Goal: Task Accomplishment & Management: Manage account settings

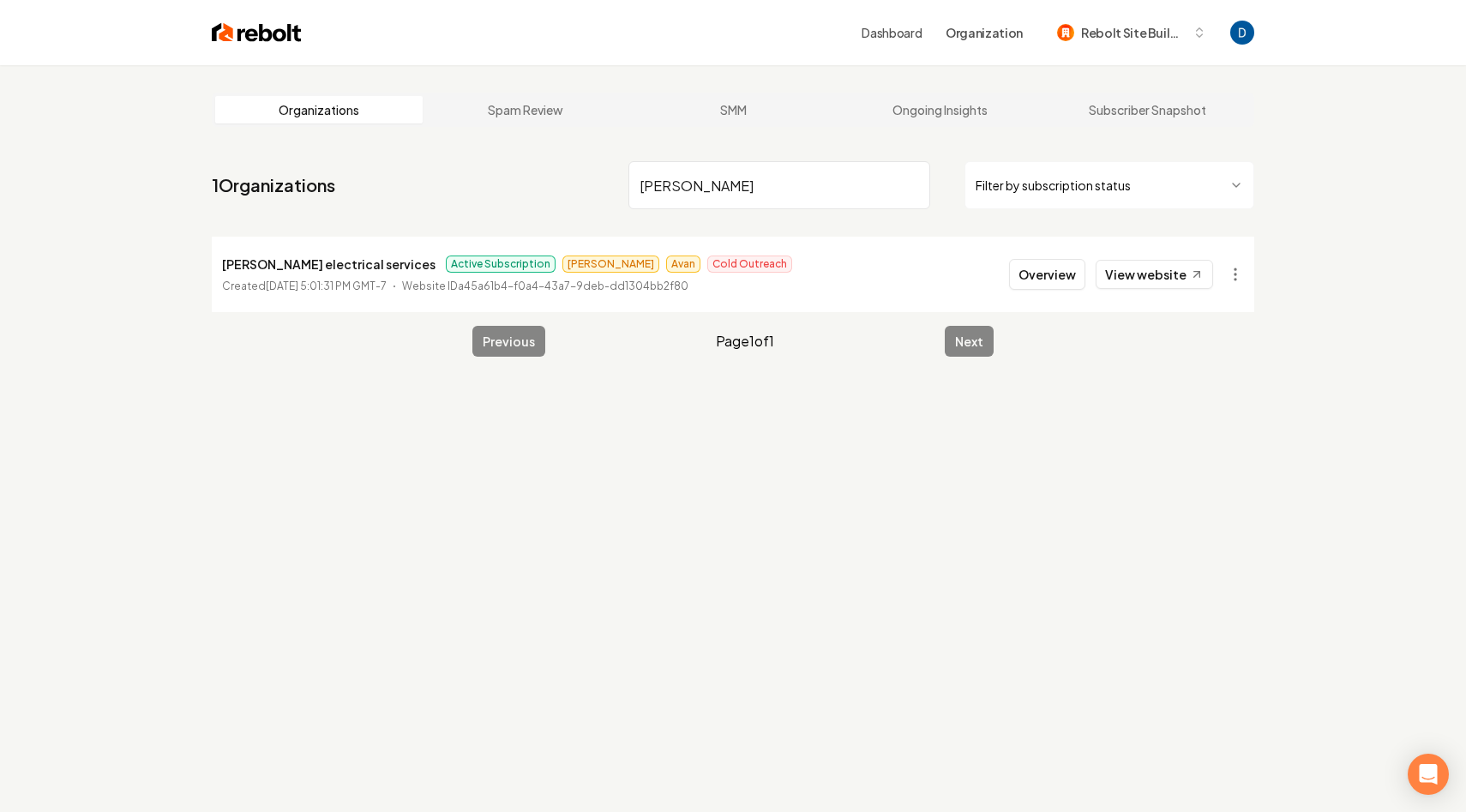
click at [720, 167] on input "ruben" at bounding box center [779, 184] width 302 height 48
paste input "Scales Garagedoor Installation & Repair, LLC"
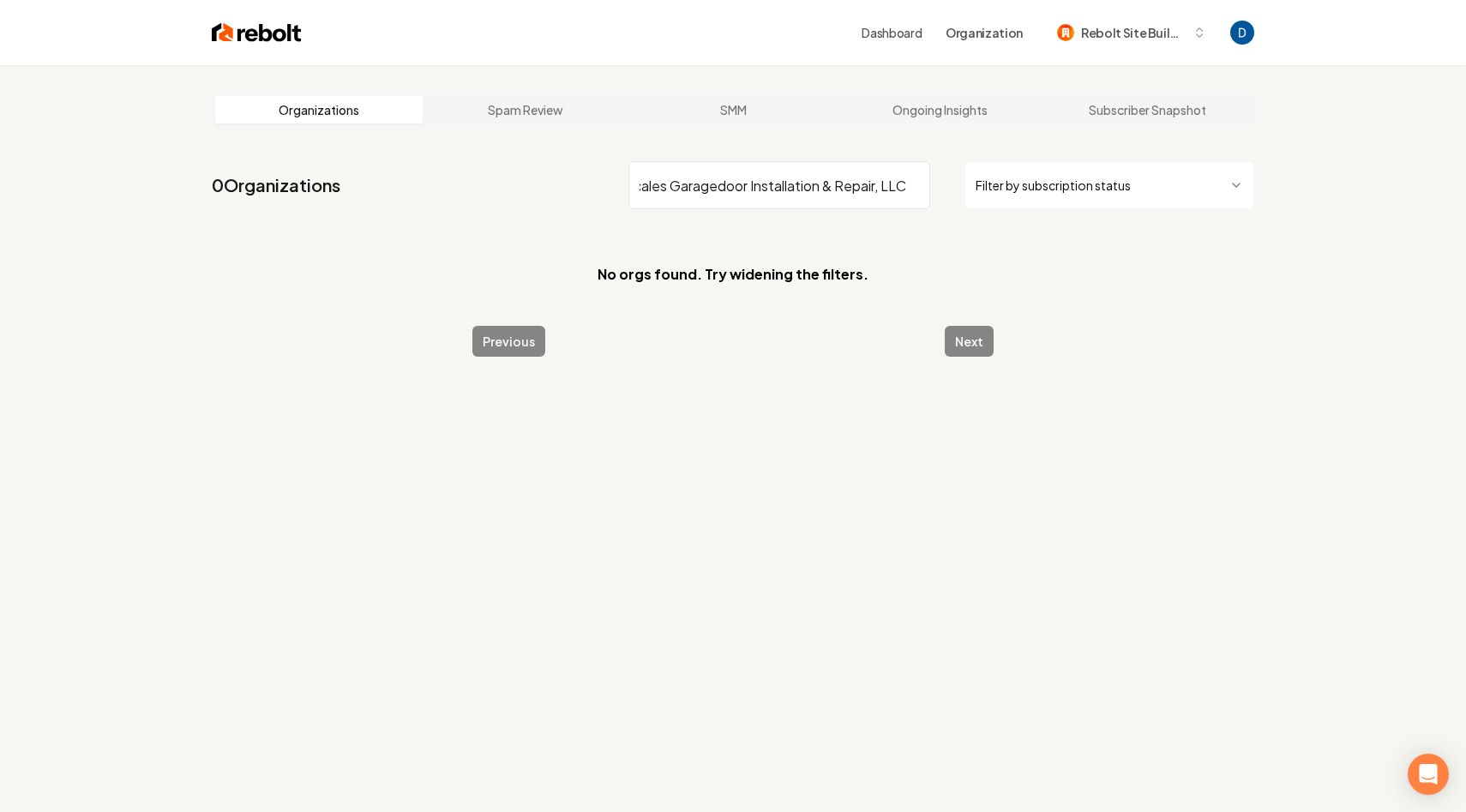
click at [713, 188] on input "Scales Garagedoor Installation & Repair, LLC" at bounding box center [779, 184] width 302 height 48
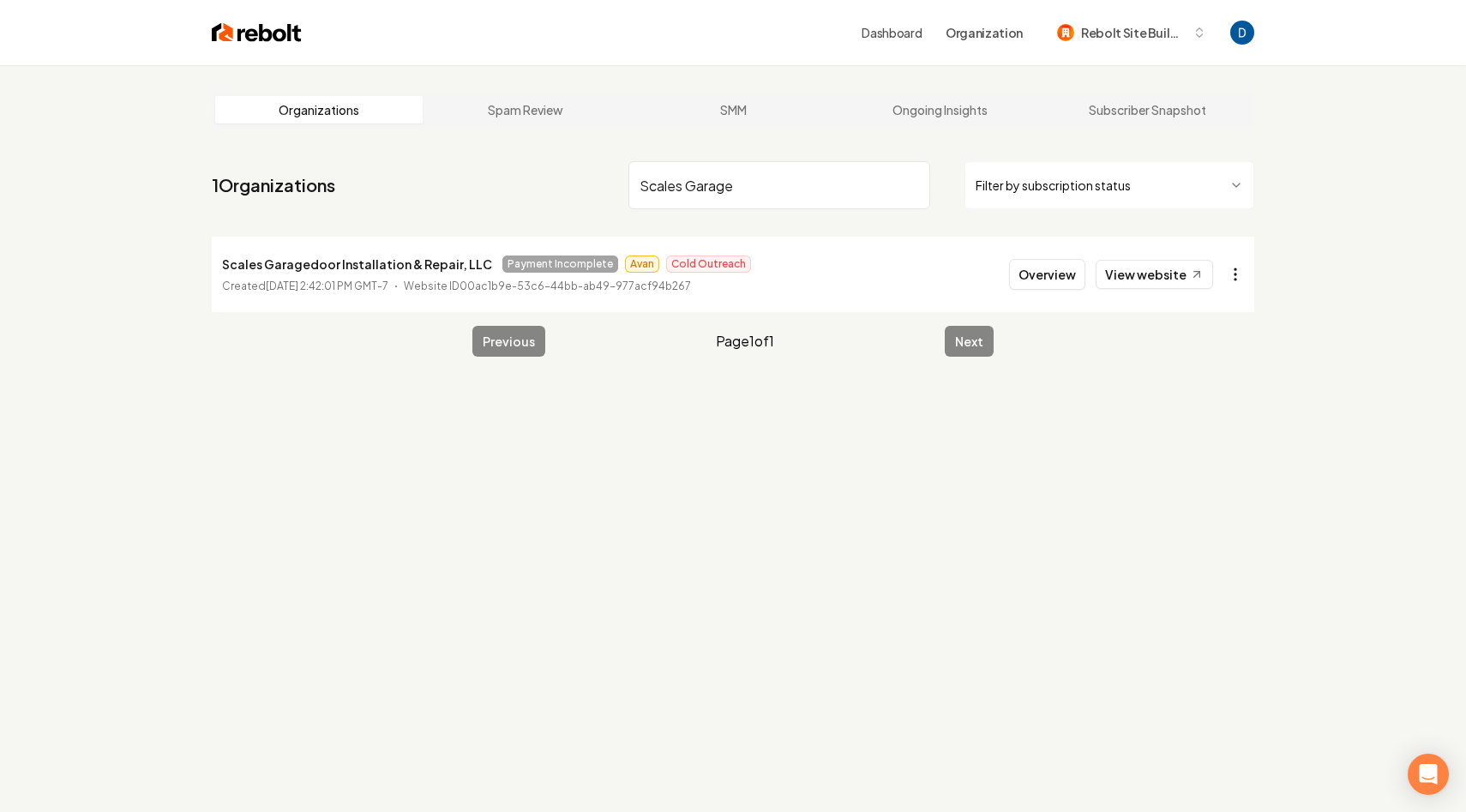
type input "Scales Garage"
click at [1236, 275] on html "Dashboard Organization Rebolt Site Builder Organizations Spam Review SMM Ongoin…" at bounding box center [733, 406] width 1466 height 812
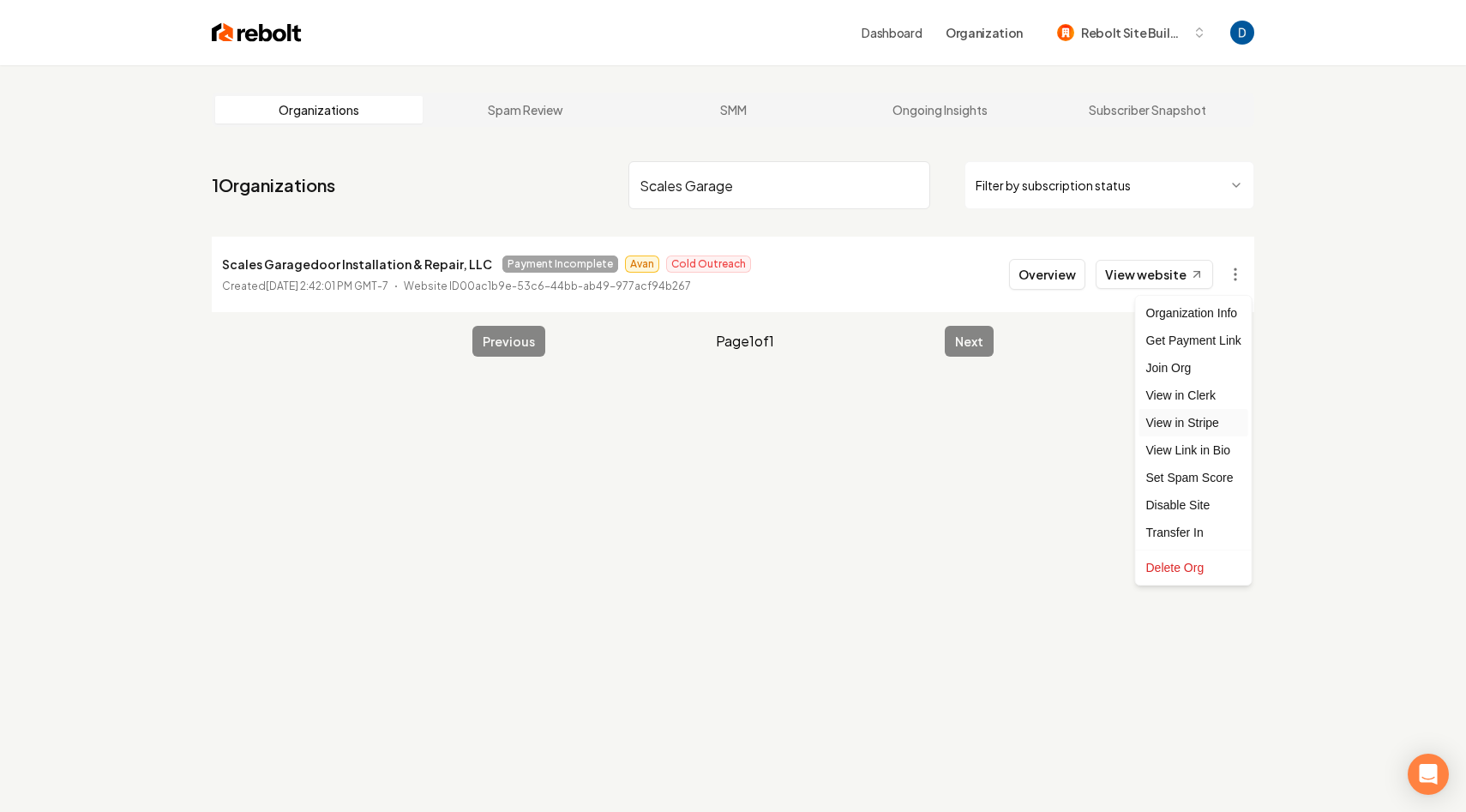
click at [1183, 425] on link "View in Stripe" at bounding box center [1194, 422] width 109 height 27
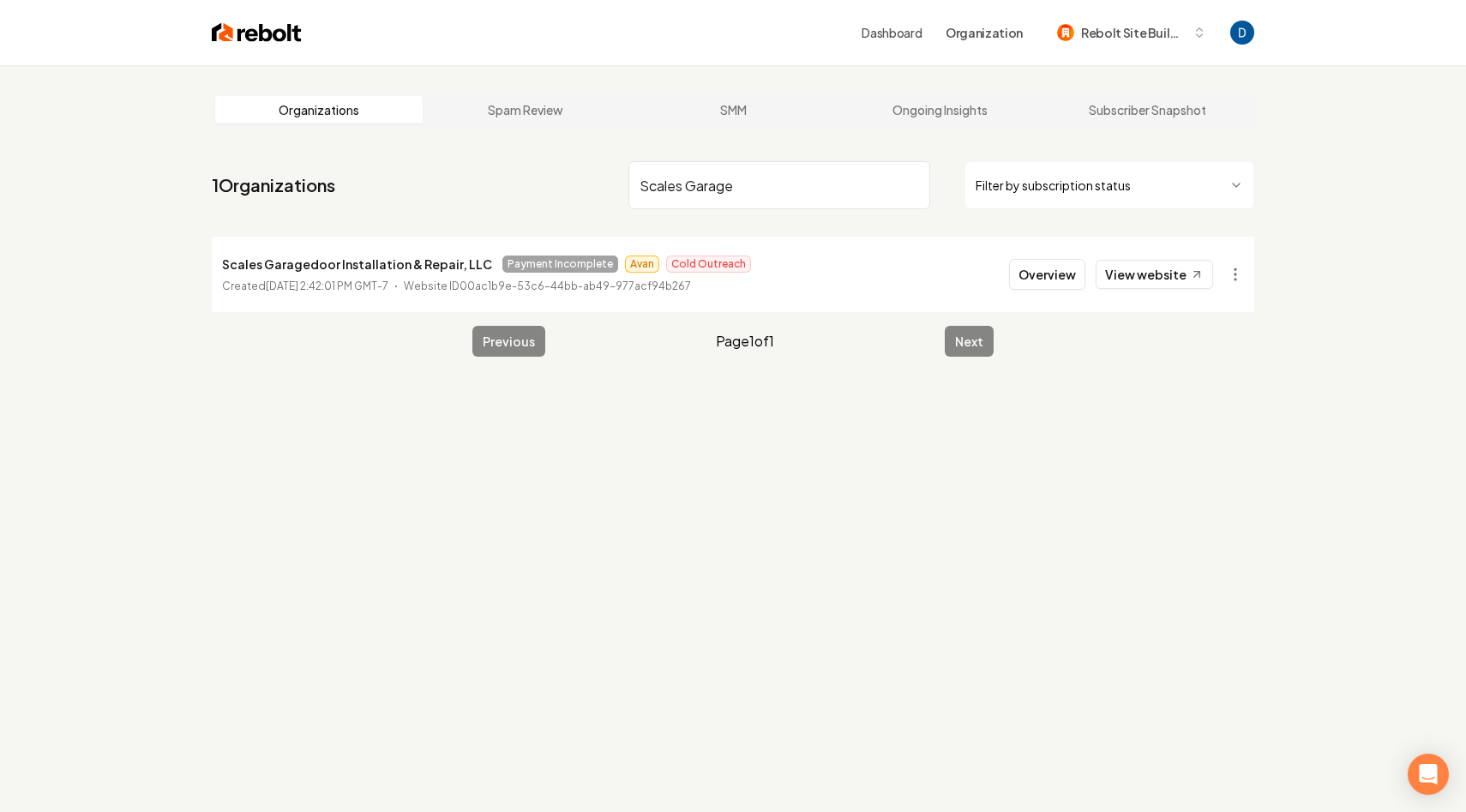
click at [289, 254] on p "Scales Garagedoor Installation & Repair, LLC" at bounding box center [358, 263] width 270 height 21
click at [542, 266] on span "Payment Incomplete" at bounding box center [561, 263] width 116 height 17
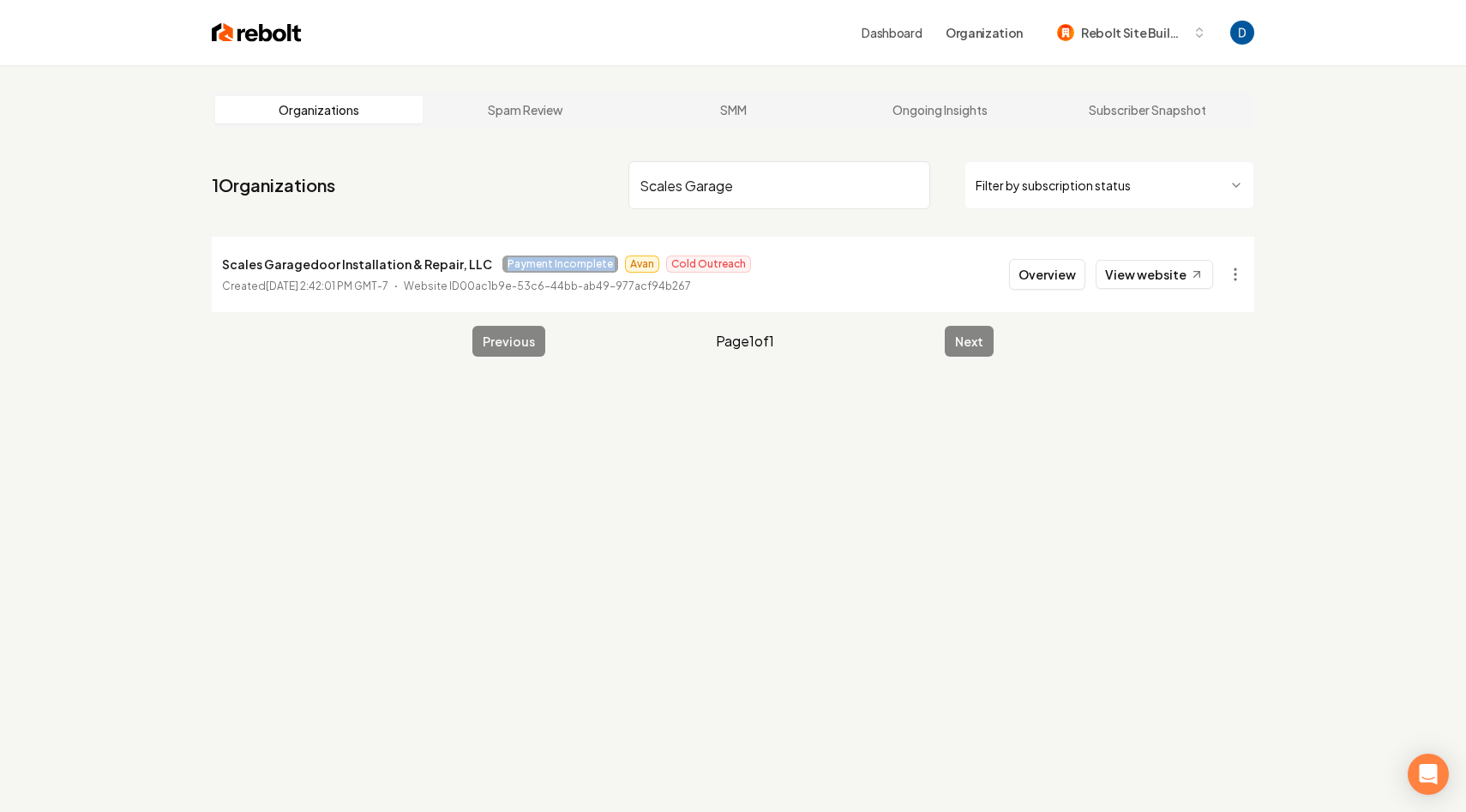
click at [542, 266] on span "Payment Incomplete" at bounding box center [561, 263] width 116 height 17
click at [1229, 266] on html "Dashboard Organization Rebolt Site Builder Organizations Spam Review SMM Ongoin…" at bounding box center [733, 406] width 1466 height 812
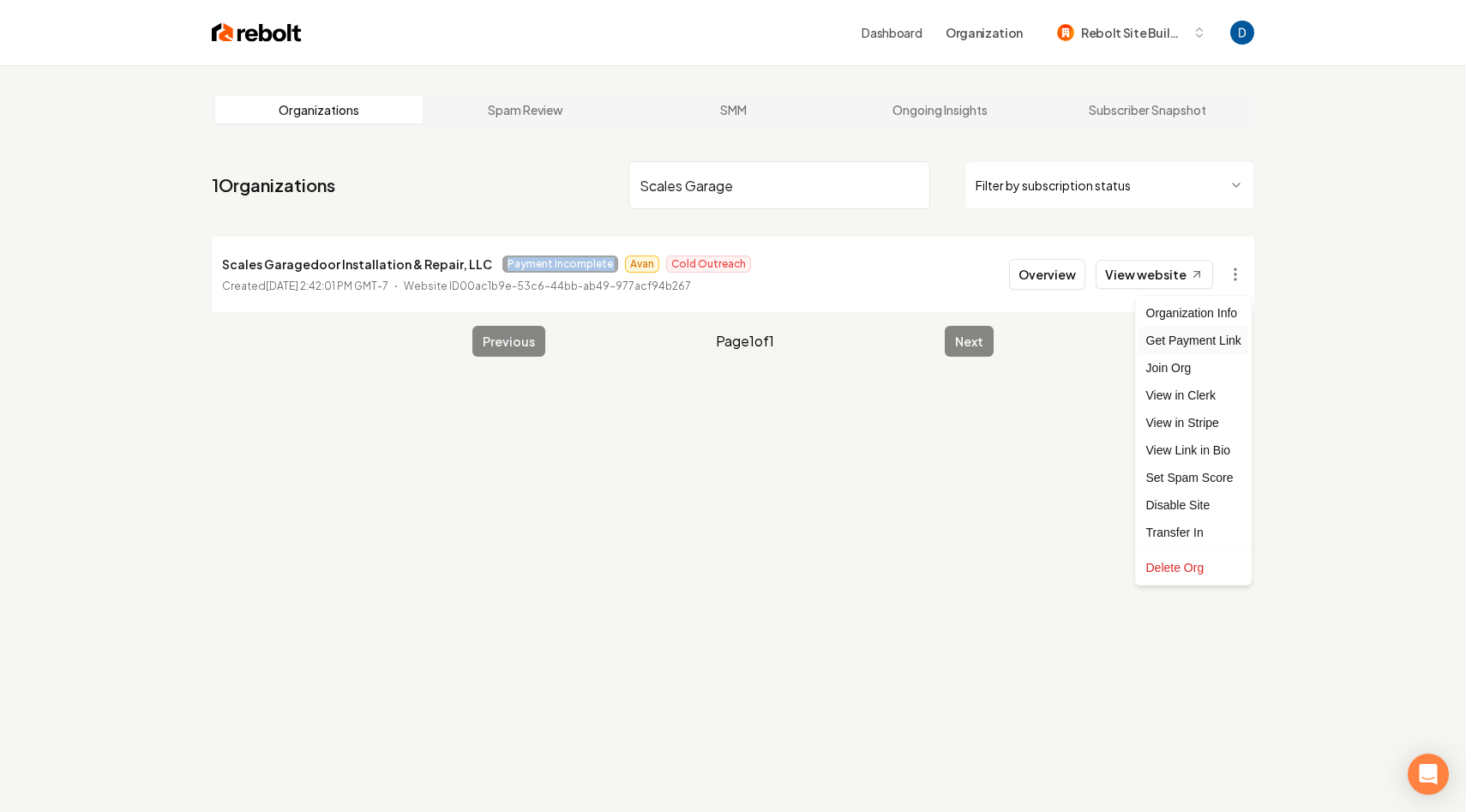
click at [1179, 343] on div "Get Payment Link" at bounding box center [1194, 340] width 109 height 27
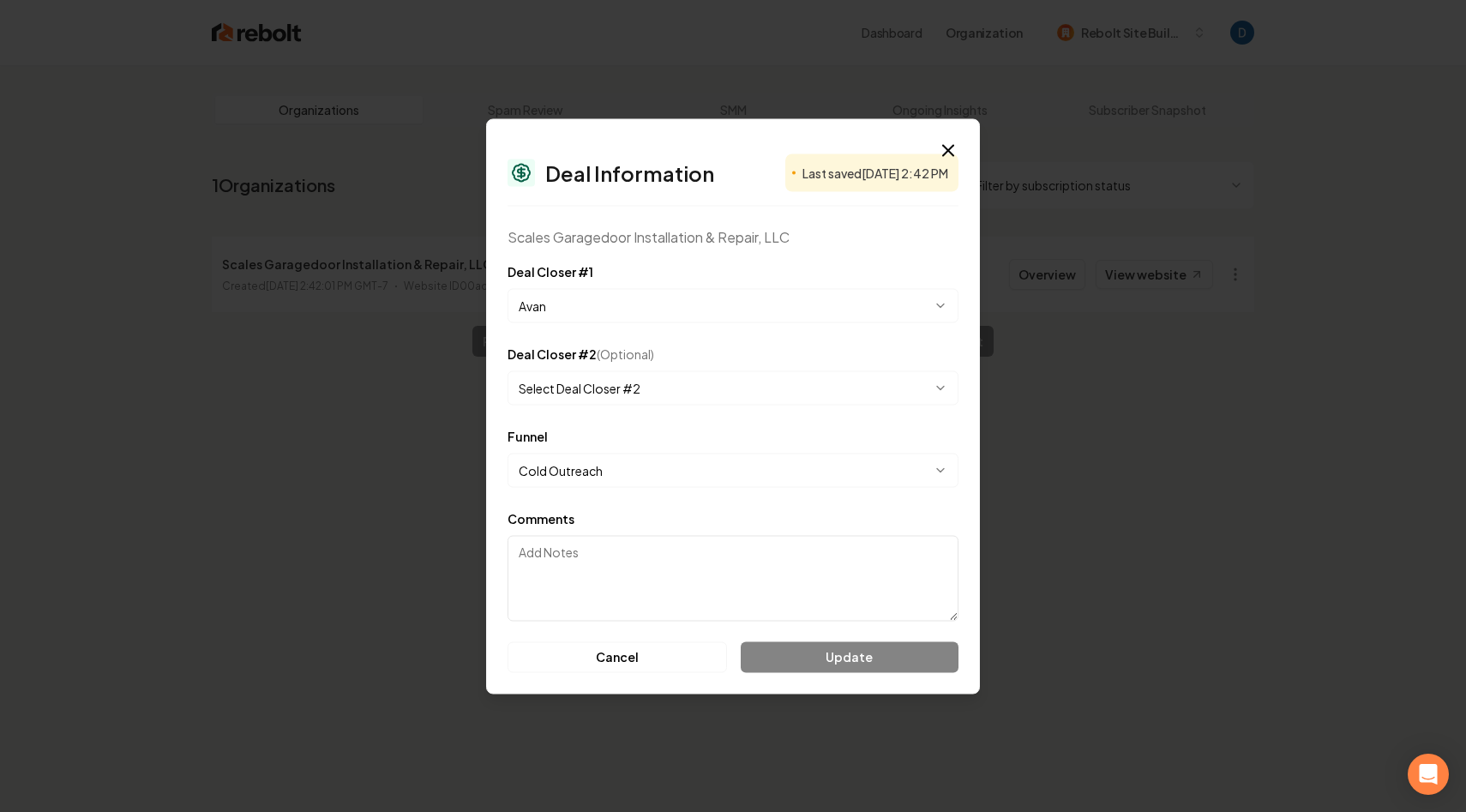
click at [655, 504] on form "**********" at bounding box center [733, 466] width 451 height 411
click at [736, 296] on body "**********" at bounding box center [733, 406] width 1466 height 812
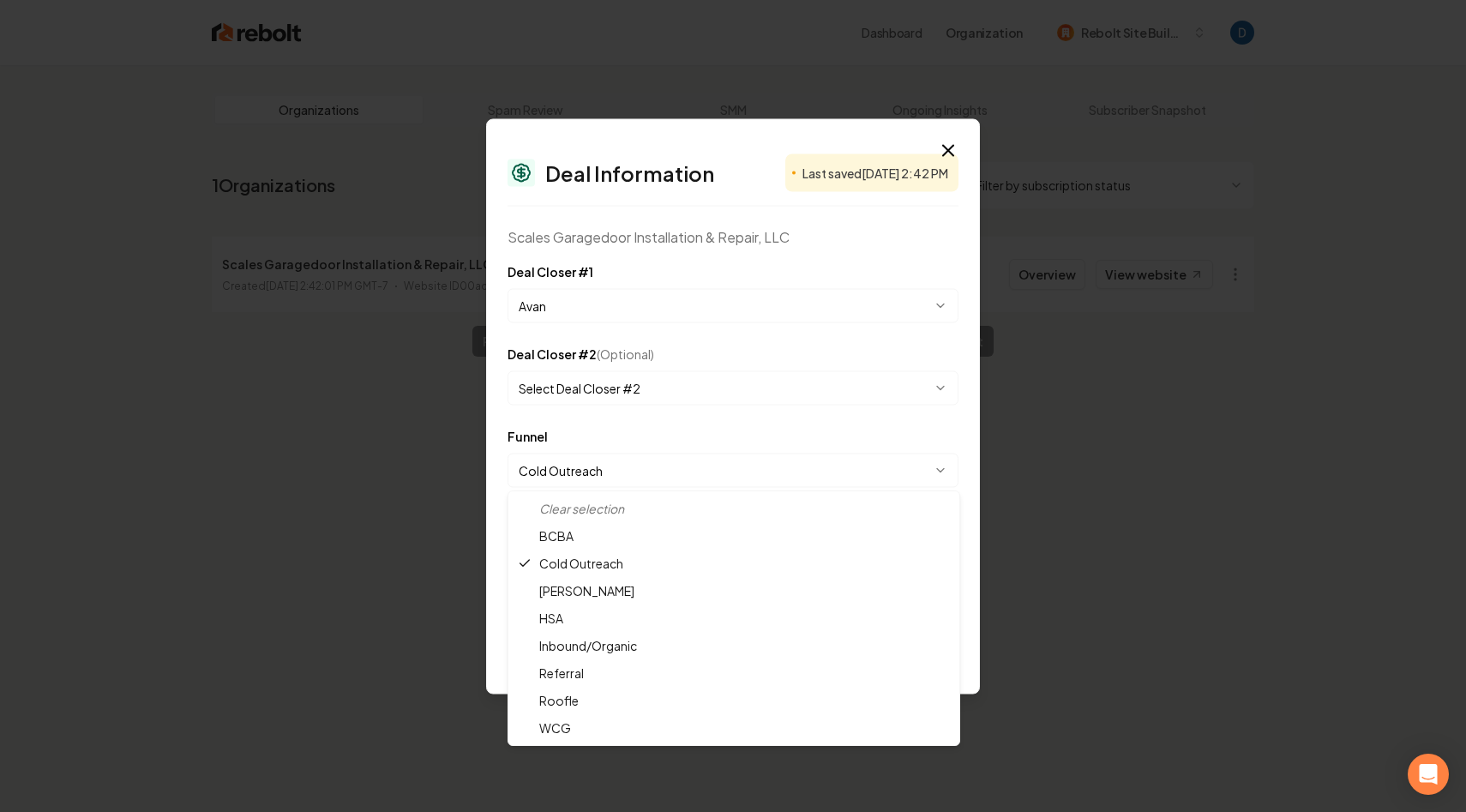
click at [630, 476] on body "**********" at bounding box center [733, 406] width 1466 height 812
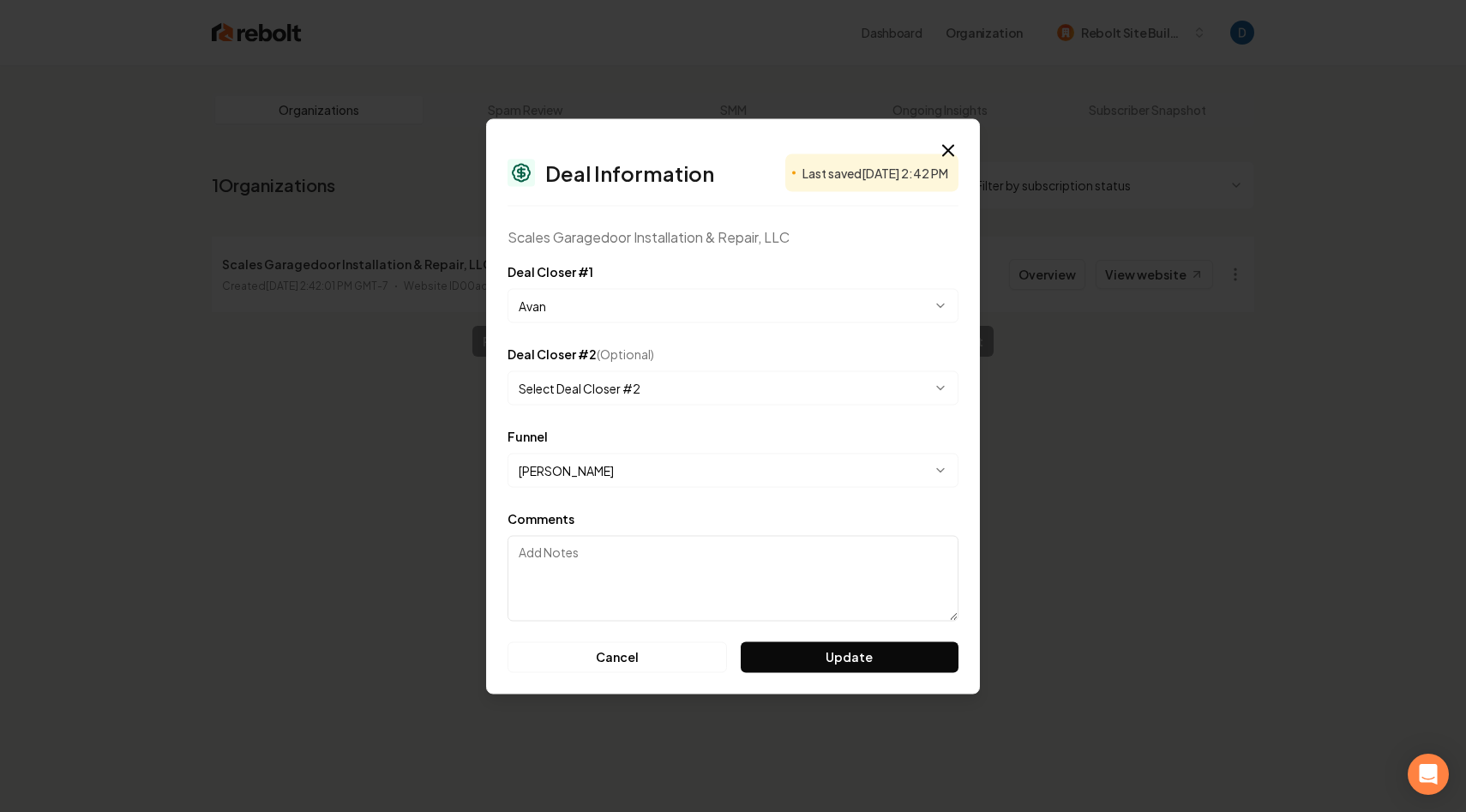
click at [616, 457] on body "**********" at bounding box center [733, 406] width 1466 height 812
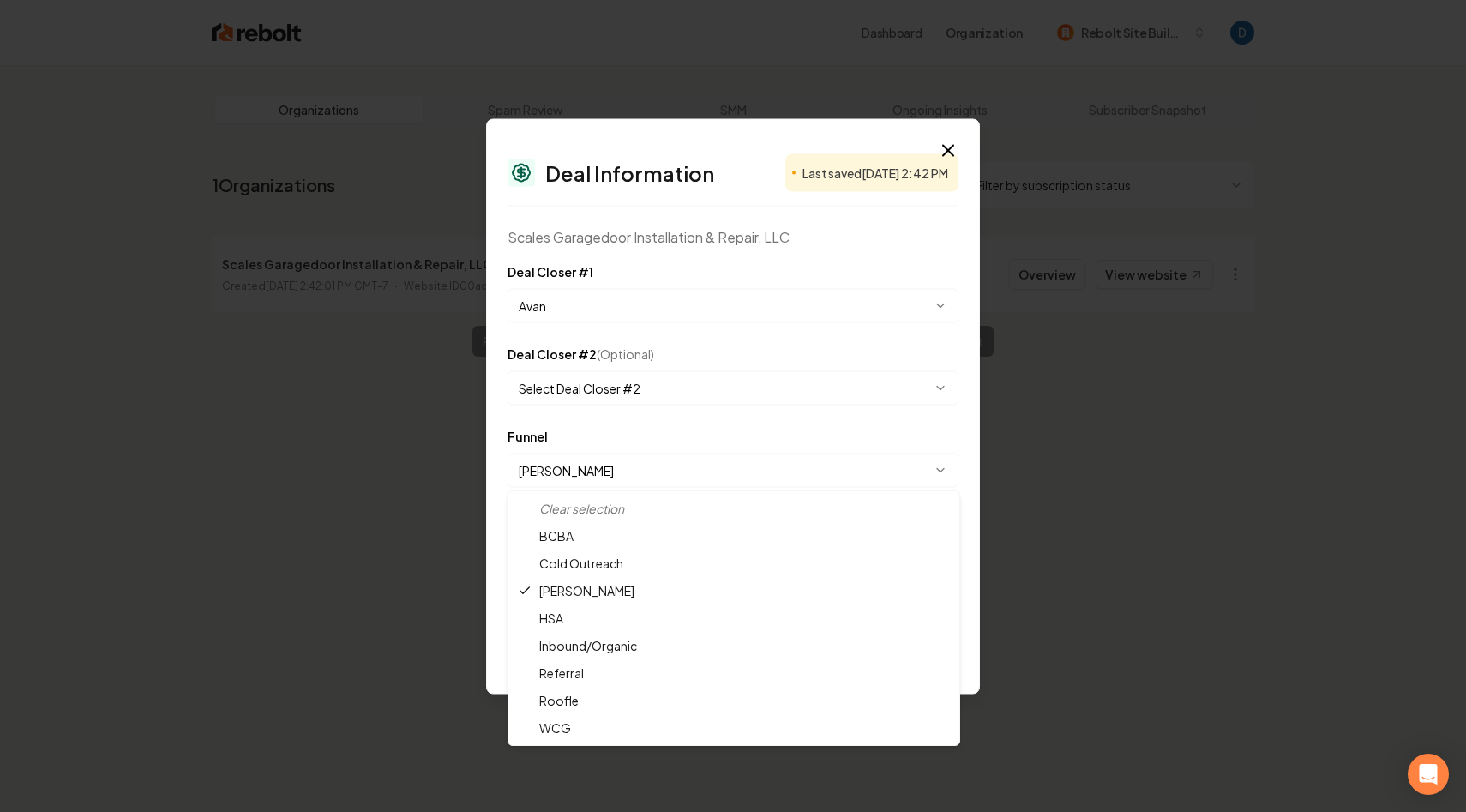
select select "**********"
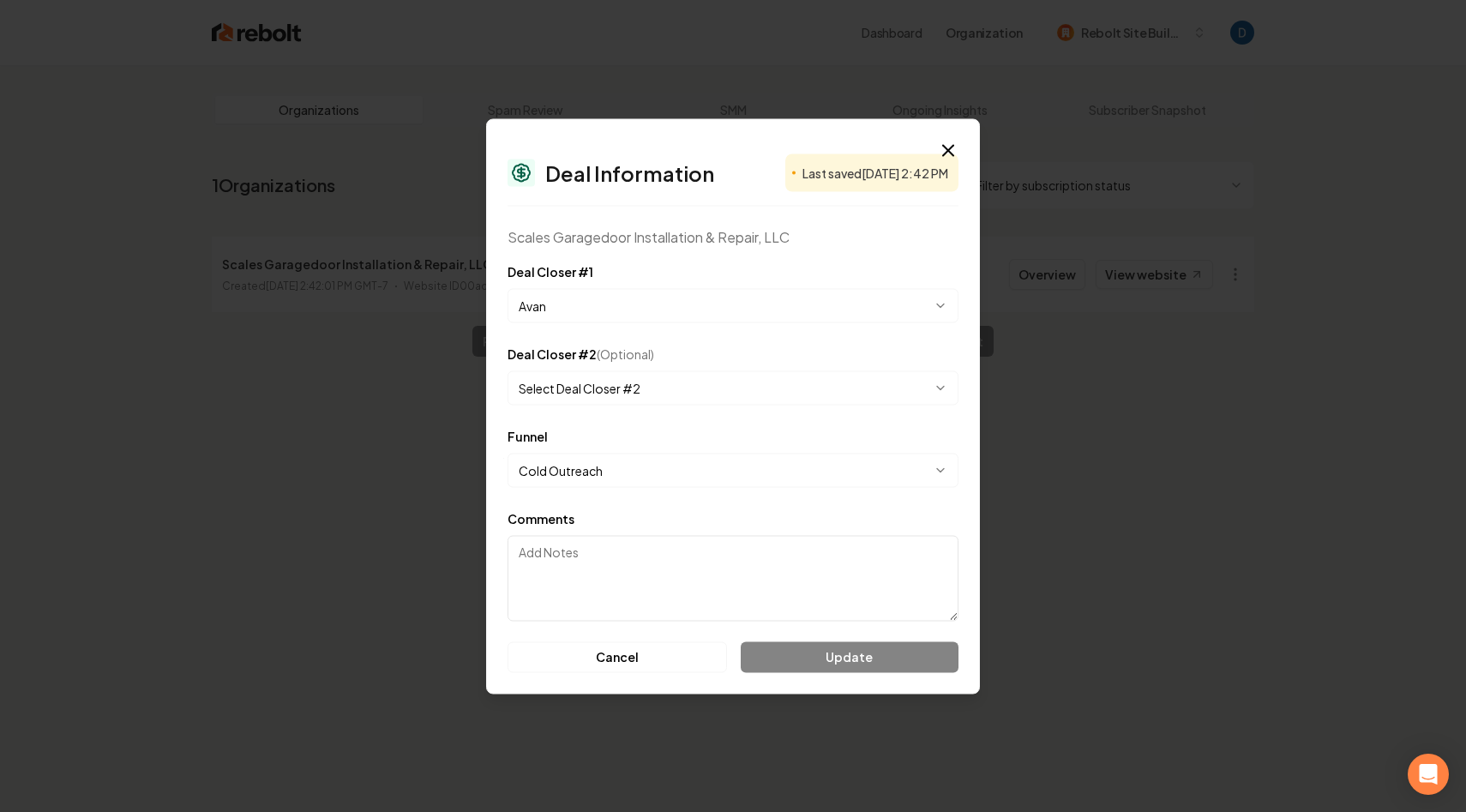
click at [615, 544] on textarea "Comments" at bounding box center [733, 577] width 451 height 85
click at [947, 146] on icon "button" at bounding box center [948, 150] width 21 height 21
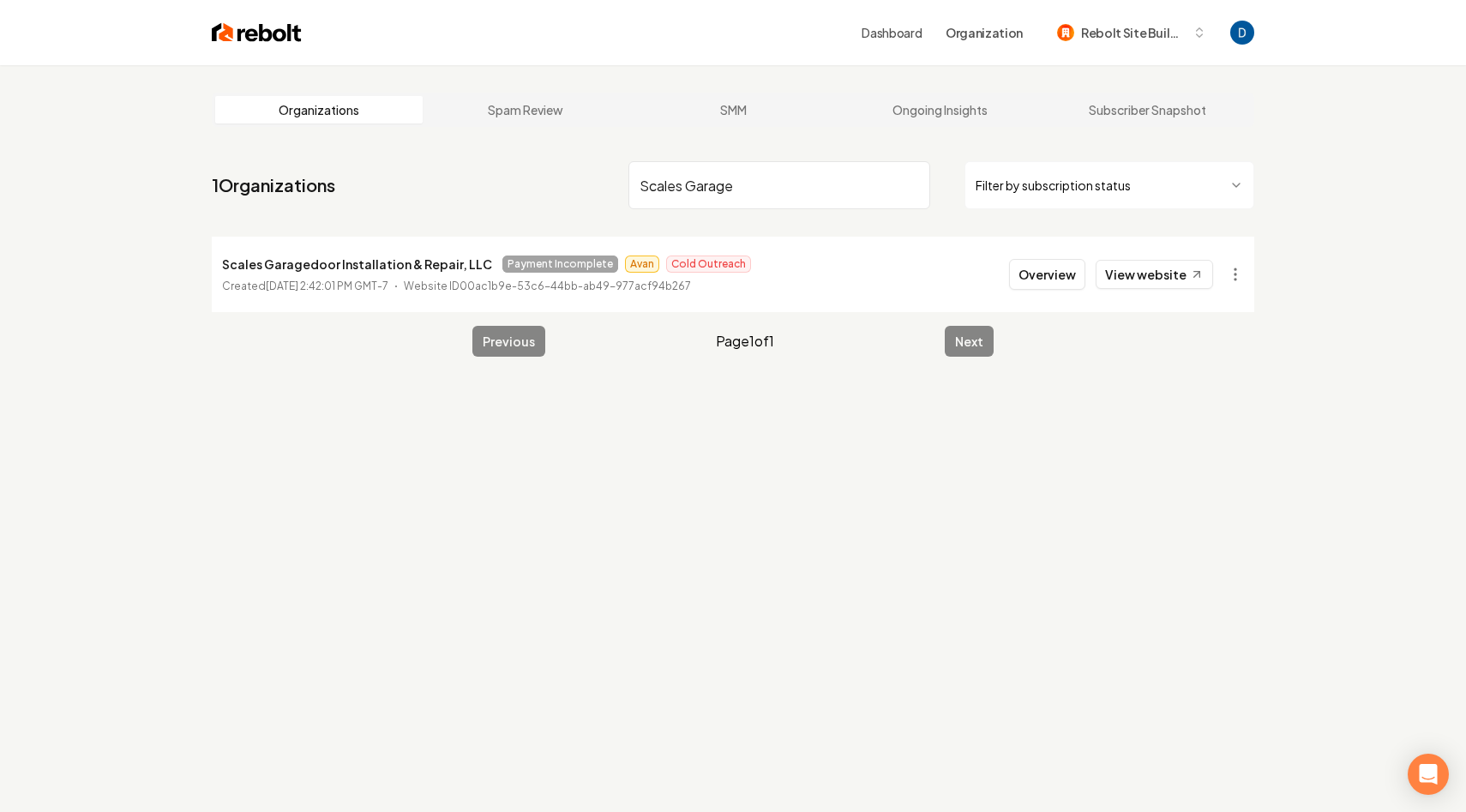
click at [659, 172] on input "Scales Garage" at bounding box center [779, 184] width 302 height 48
type input "Chella roofing"
click at [1054, 278] on button "Overview" at bounding box center [1048, 273] width 76 height 30
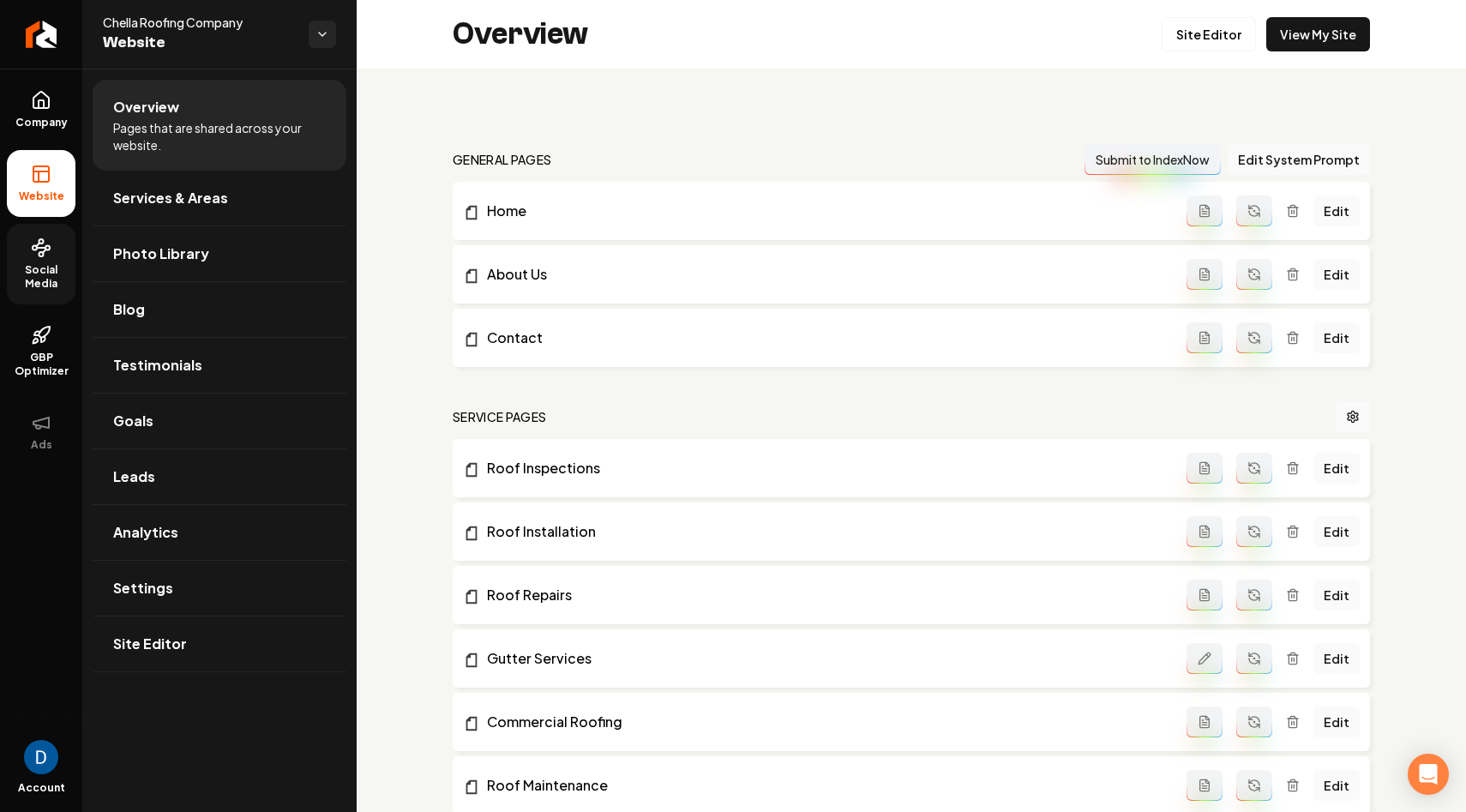
click at [36, 265] on span "Social Media" at bounding box center [41, 277] width 69 height 27
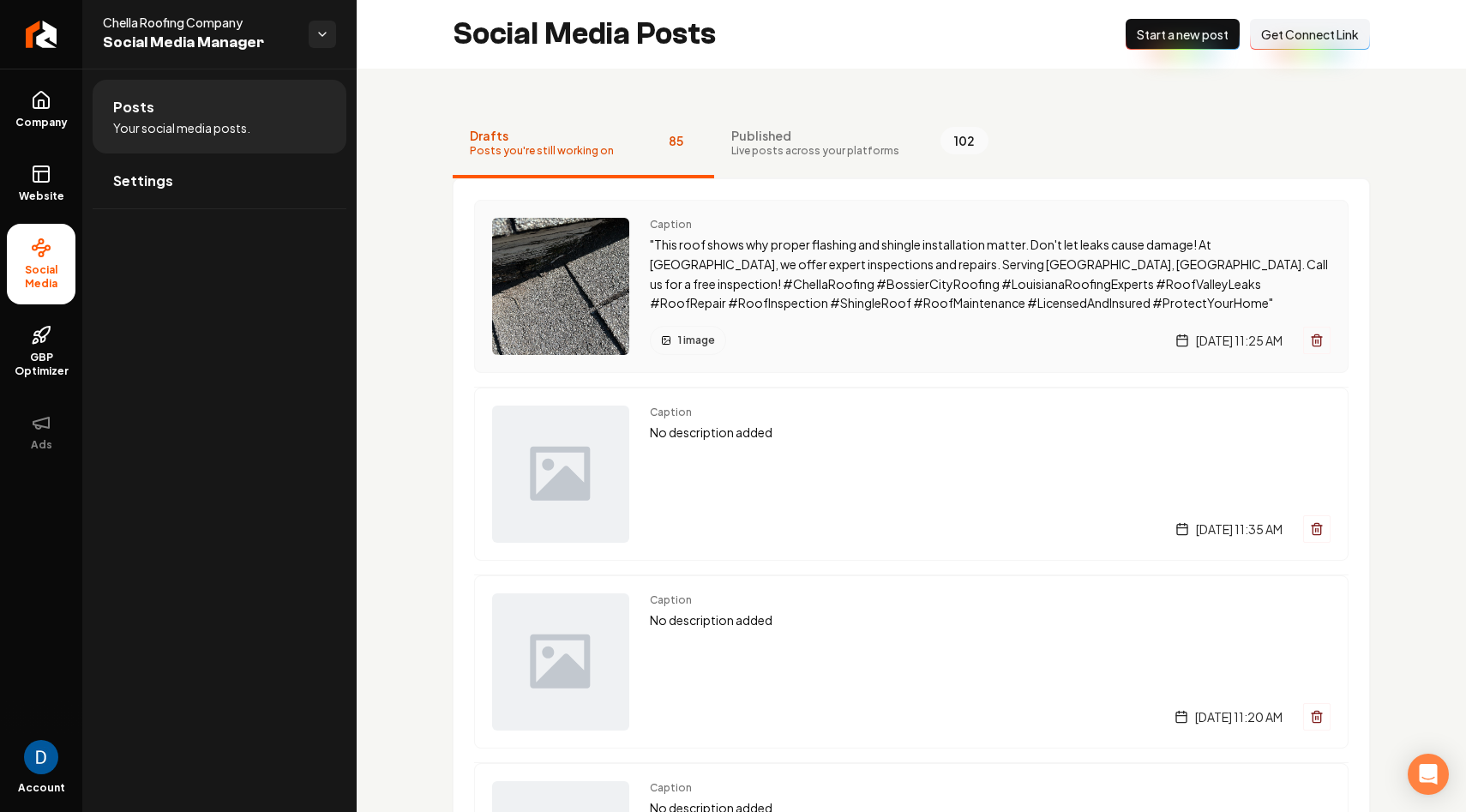
click at [806, 251] on p ""This roof shows why proper flashing and shingle installation matter. Don't let…" at bounding box center [990, 274] width 681 height 78
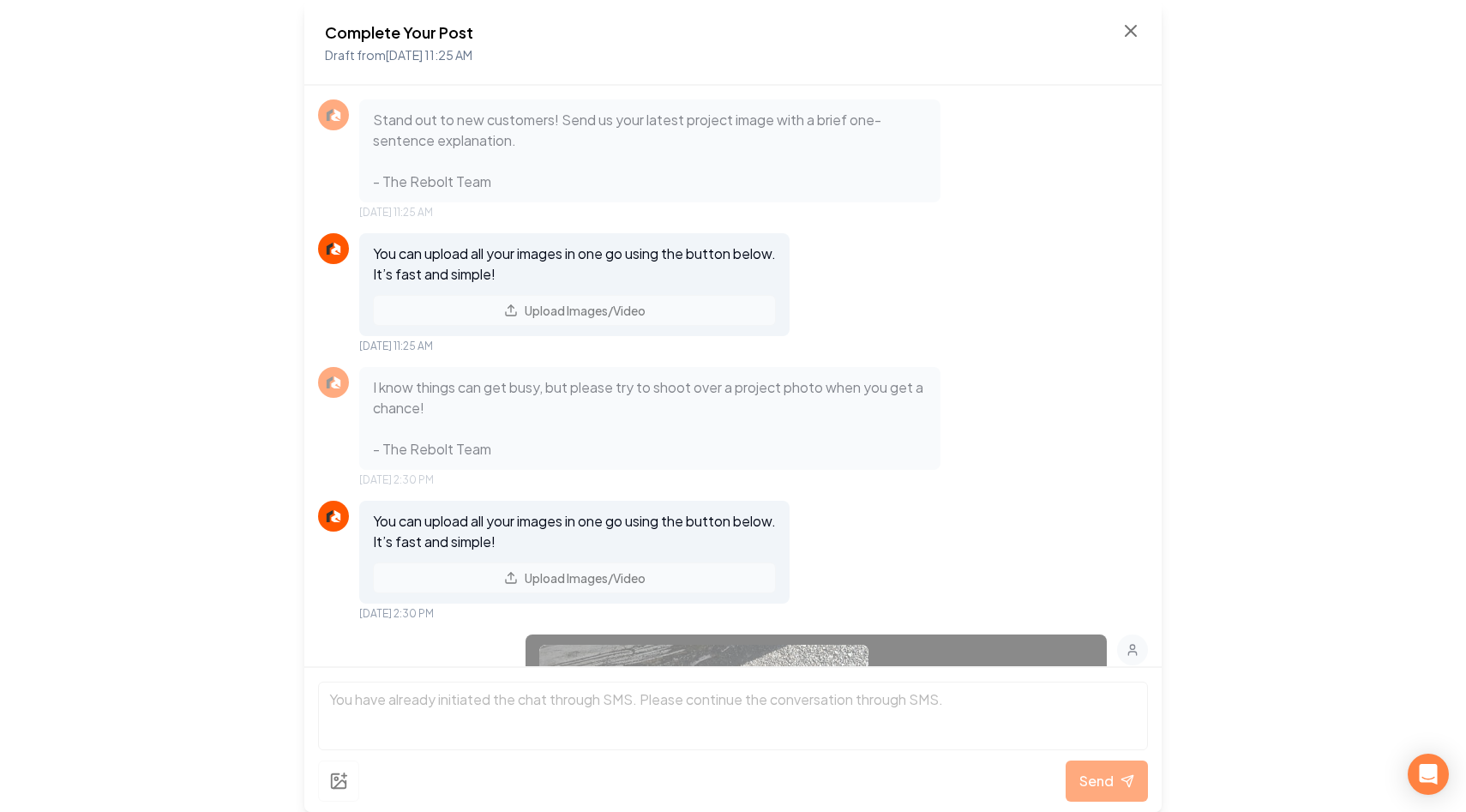
scroll to position [867, 0]
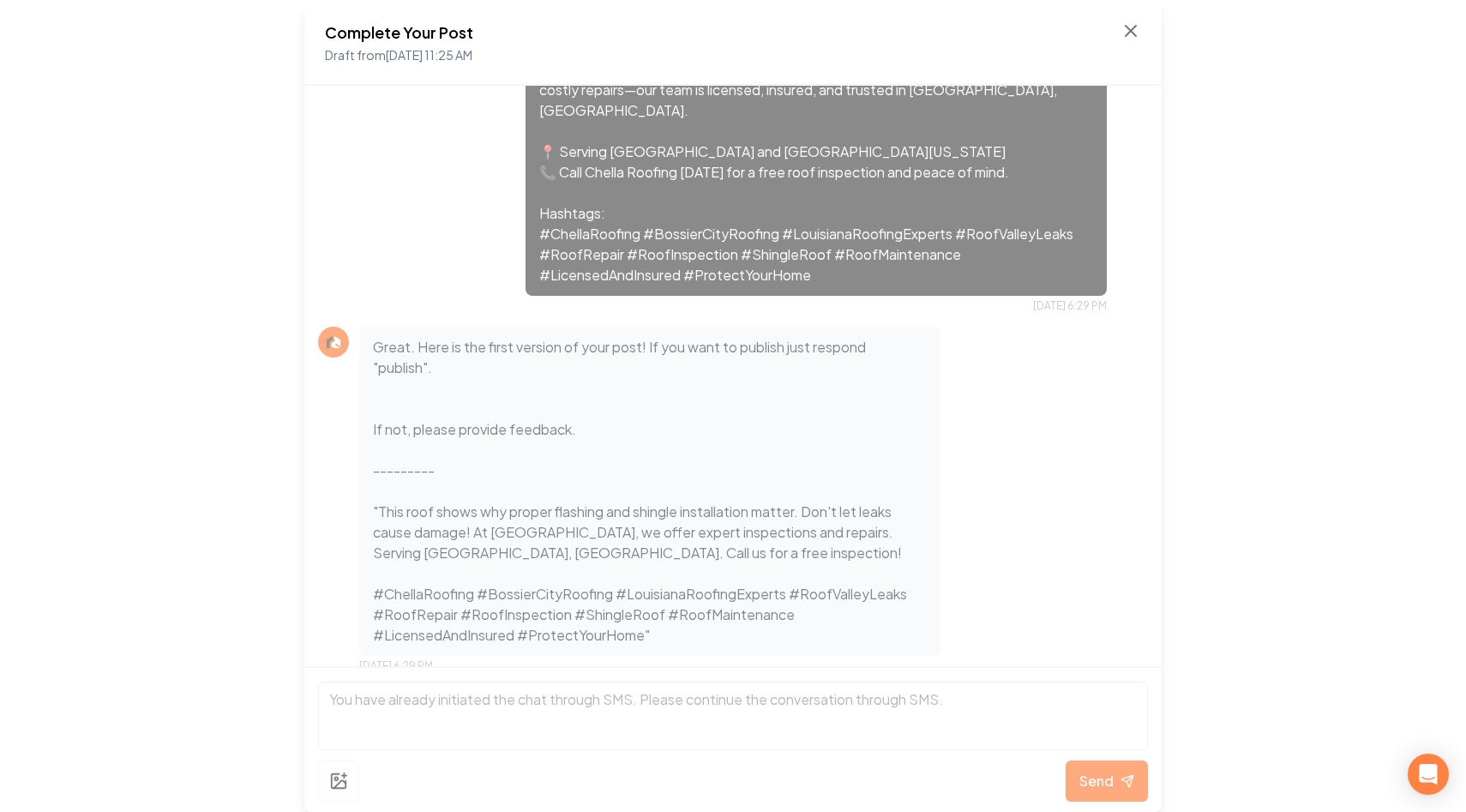
click at [1127, 44] on div "Complete Your Post Draft from Sep 9, 2025 11:25 AM" at bounding box center [733, 42] width 816 height 44
click at [1133, 30] on icon at bounding box center [1130, 30] width 21 height 21
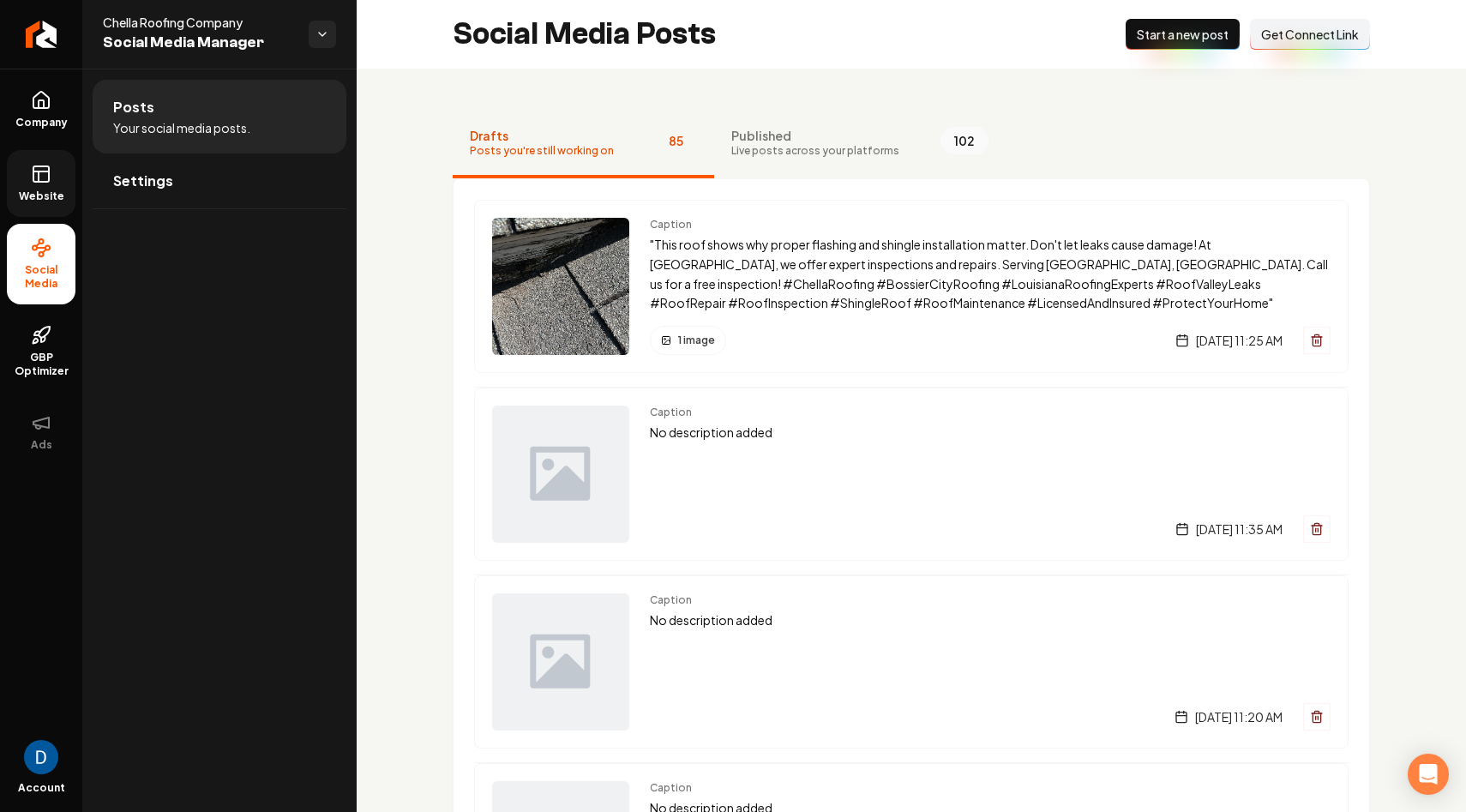
click at [35, 179] on icon at bounding box center [40, 173] width 21 height 21
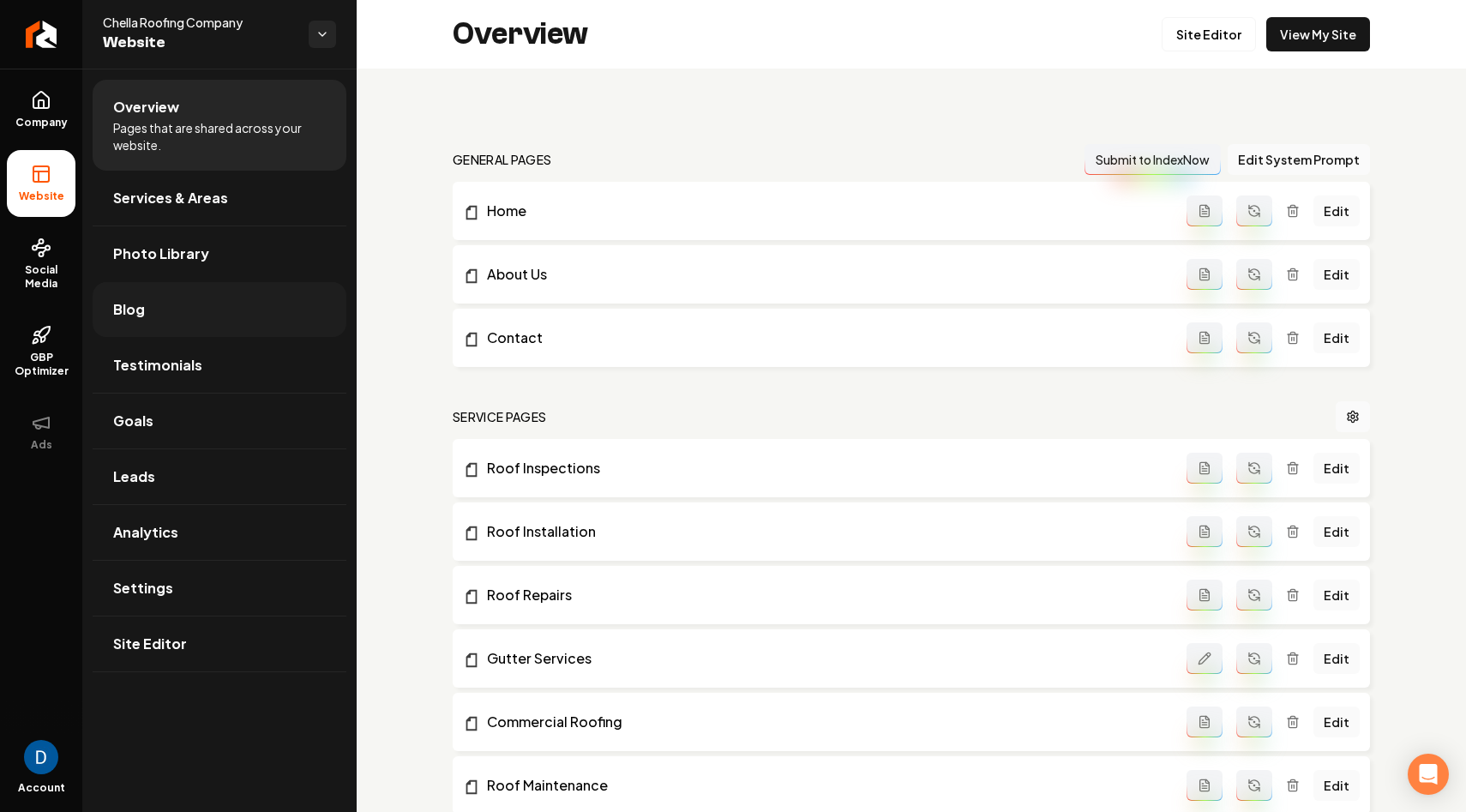
click at [202, 331] on link "Blog" at bounding box center [219, 310] width 254 height 55
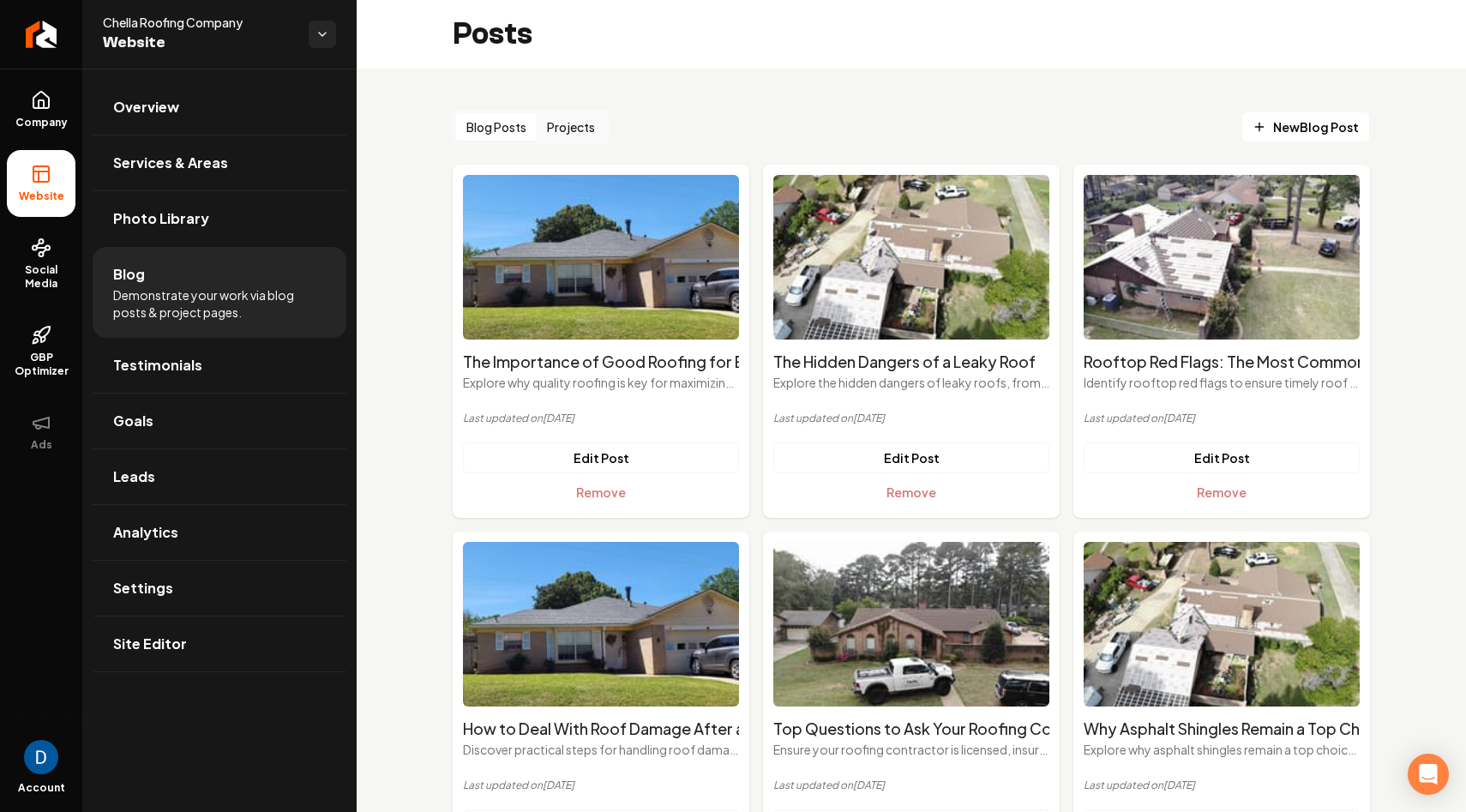
click at [572, 122] on button "Projects" at bounding box center [571, 126] width 69 height 27
click at [520, 128] on button "Blog Posts" at bounding box center [496, 126] width 80 height 27
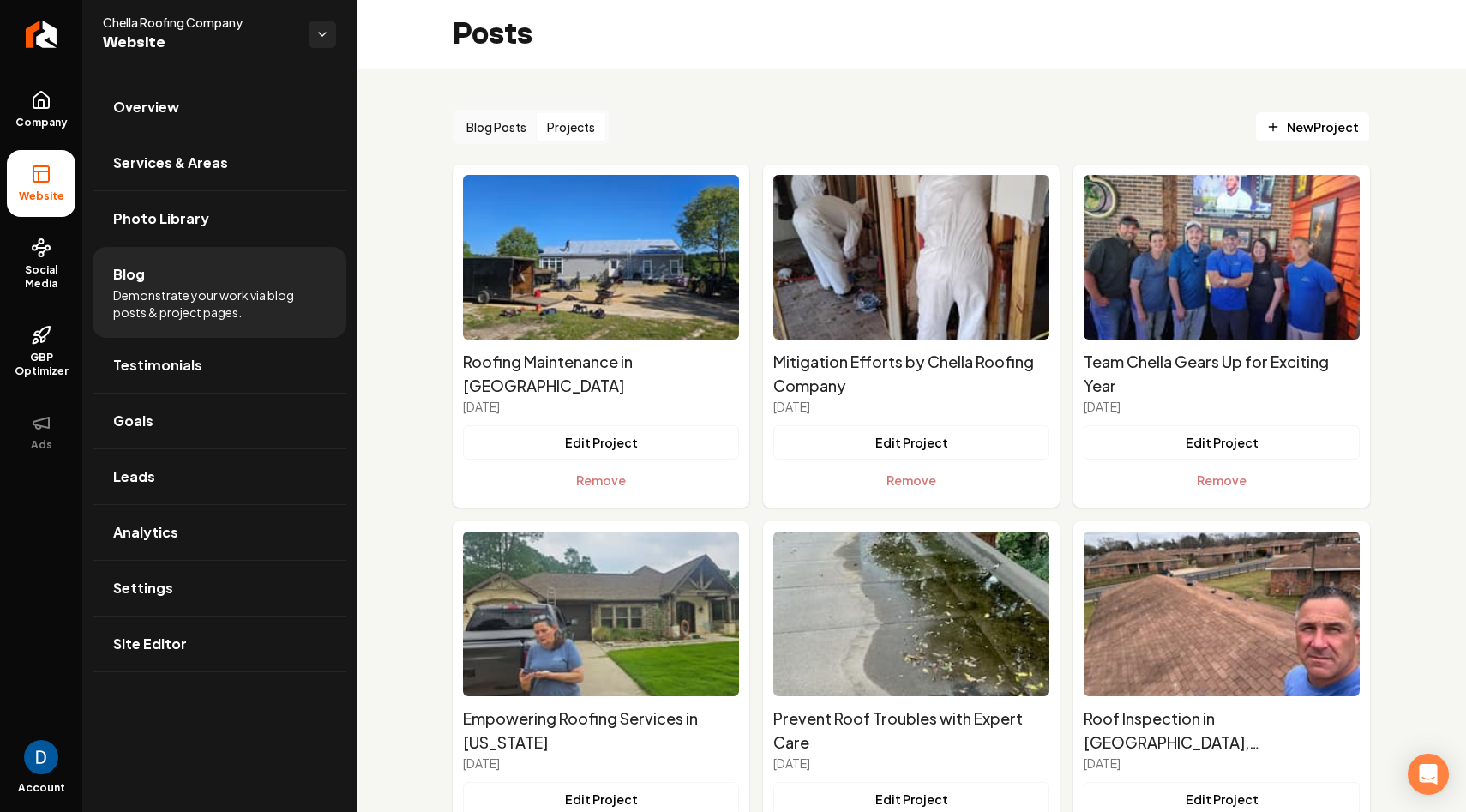
click at [576, 130] on button "Projects" at bounding box center [571, 126] width 69 height 27
click at [517, 131] on button "Blog Posts" at bounding box center [496, 126] width 80 height 27
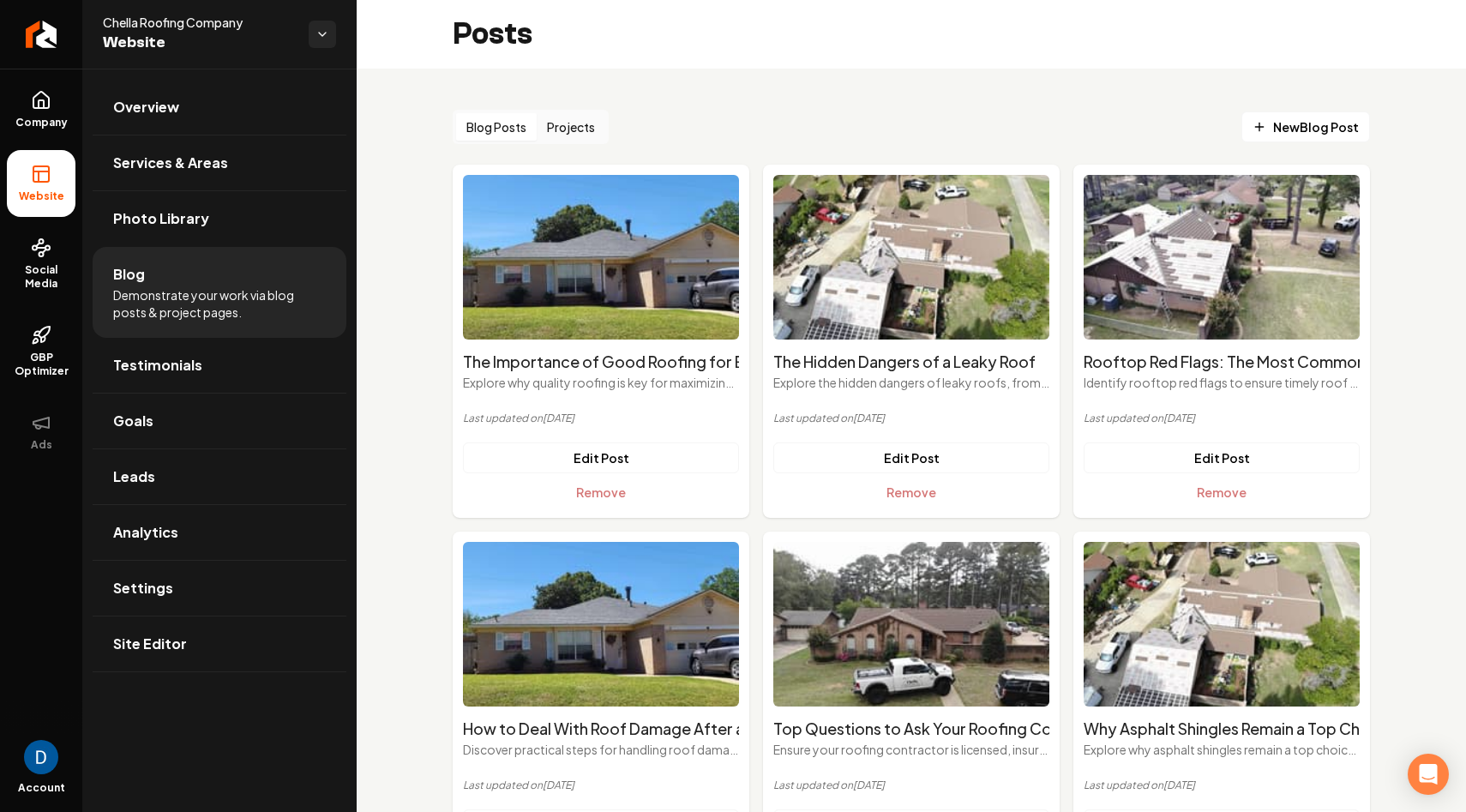
click at [579, 130] on button "Projects" at bounding box center [571, 126] width 69 height 27
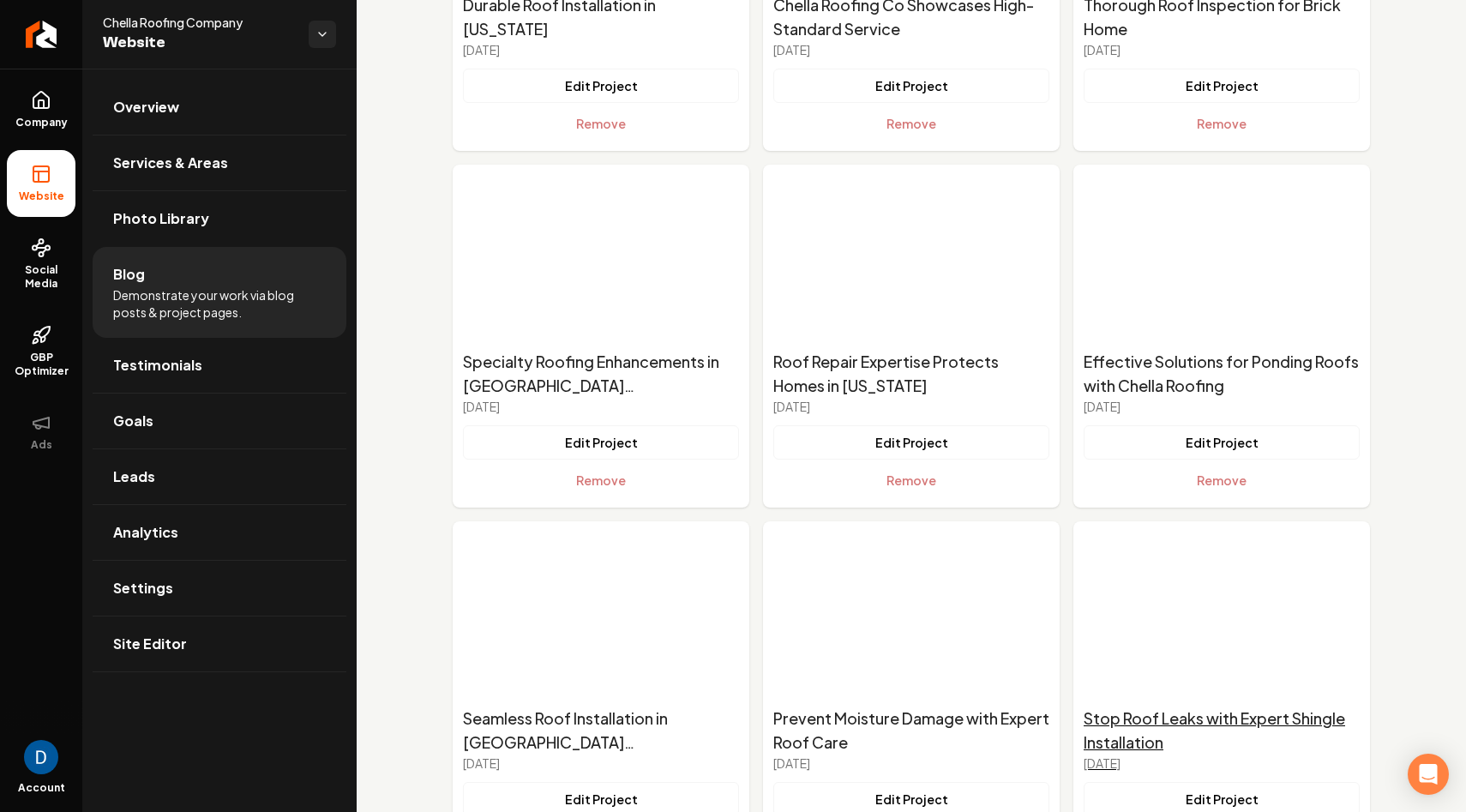
scroll to position [11478, 0]
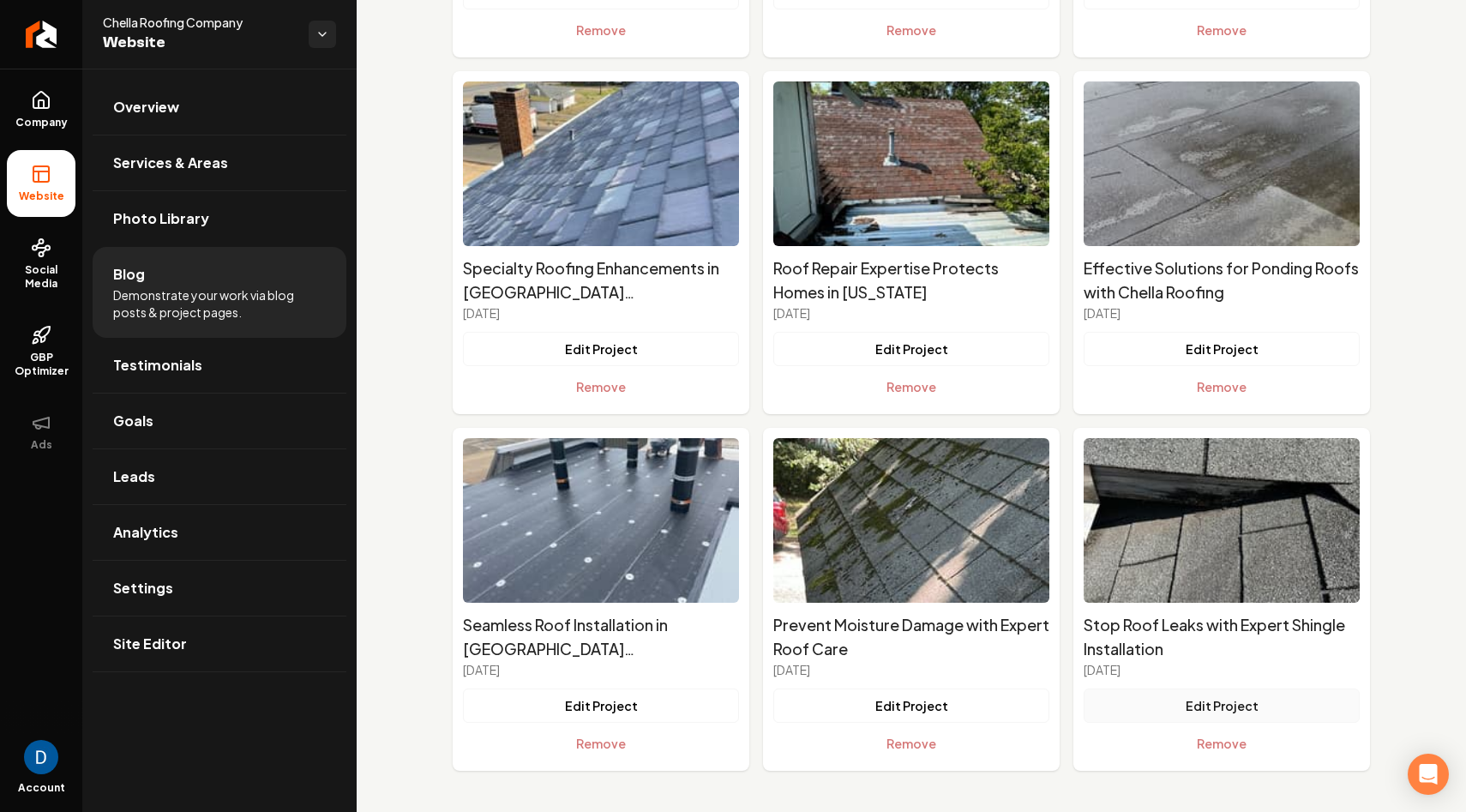
click at [1210, 700] on button "Edit Project" at bounding box center [1222, 705] width 276 height 34
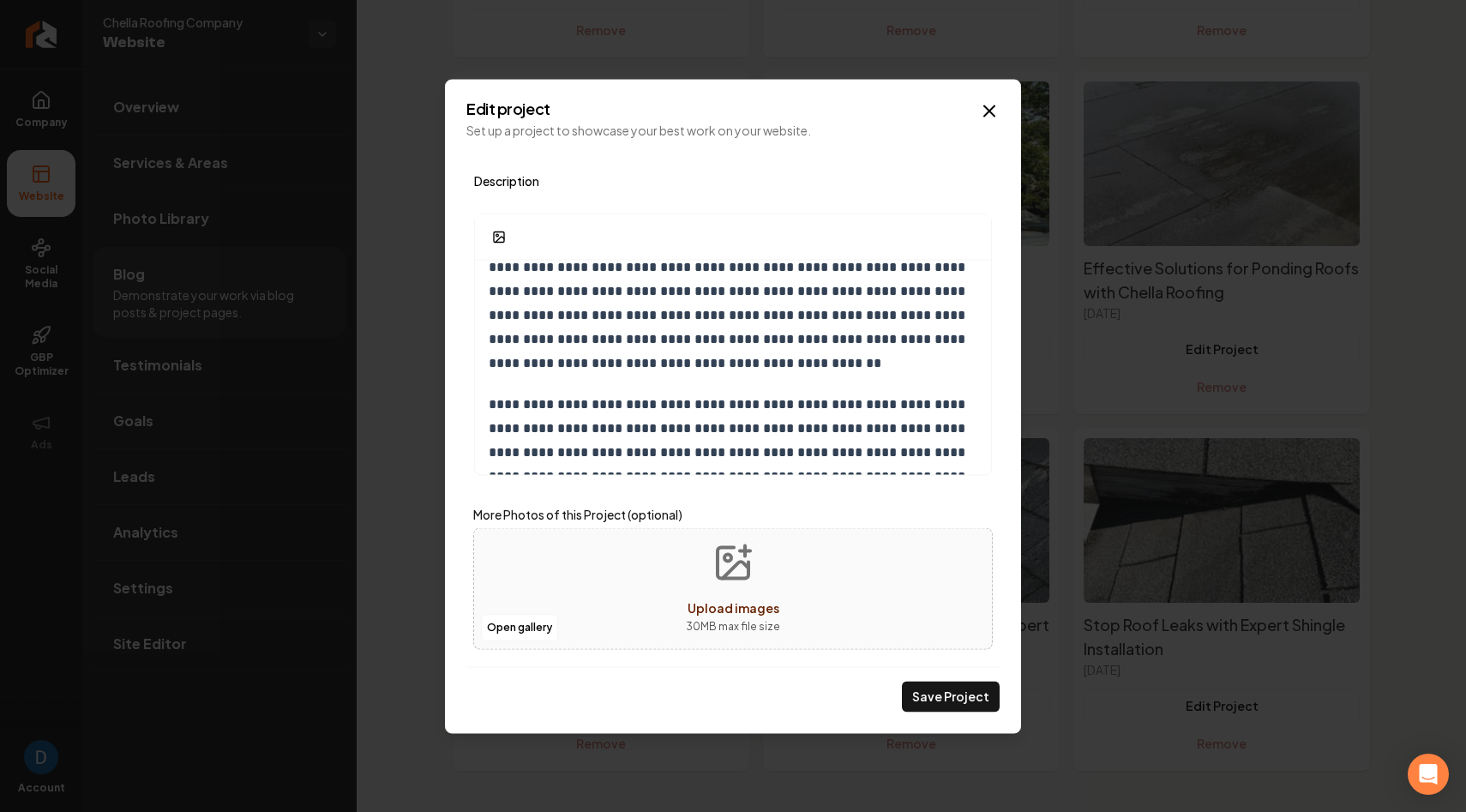
scroll to position [345, 0]
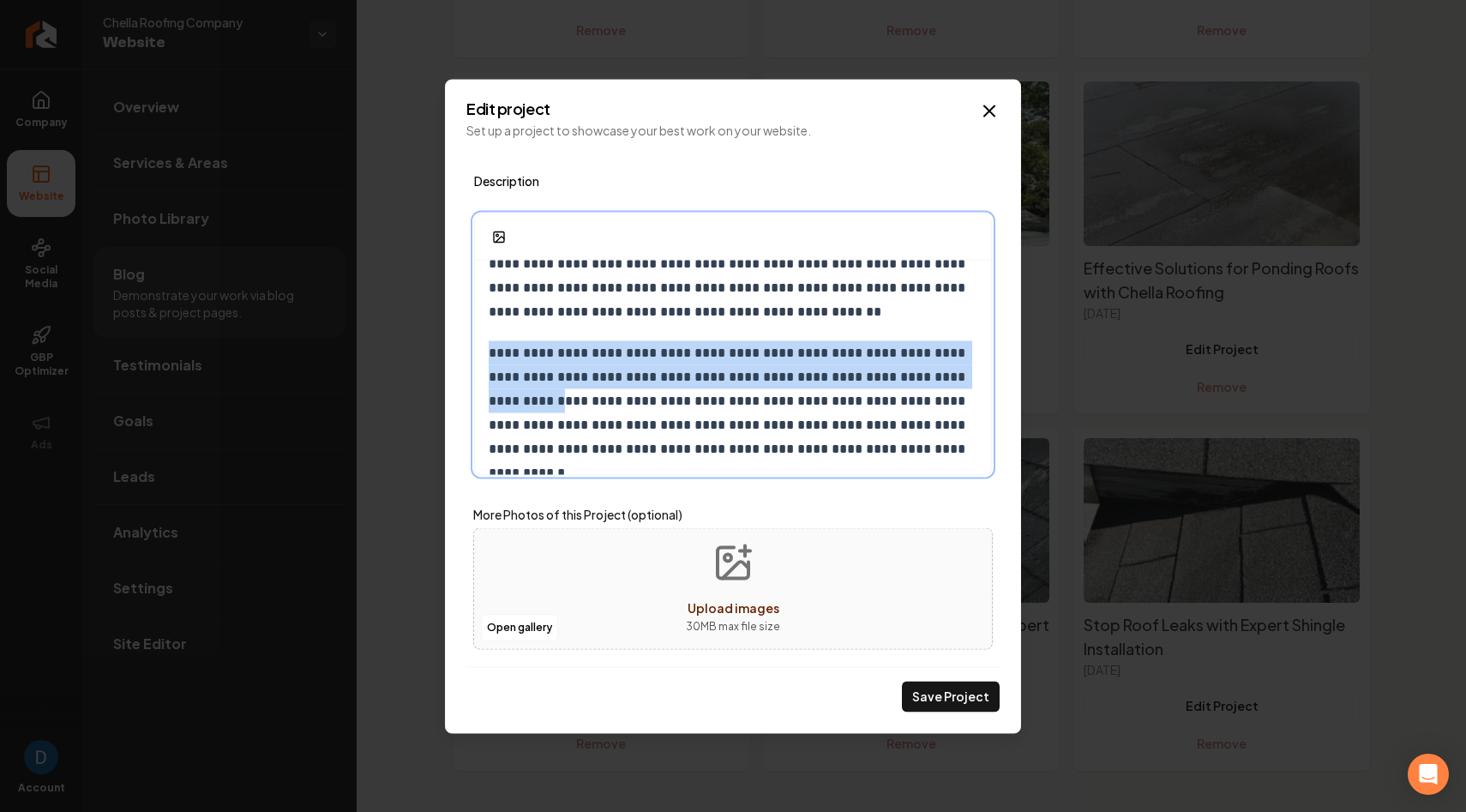
drag, startPoint x: 590, startPoint y: 402, endPoint x: 474, endPoint y: 362, distance: 122.7
click at [475, 362] on div "**********" at bounding box center [733, 194] width 516 height 558
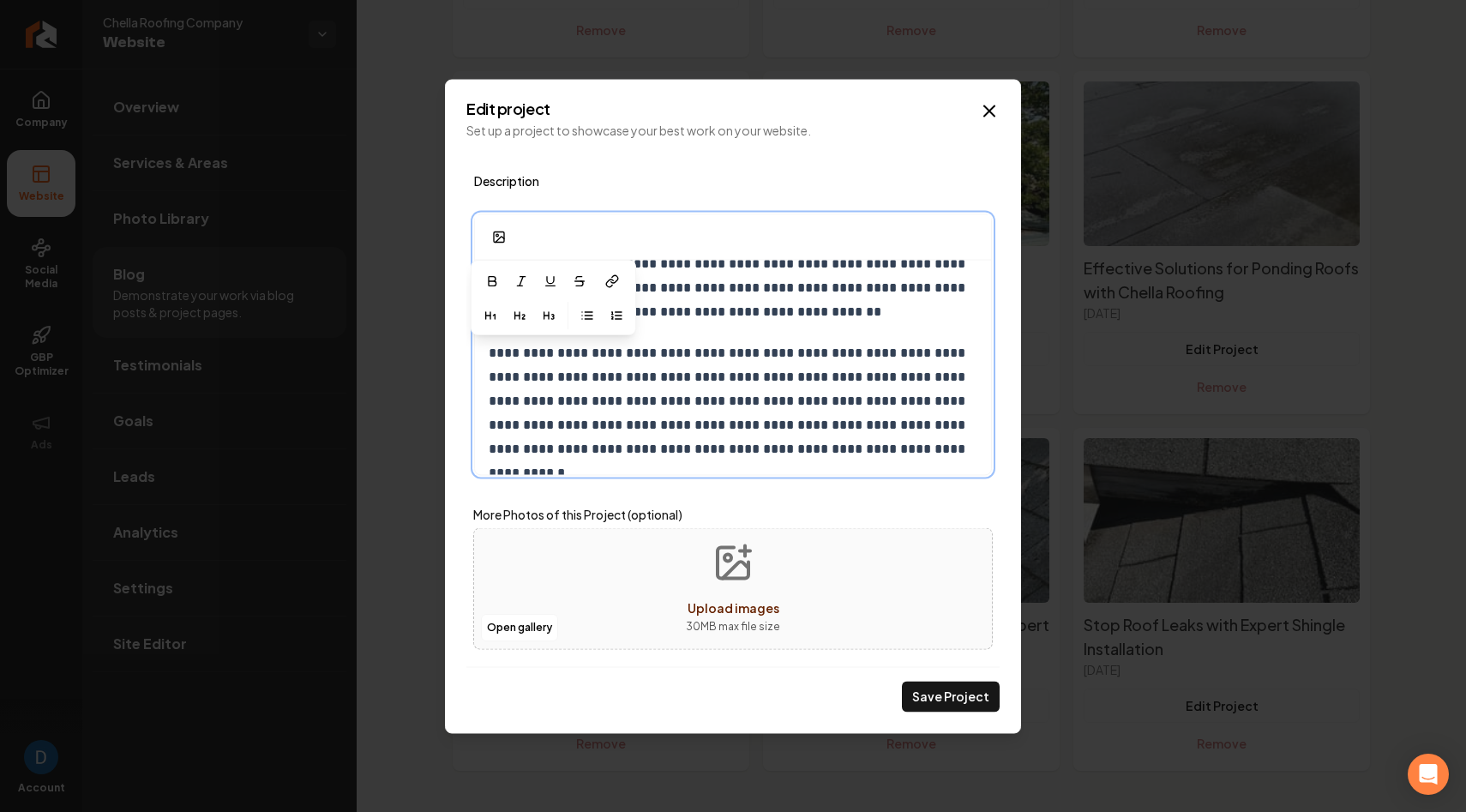
scroll to position [297, 0]
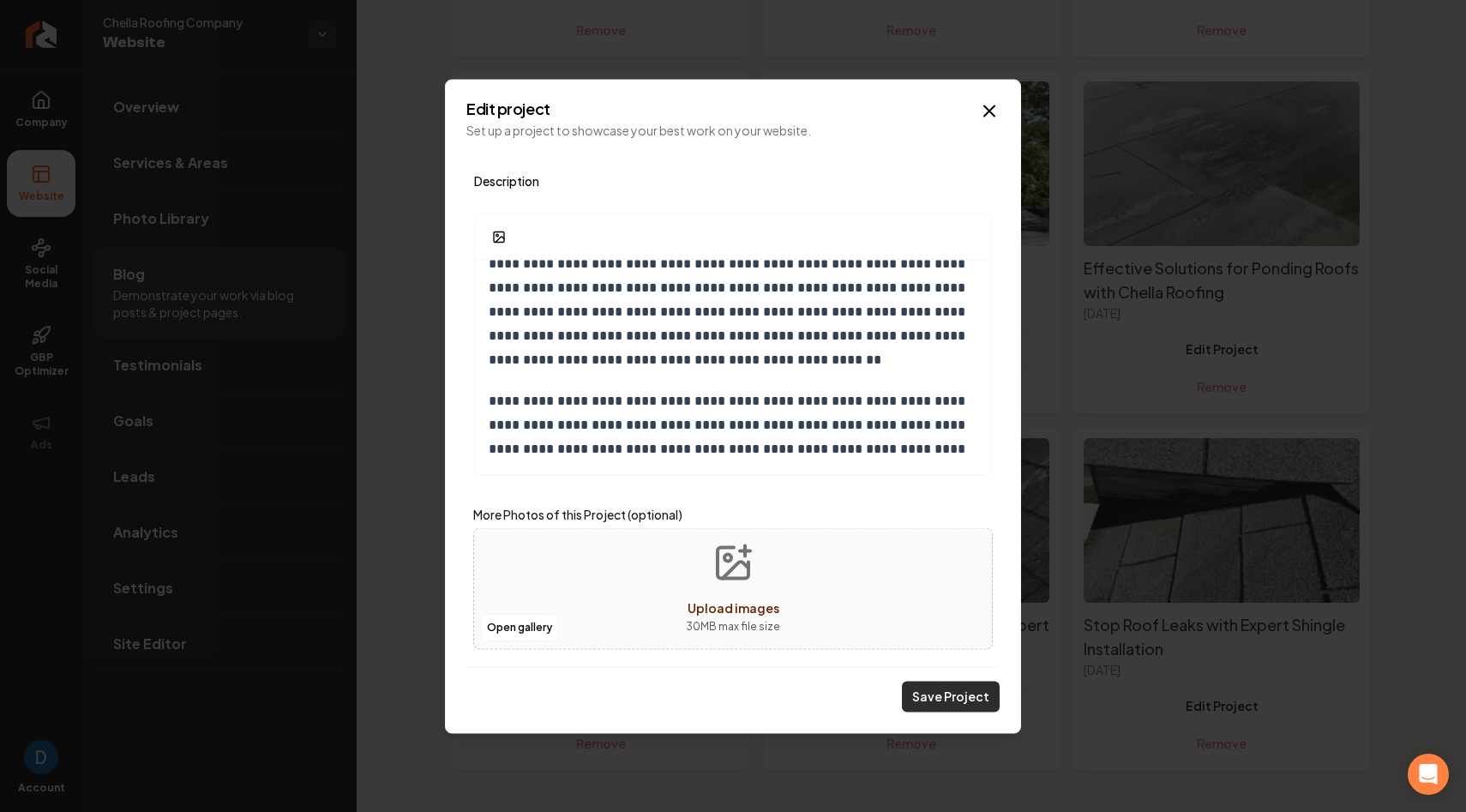
click at [937, 697] on button "Save Project" at bounding box center [951, 695] width 98 height 30
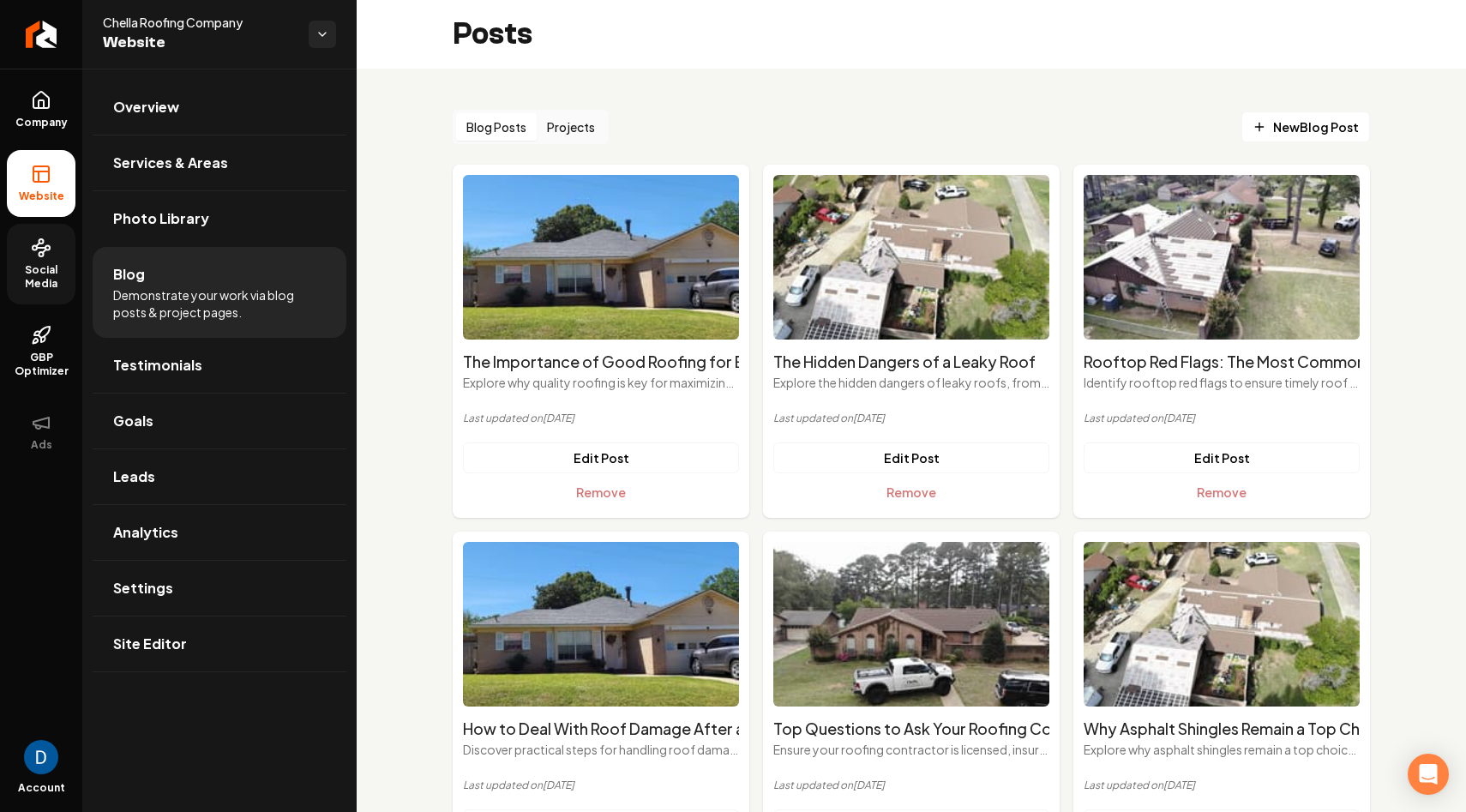
click at [53, 285] on span "Social Media" at bounding box center [41, 277] width 69 height 27
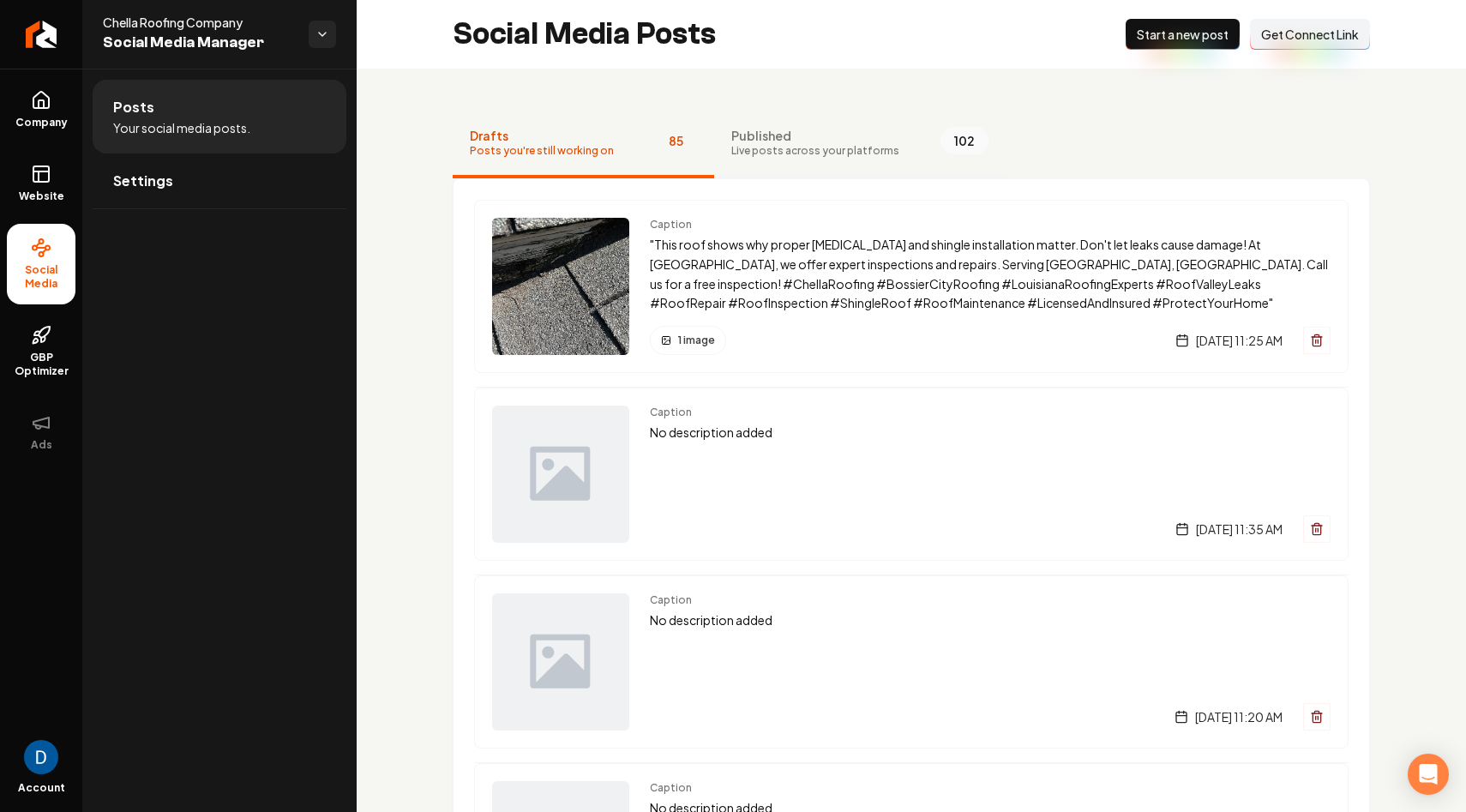
click at [796, 158] on button "Published Live posts across your platforms 102" at bounding box center [859, 144] width 291 height 69
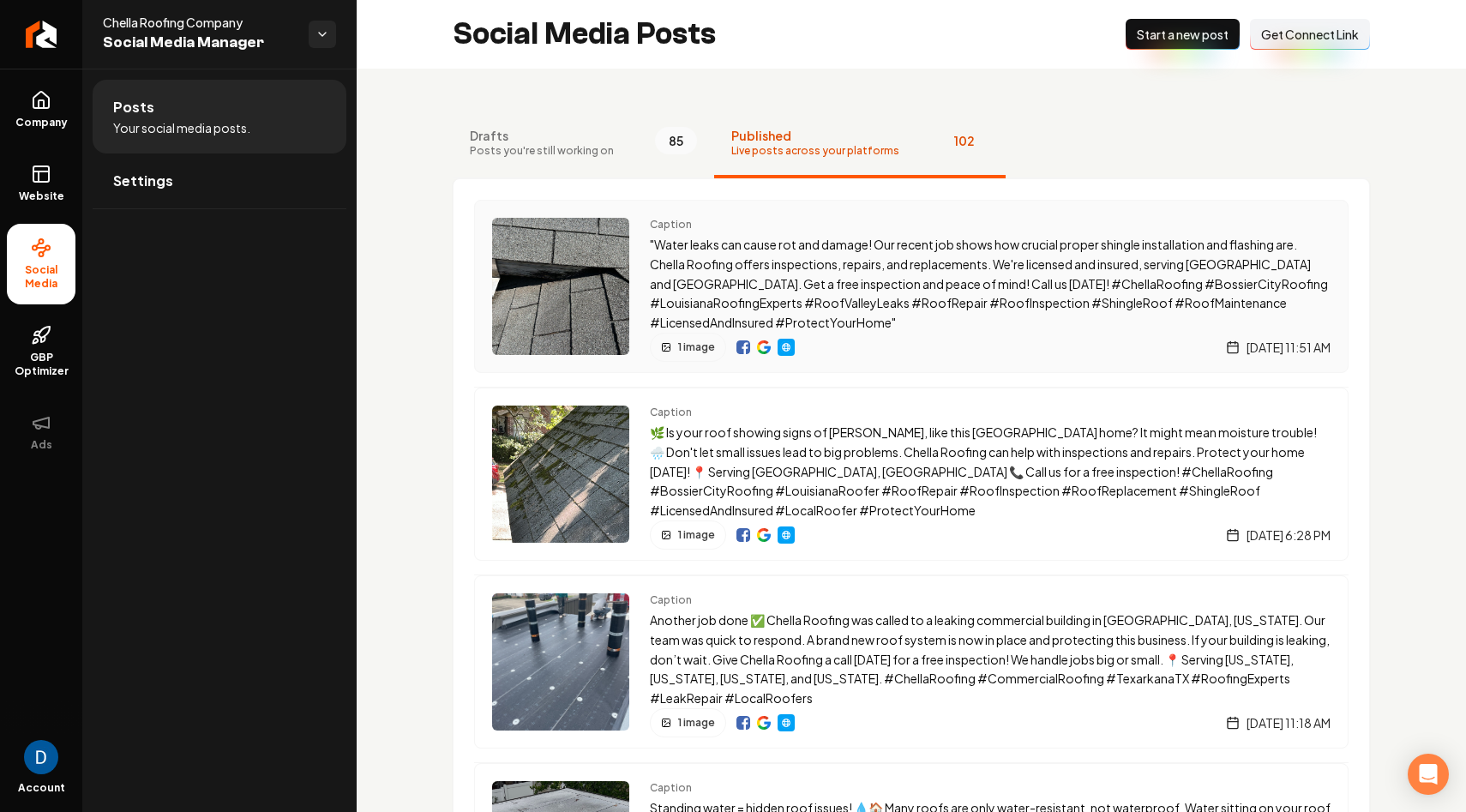
click at [758, 269] on p ""Water leaks can cause rot and damage! Our recent job shows how crucial proper …" at bounding box center [990, 284] width 681 height 98
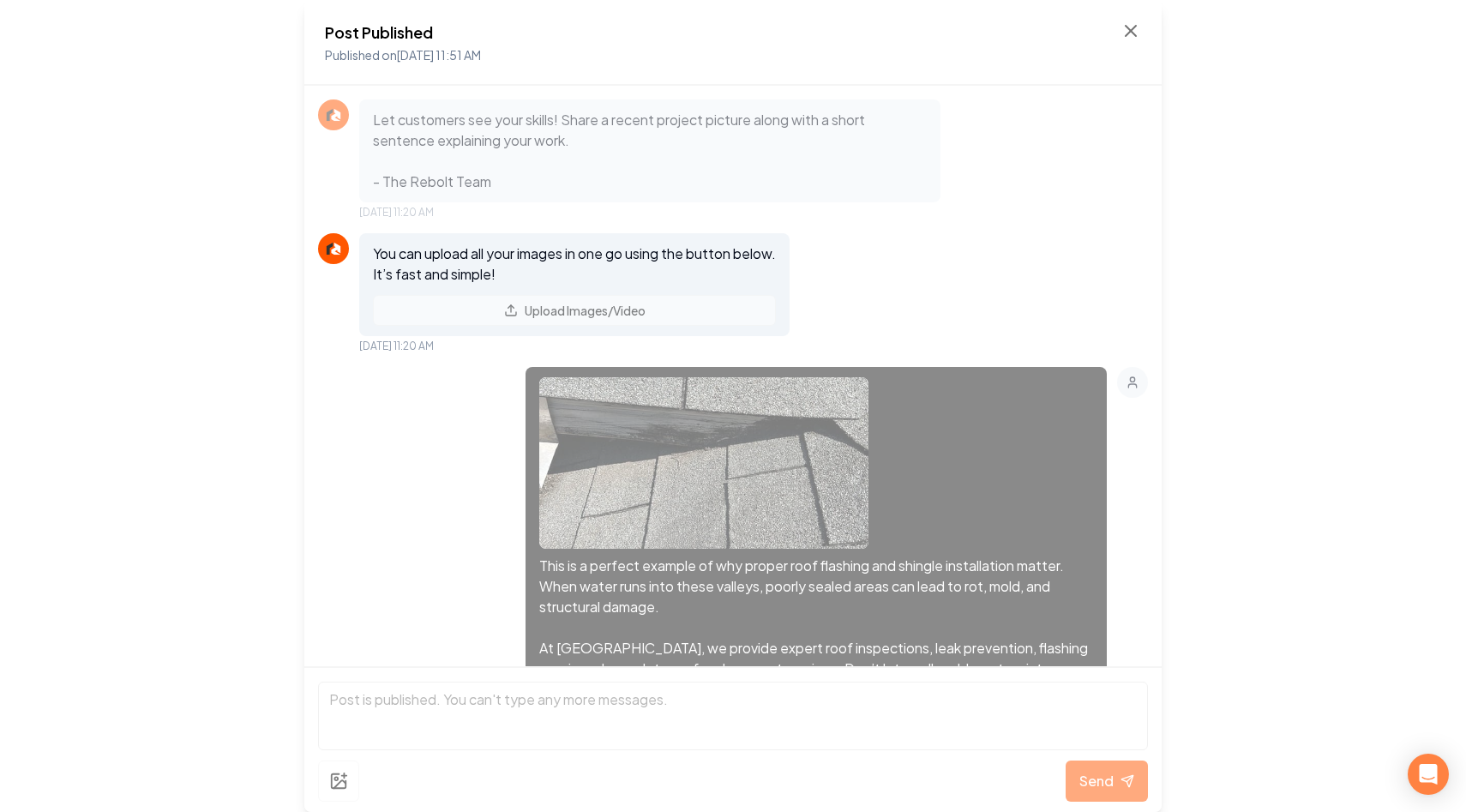
scroll to position [764, 0]
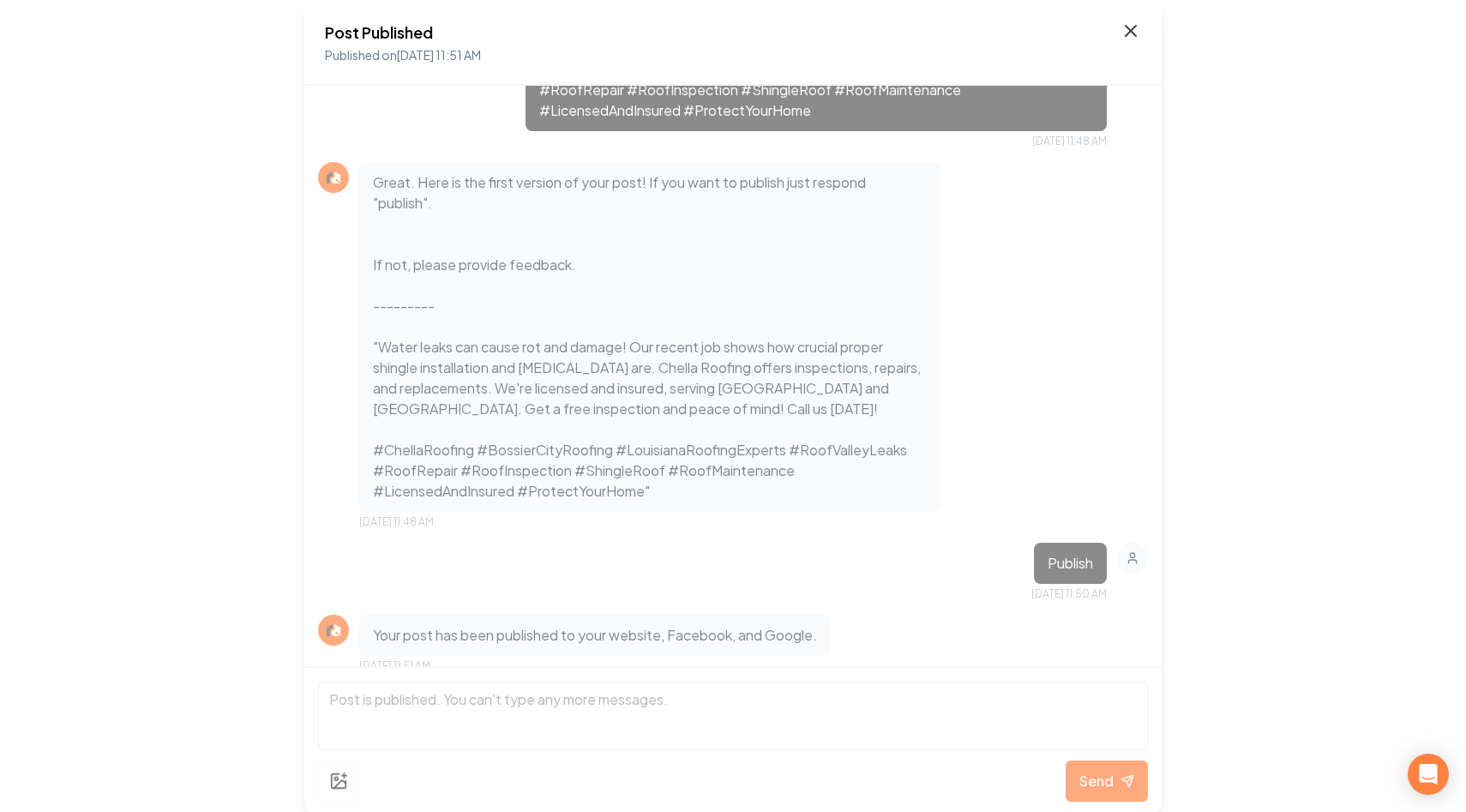
click at [1127, 24] on icon at bounding box center [1130, 30] width 21 height 21
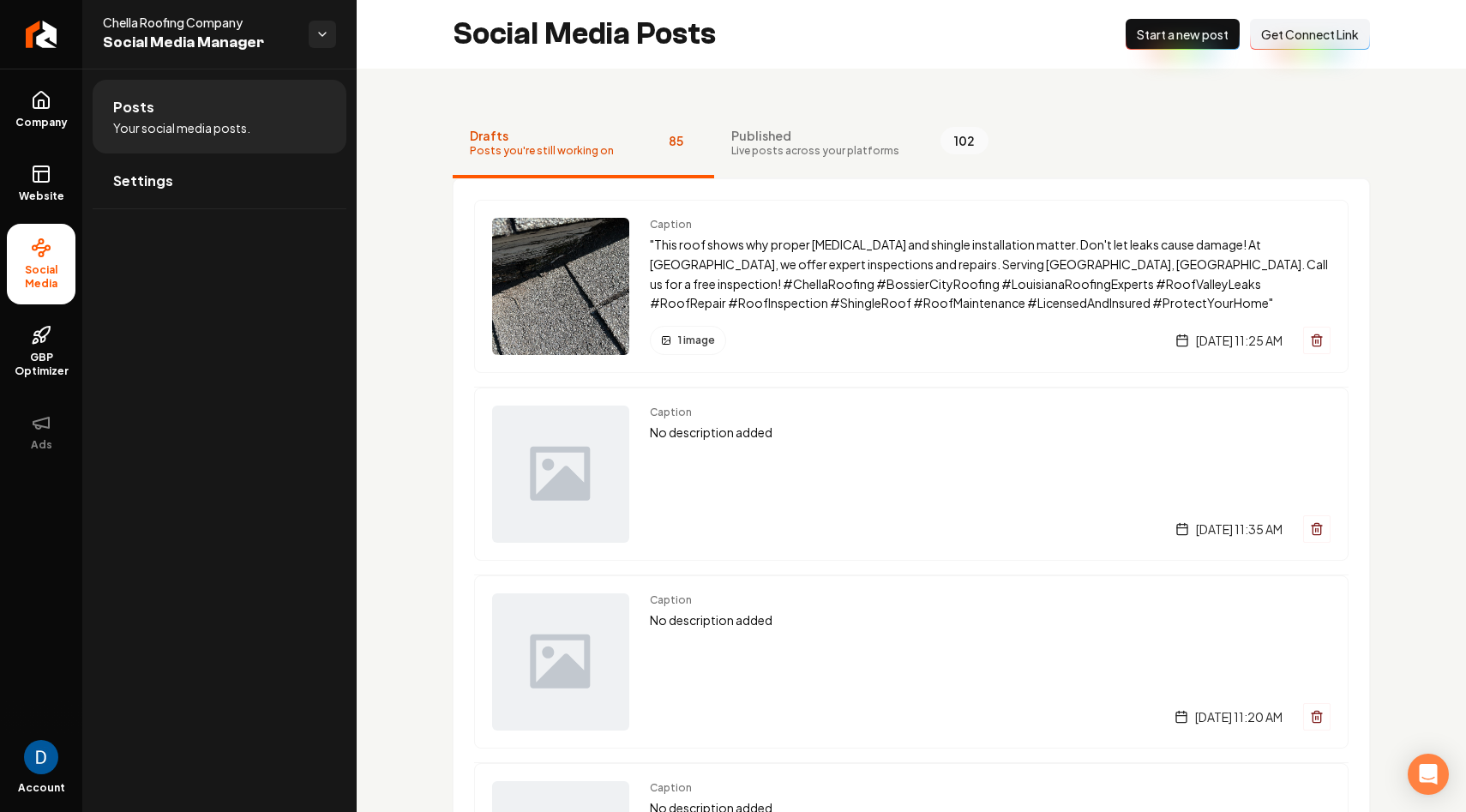
click at [196, 24] on span "Chella Roofing Company" at bounding box center [199, 22] width 192 height 17
copy span "Chella Roofing Company"
click at [26, 44] on link "Return to dashboard" at bounding box center [41, 34] width 82 height 69
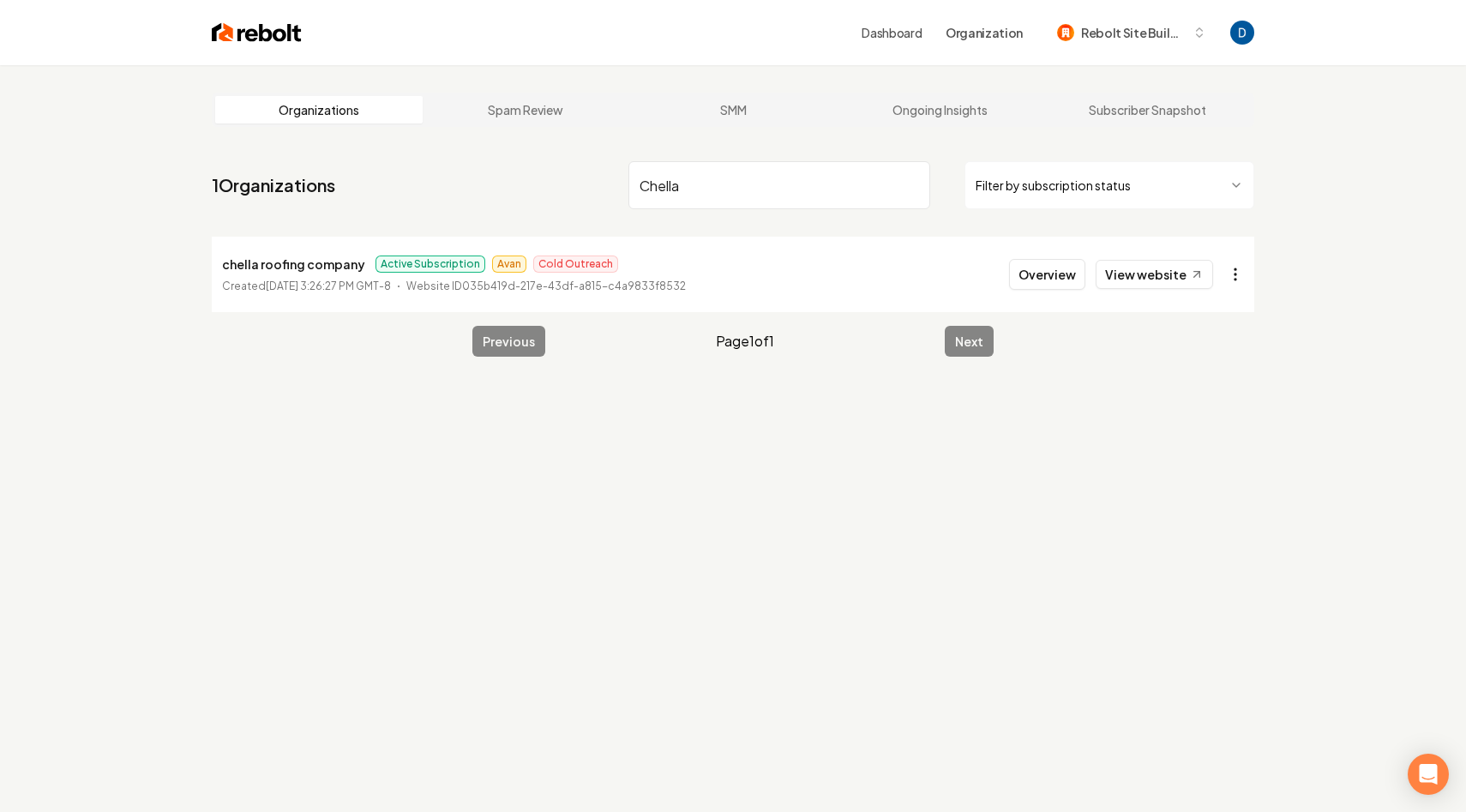
type input "Chella"
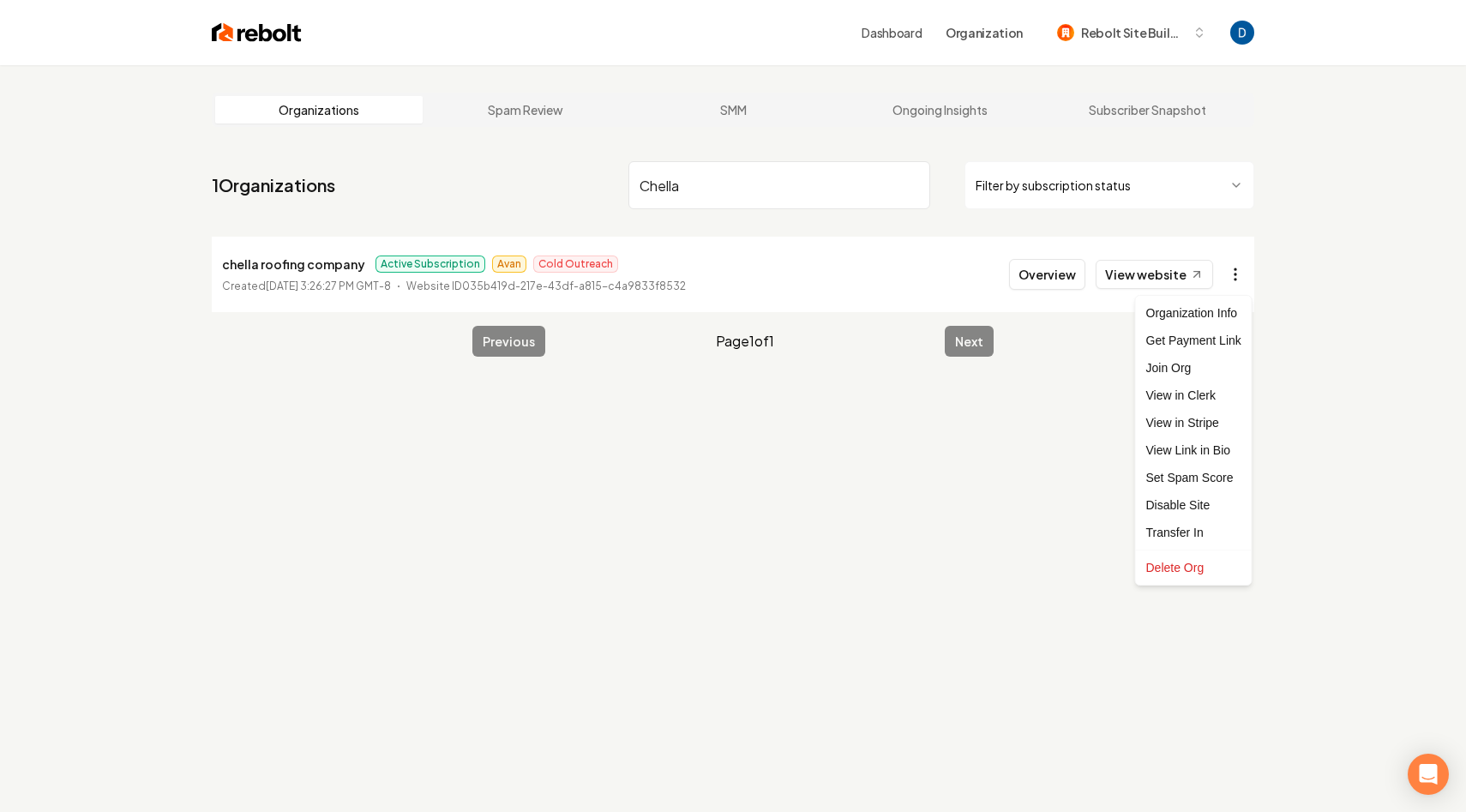
click at [1237, 270] on html "Dashboard Organization Rebolt Site Builder Organizations Spam Review SMM Ongoin…" at bounding box center [733, 406] width 1466 height 812
click at [1182, 417] on link "View in Stripe" at bounding box center [1194, 422] width 109 height 27
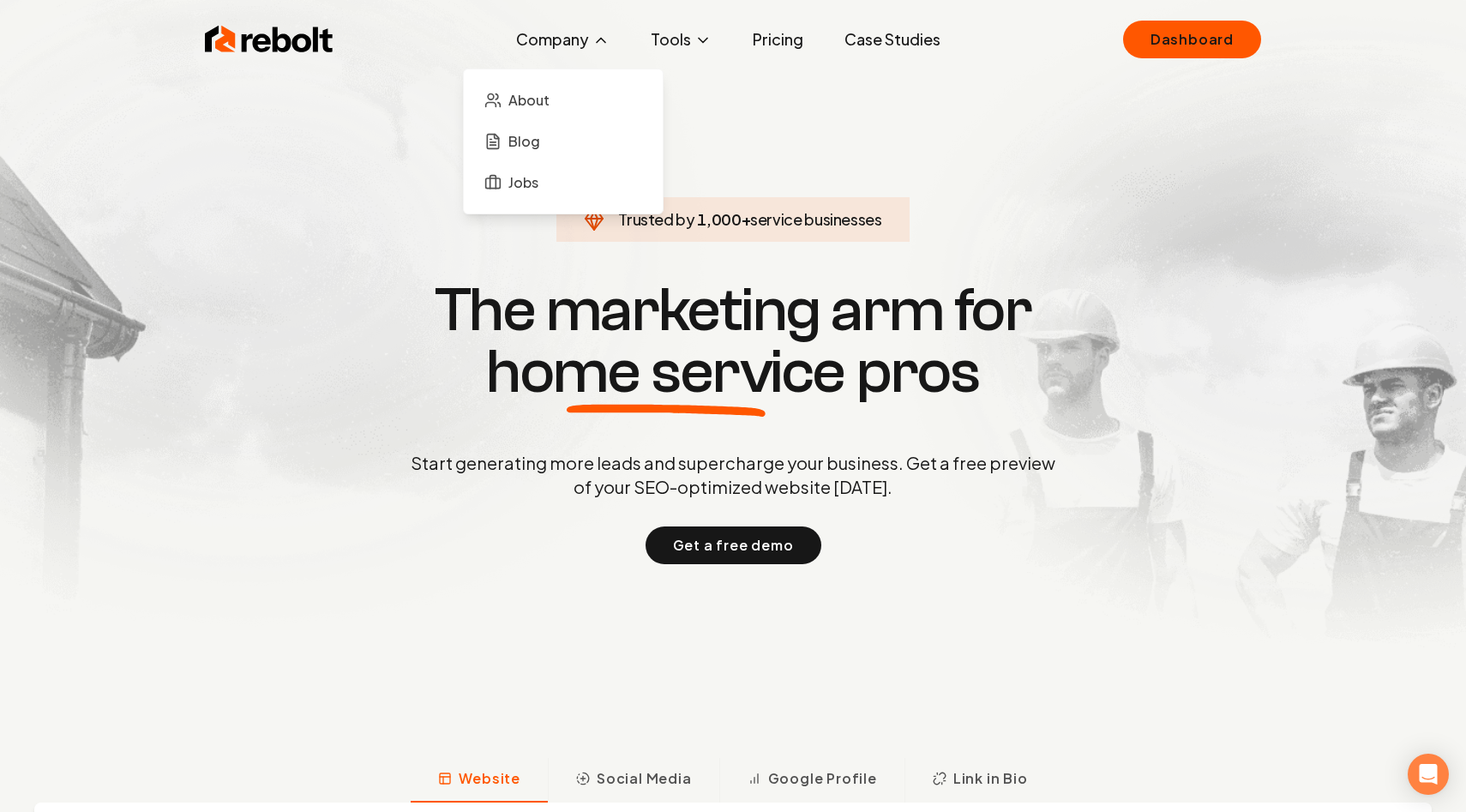
click at [591, 42] on button "Company" at bounding box center [562, 39] width 121 height 34
click at [533, 190] on span "Jobs" at bounding box center [523, 182] width 30 height 21
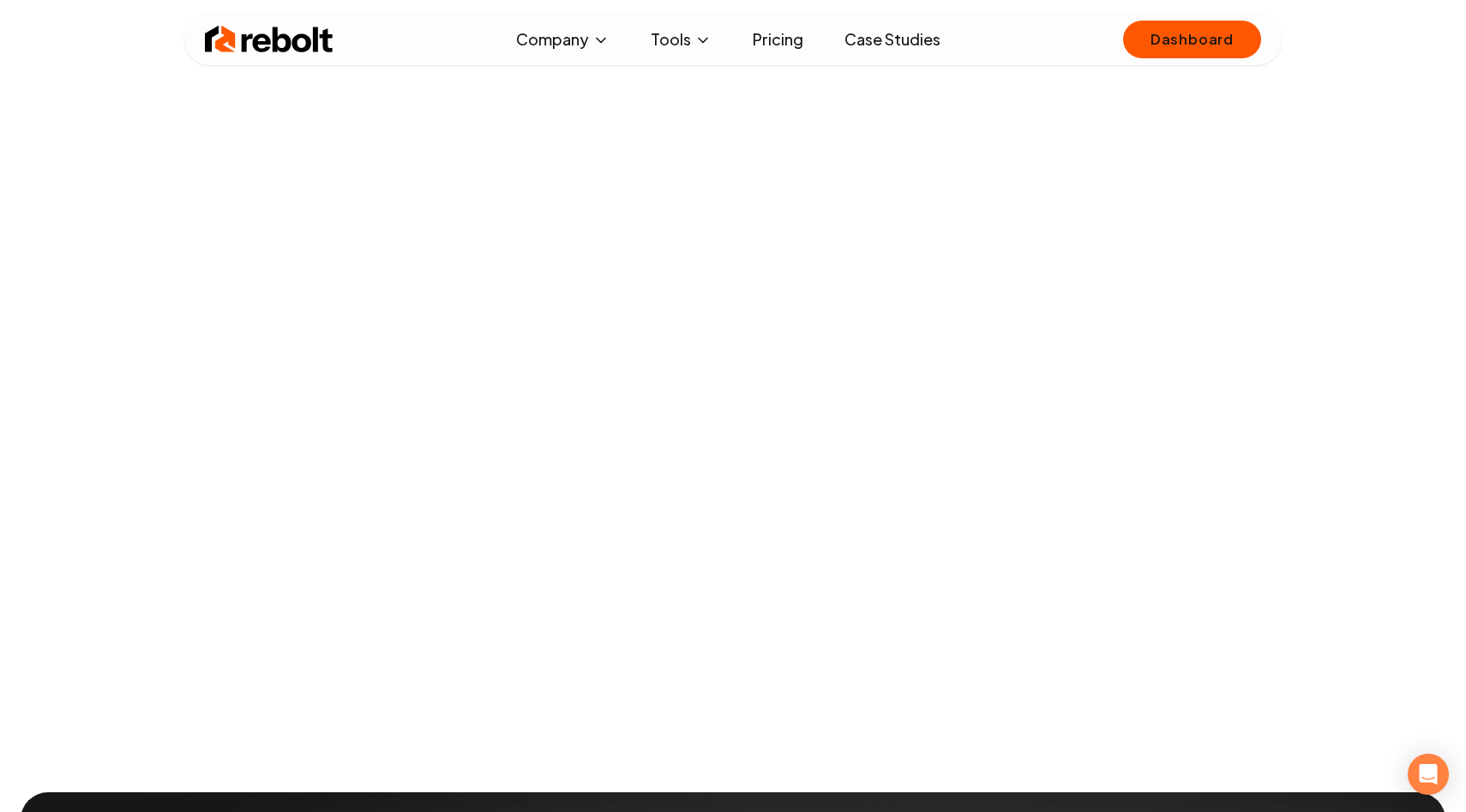
scroll to position [207, 0]
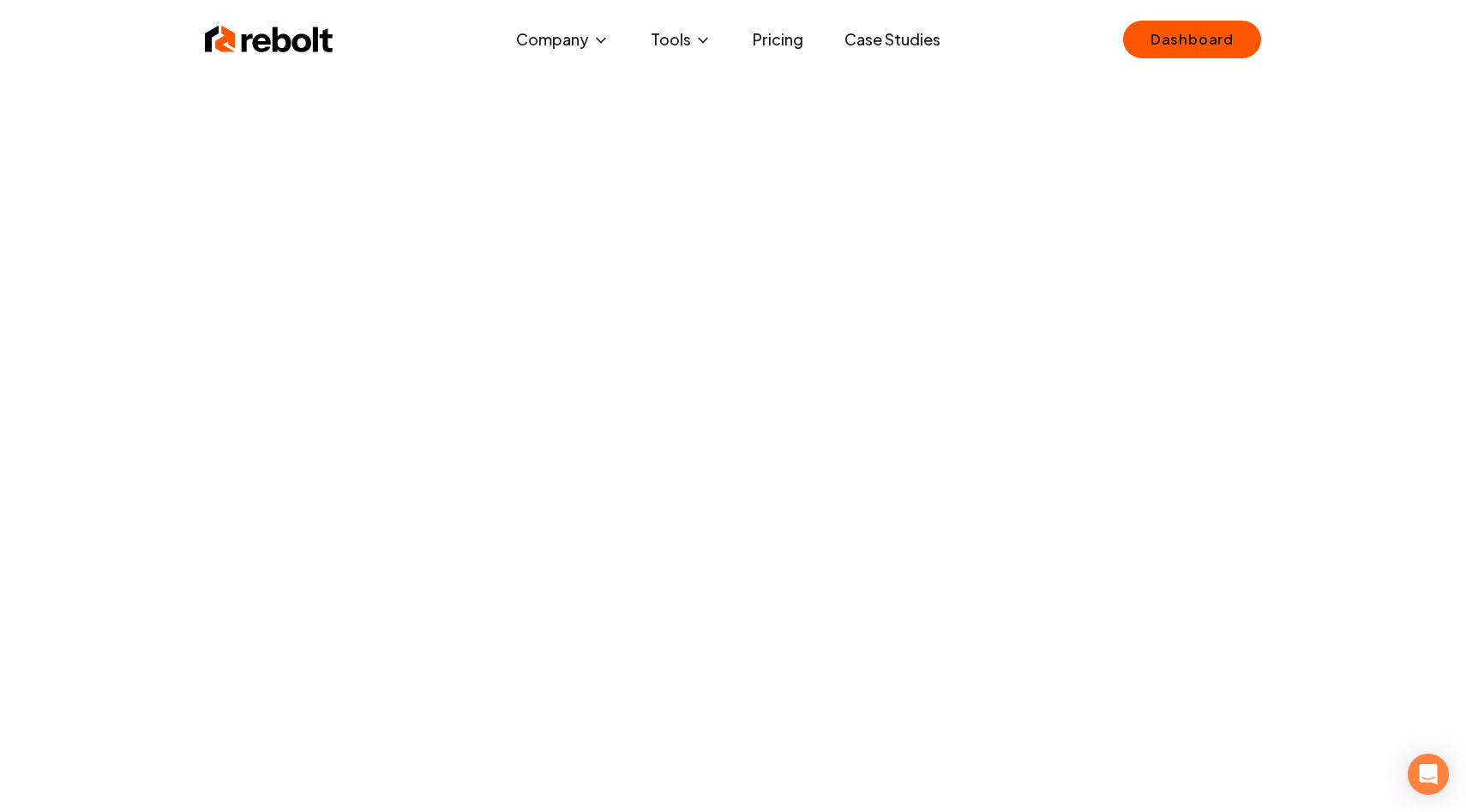
scroll to position [34, 0]
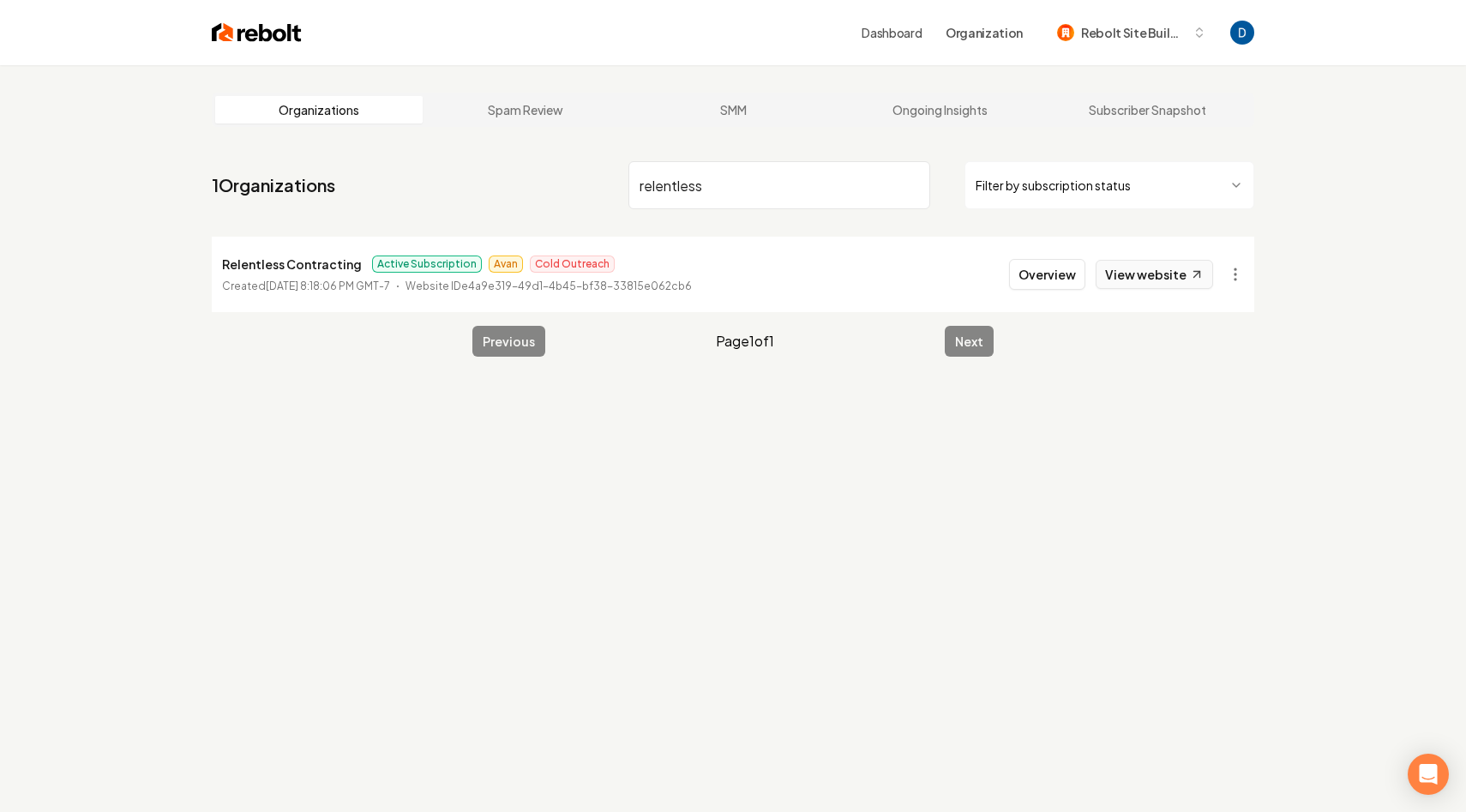
type input "relentless"
click at [1178, 271] on link "View website" at bounding box center [1154, 274] width 118 height 29
click at [277, 260] on p "PlumbWorks" at bounding box center [261, 263] width 76 height 21
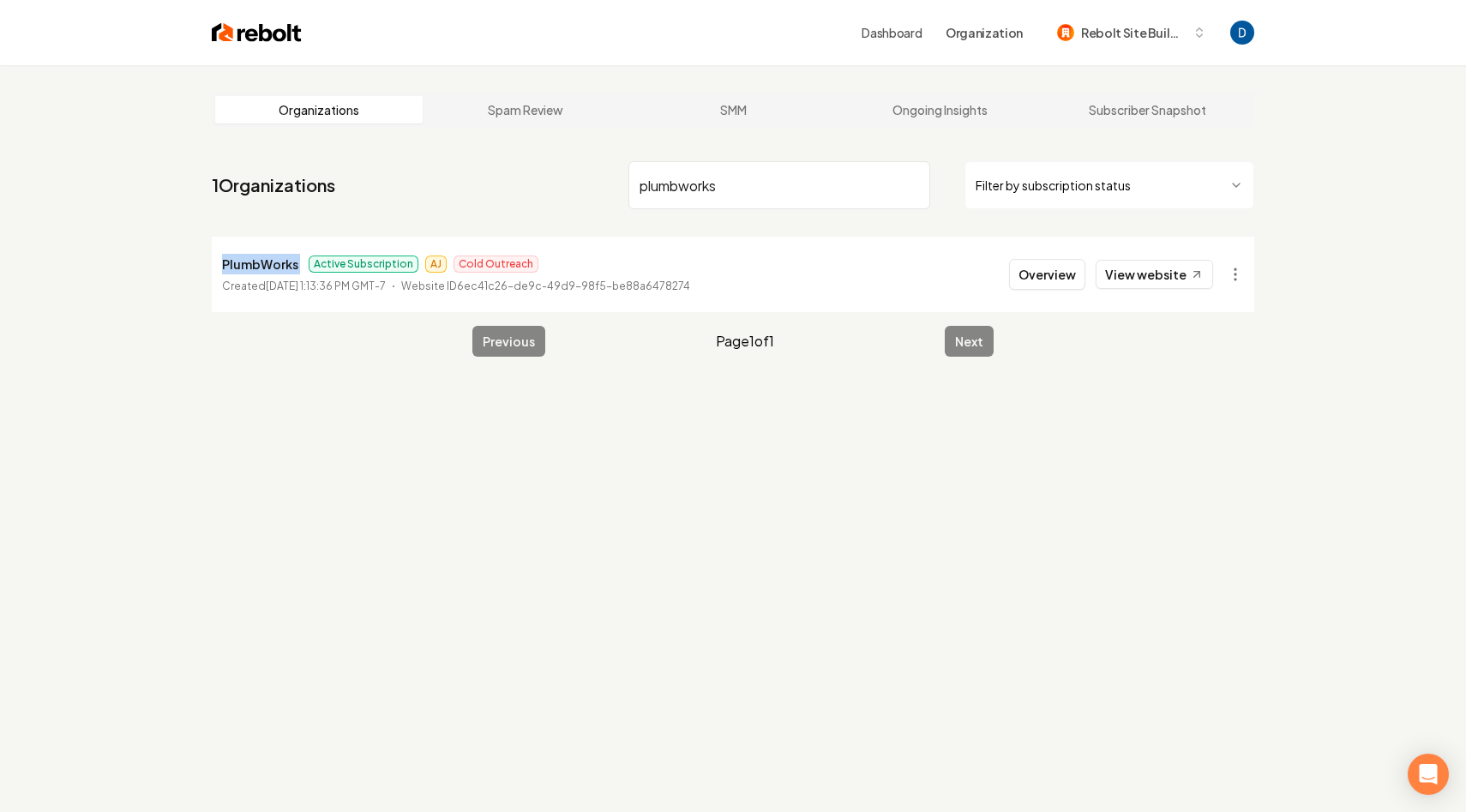
copy p "PlumbWorks"
click at [1184, 263] on link "View website" at bounding box center [1154, 274] width 118 height 29
click at [705, 171] on input "plumbworks" at bounding box center [779, 184] width 302 height 48
type input "JRM"
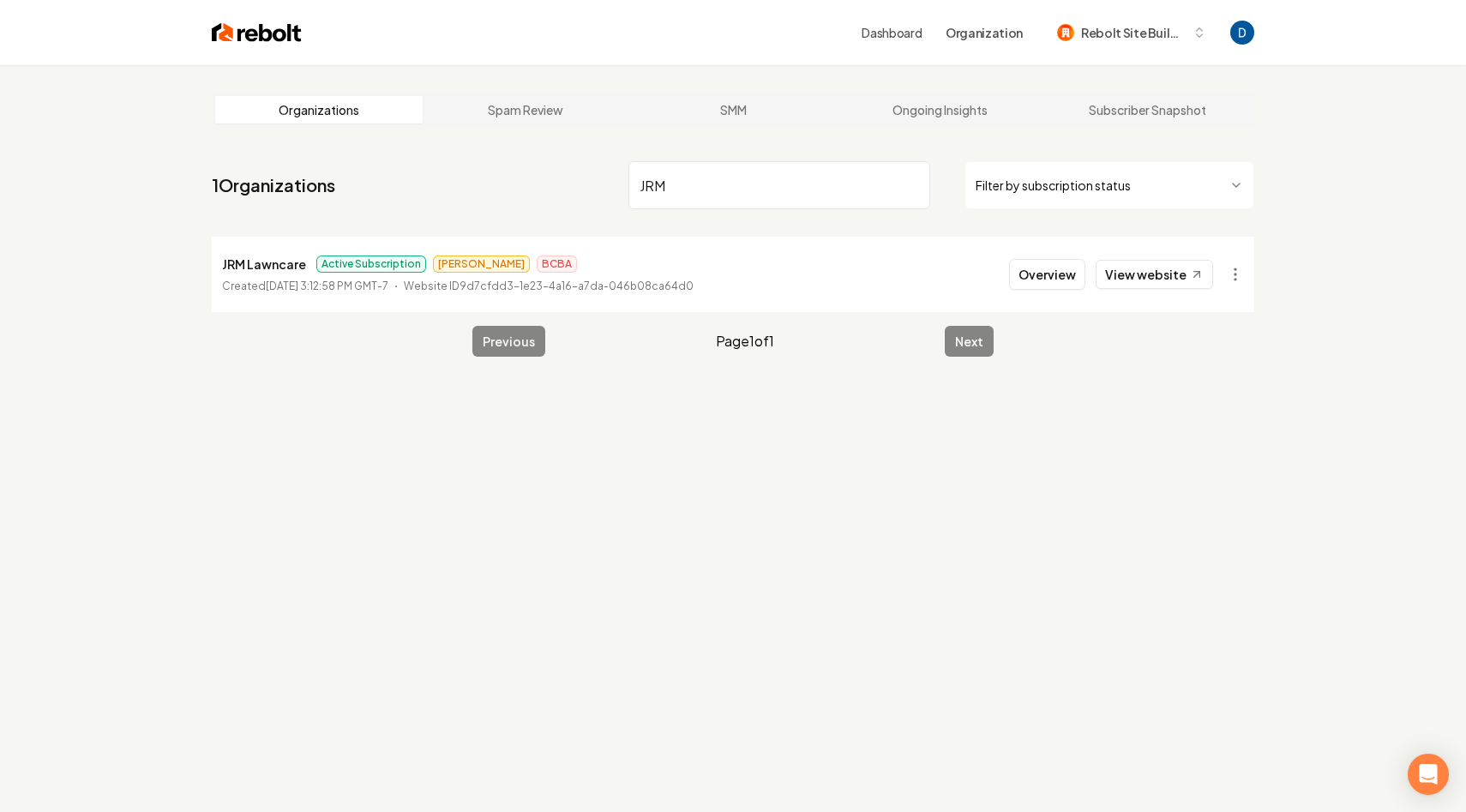
click at [1046, 293] on li "JRM Lawncare Active Subscription [PERSON_NAME] BCBA Created [DATE] 3:12:58 PM G…" at bounding box center [733, 273] width 1043 height 75
click at [1039, 269] on button "Overview" at bounding box center [1048, 273] width 76 height 30
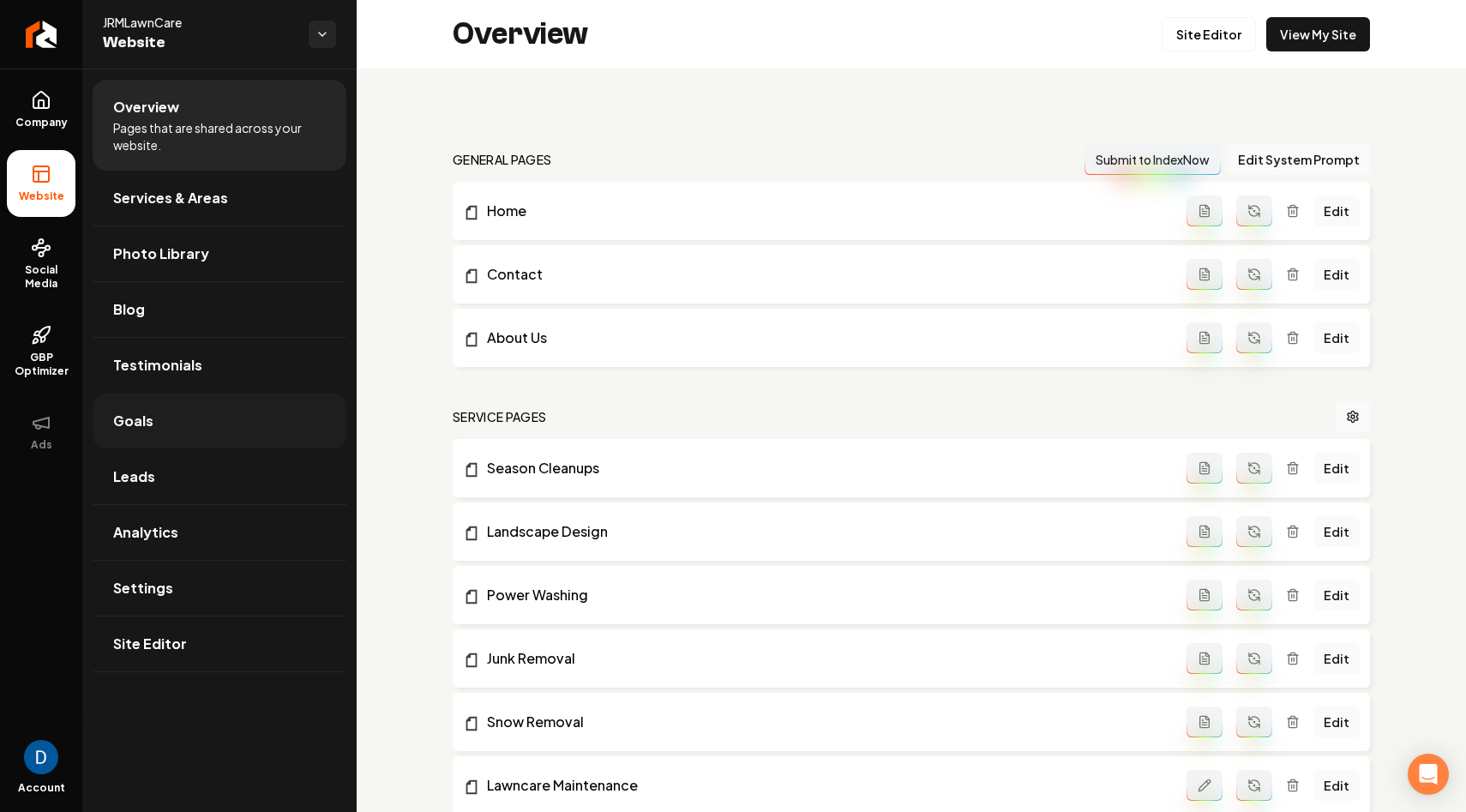
click at [216, 413] on link "Goals" at bounding box center [219, 421] width 254 height 55
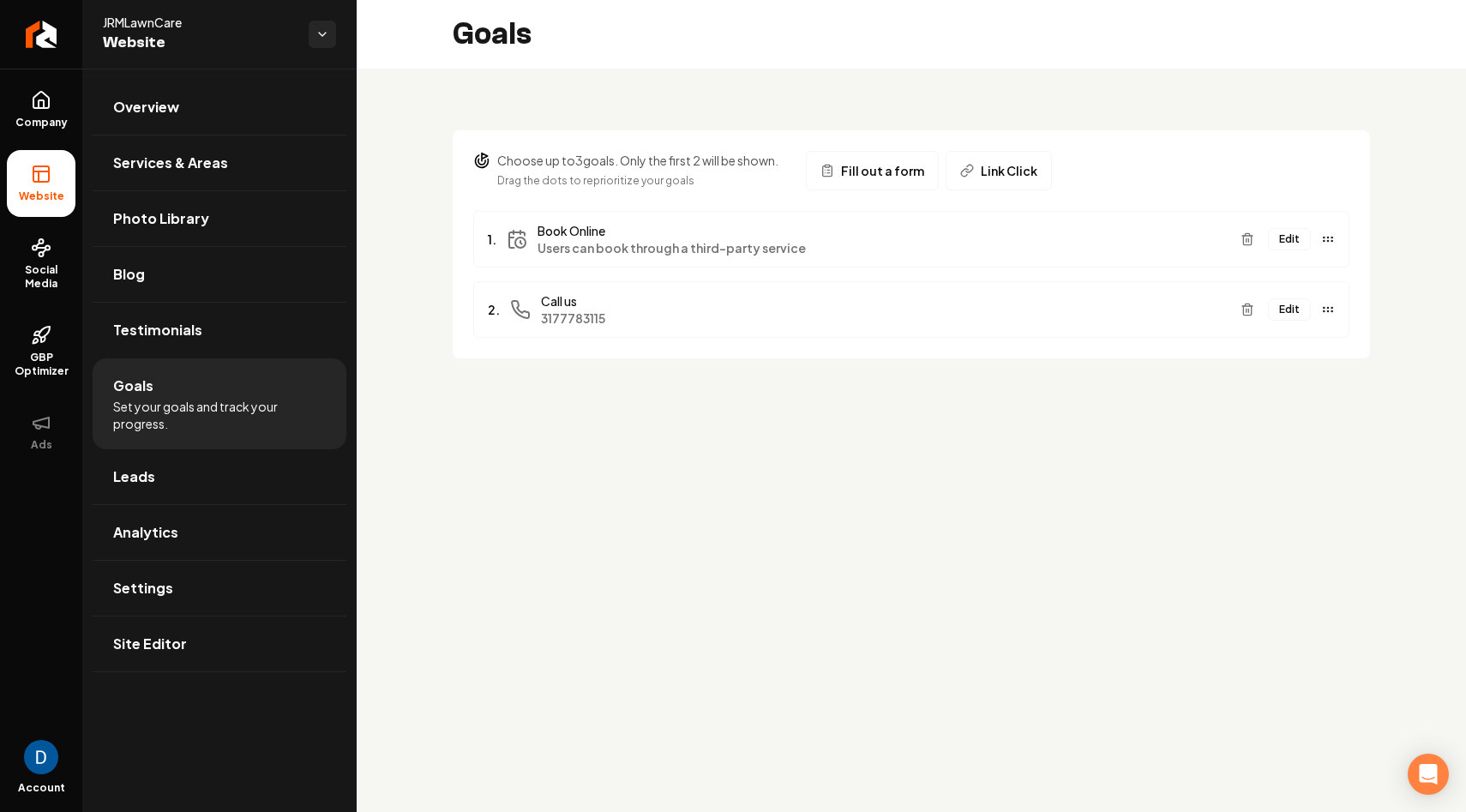
click at [1285, 239] on button "Edit" at bounding box center [1290, 239] width 43 height 23
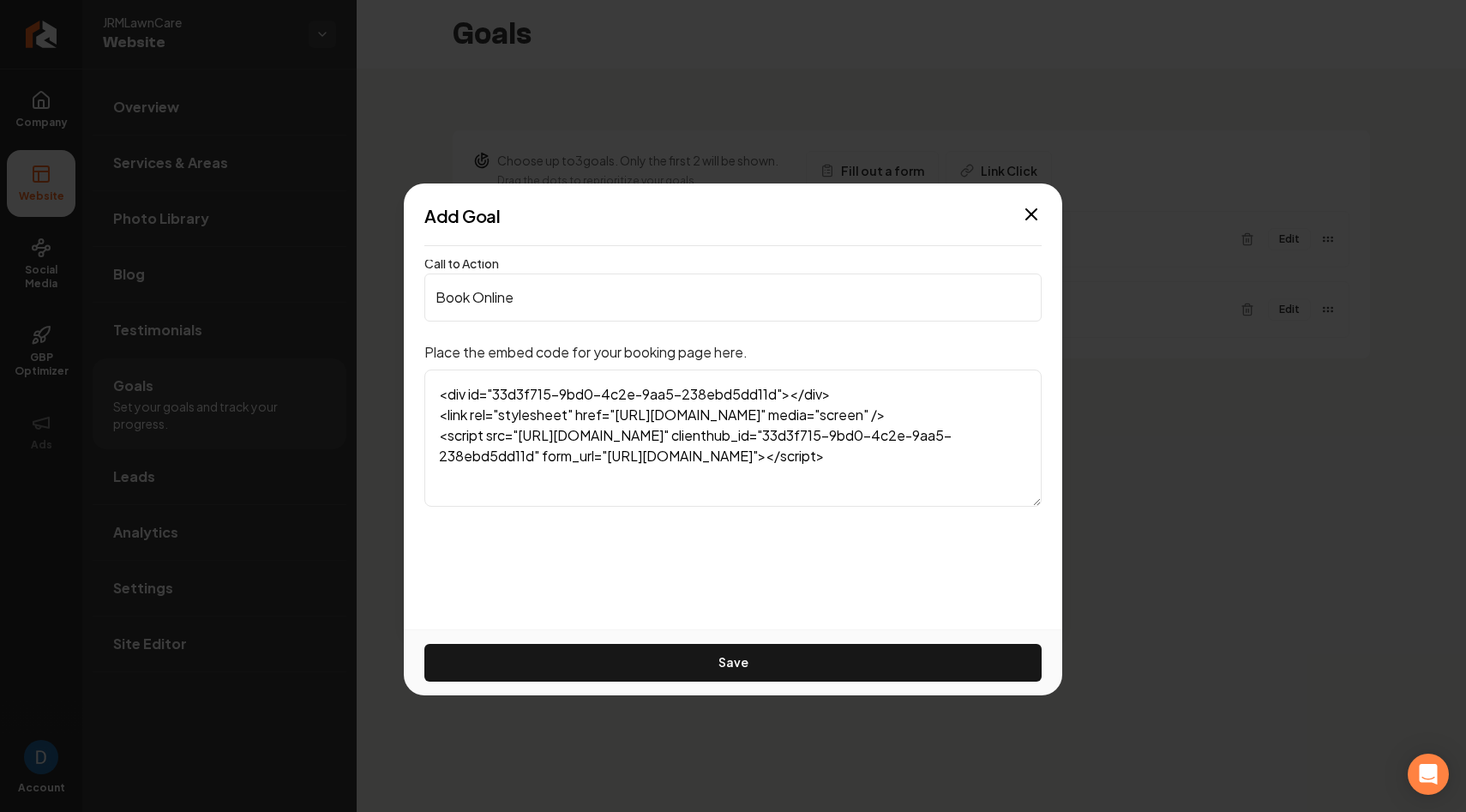
click at [1018, 220] on div "Add Goal" at bounding box center [733, 215] width 659 height 24
click at [1023, 216] on icon "button" at bounding box center [1031, 214] width 21 height 21
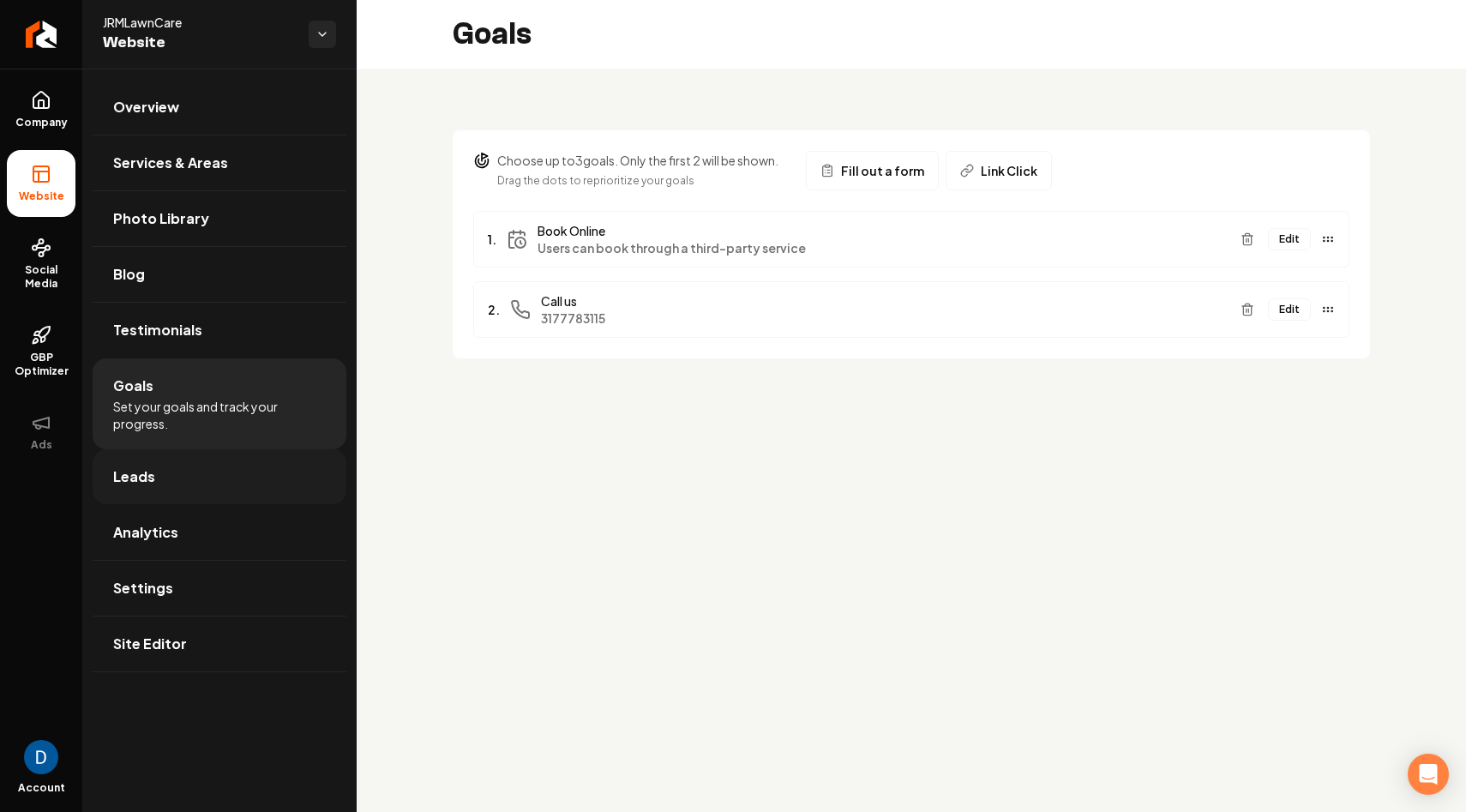
click at [181, 484] on link "Leads" at bounding box center [219, 476] width 254 height 55
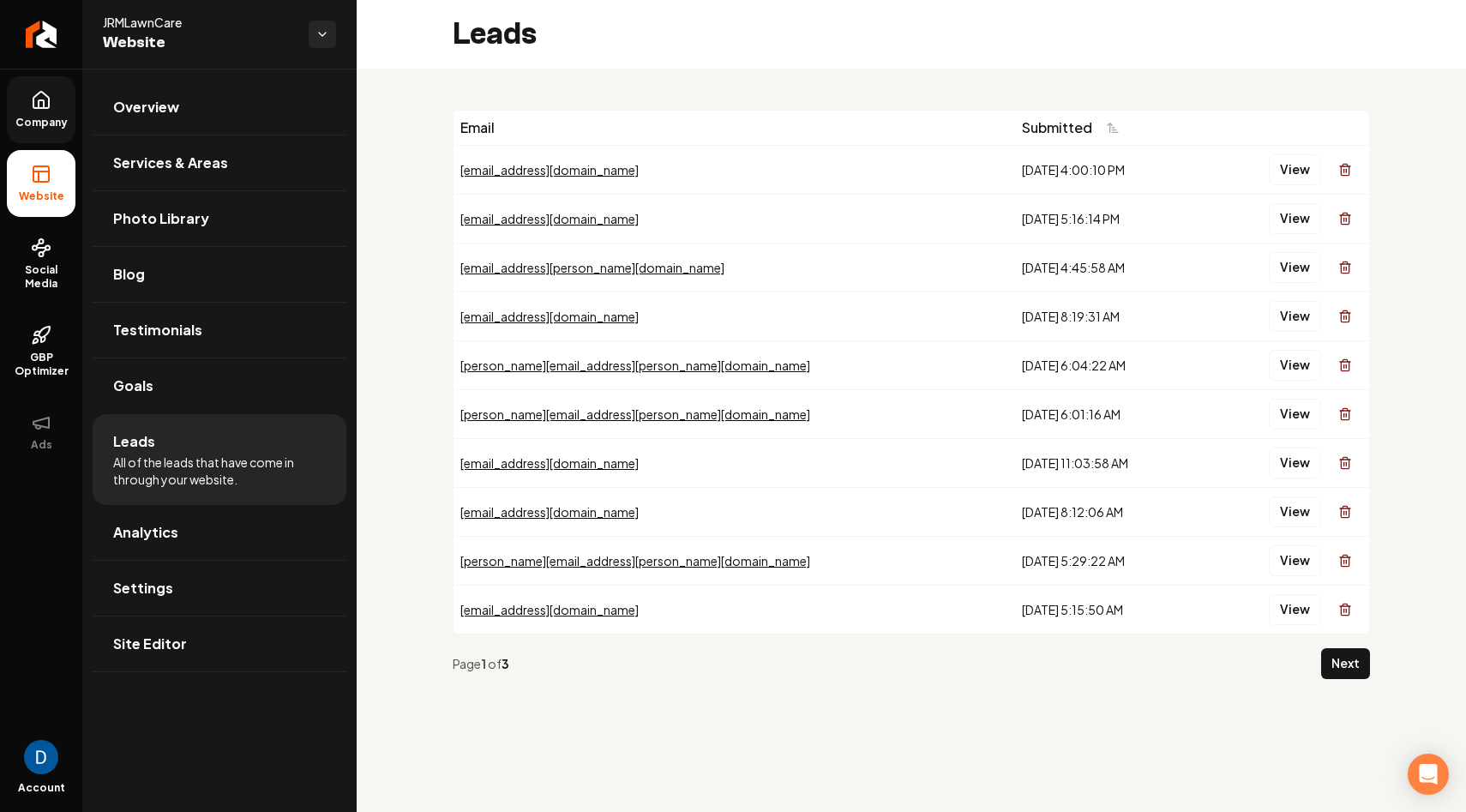
click at [50, 104] on icon at bounding box center [40, 100] width 21 height 21
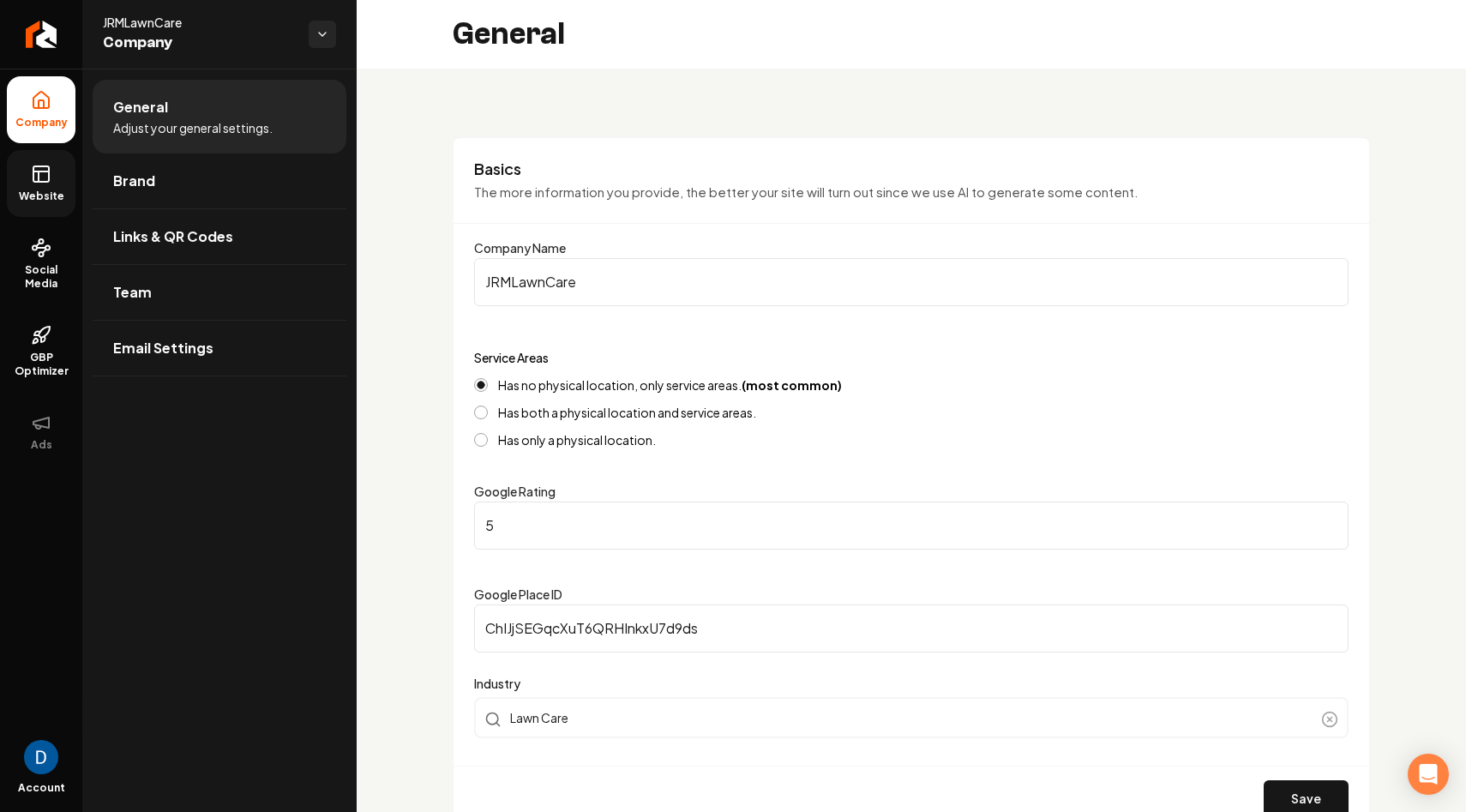
click at [53, 194] on span "Website" at bounding box center [41, 196] width 59 height 14
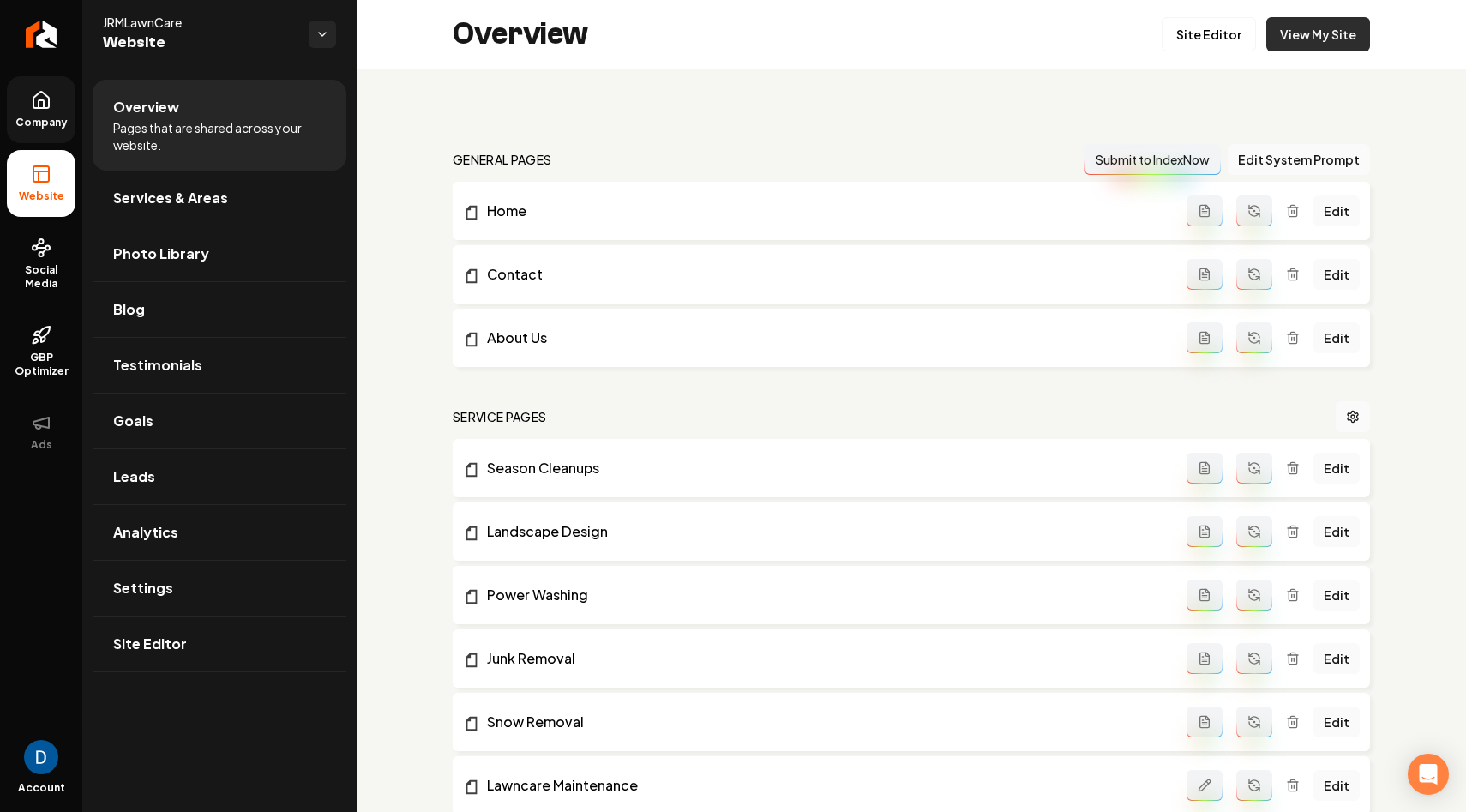
click at [1353, 37] on link "View My Site" at bounding box center [1318, 33] width 104 height 34
click at [31, 35] on icon "Return to dashboard" at bounding box center [41, 34] width 27 height 27
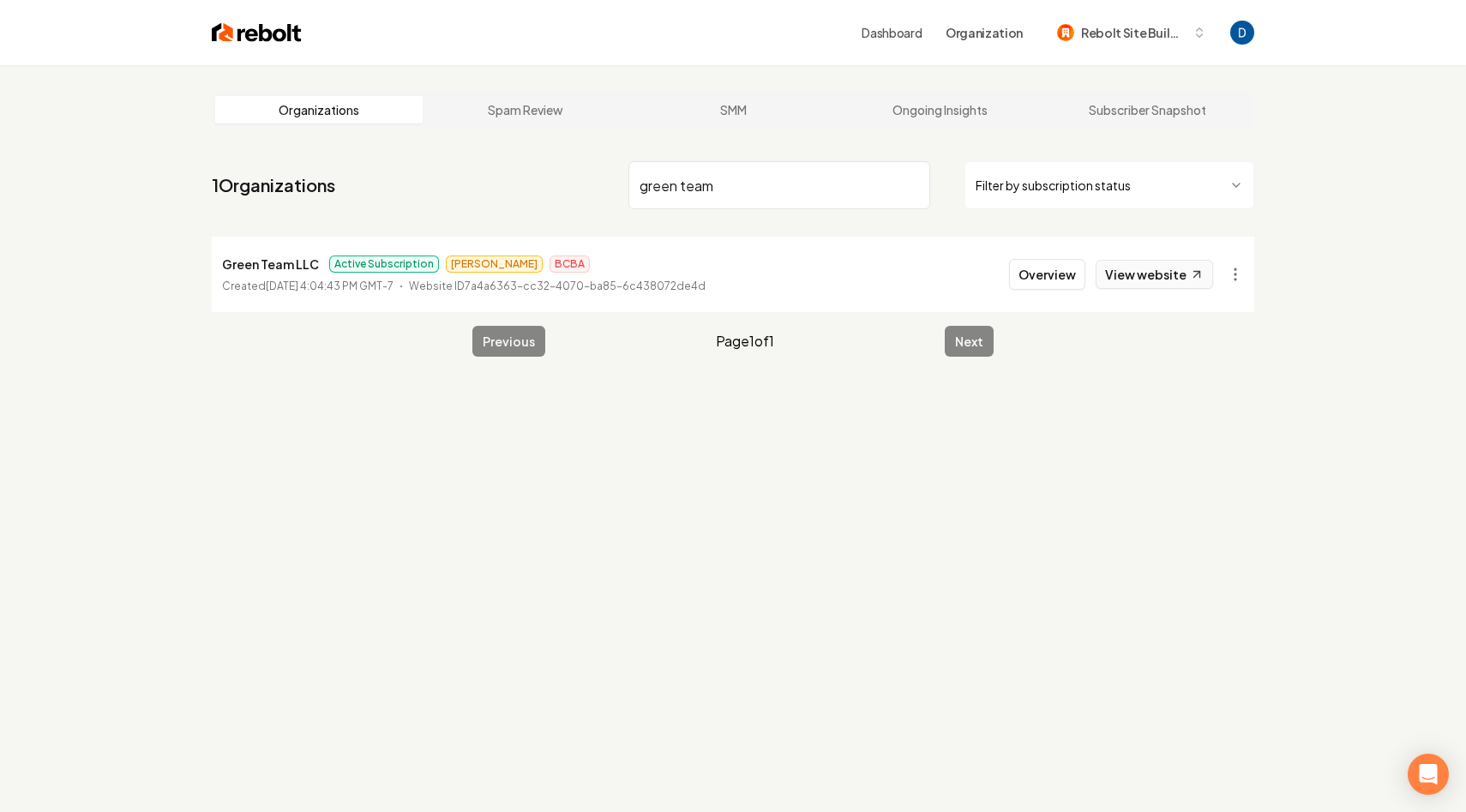
type input "green team"
click at [1190, 268] on icon at bounding box center [1197, 274] width 15 height 15
click at [1030, 291] on li "Green Team LLC Active Subscription James BCBA Created September 5, 2025, 4:04:4…" at bounding box center [733, 273] width 1043 height 75
click at [1043, 277] on button "Overview" at bounding box center [1048, 273] width 76 height 30
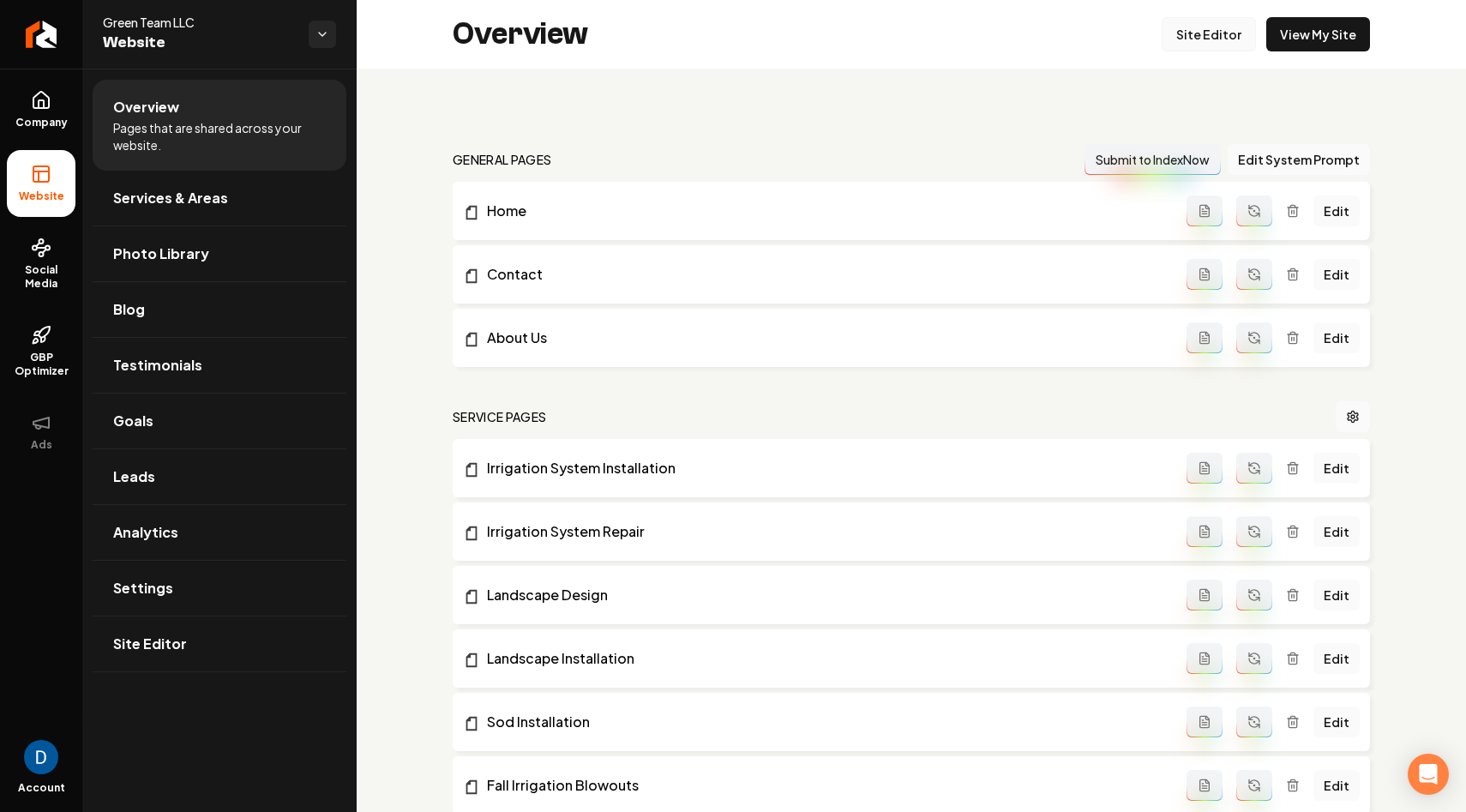
click at [1214, 44] on link "Site Editor" at bounding box center [1208, 33] width 94 height 34
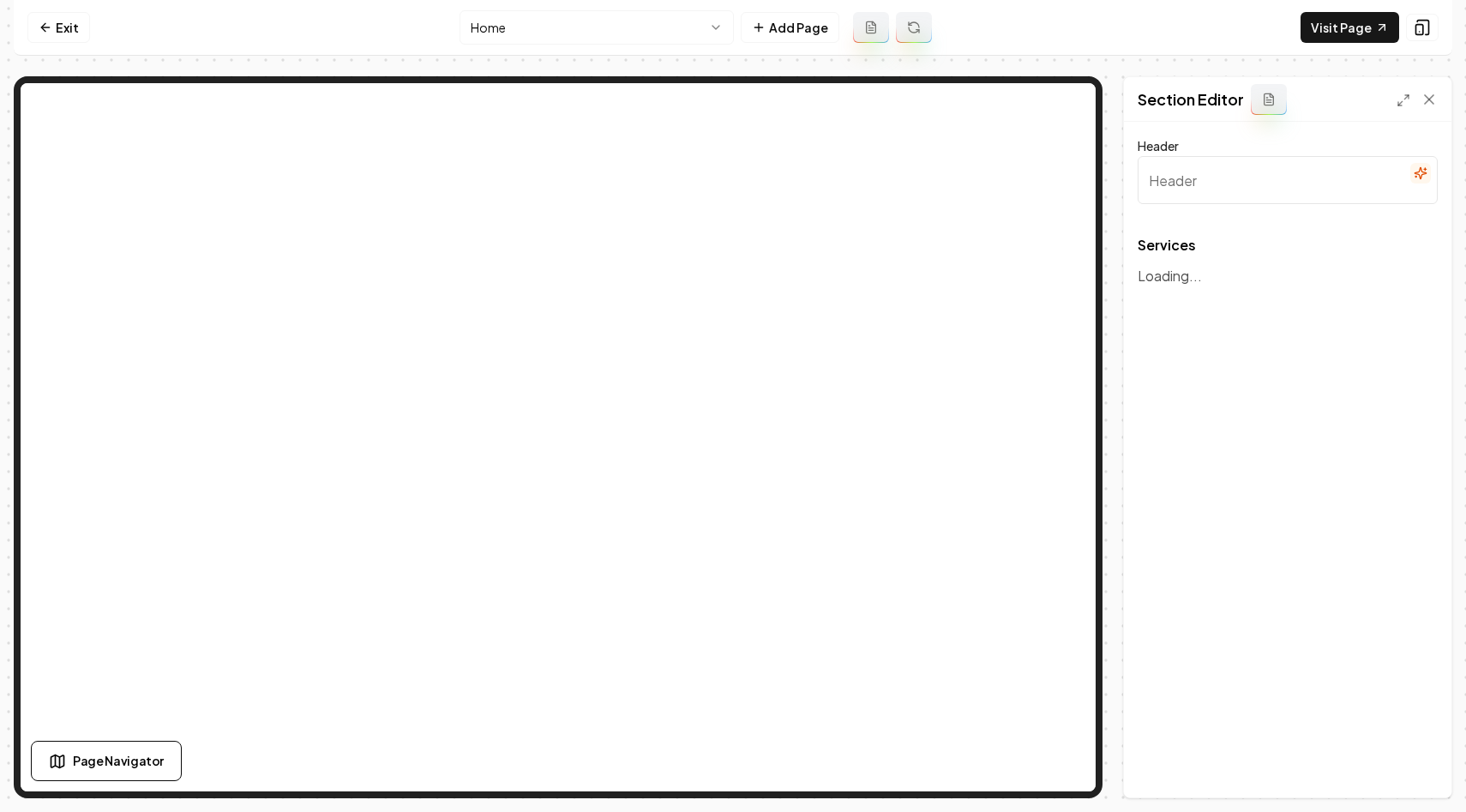
type input "Our Landscaping Services"
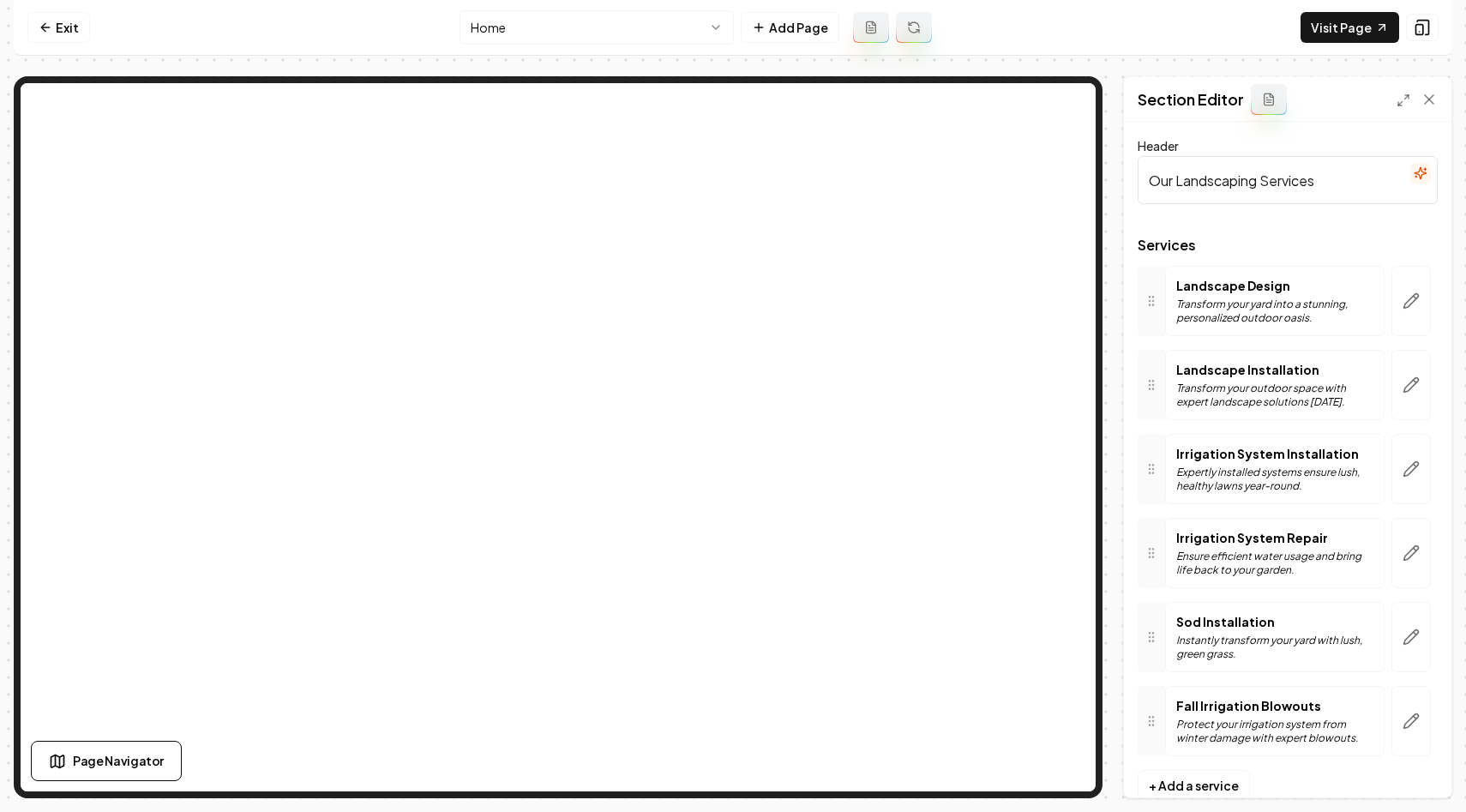
scroll to position [37, 0]
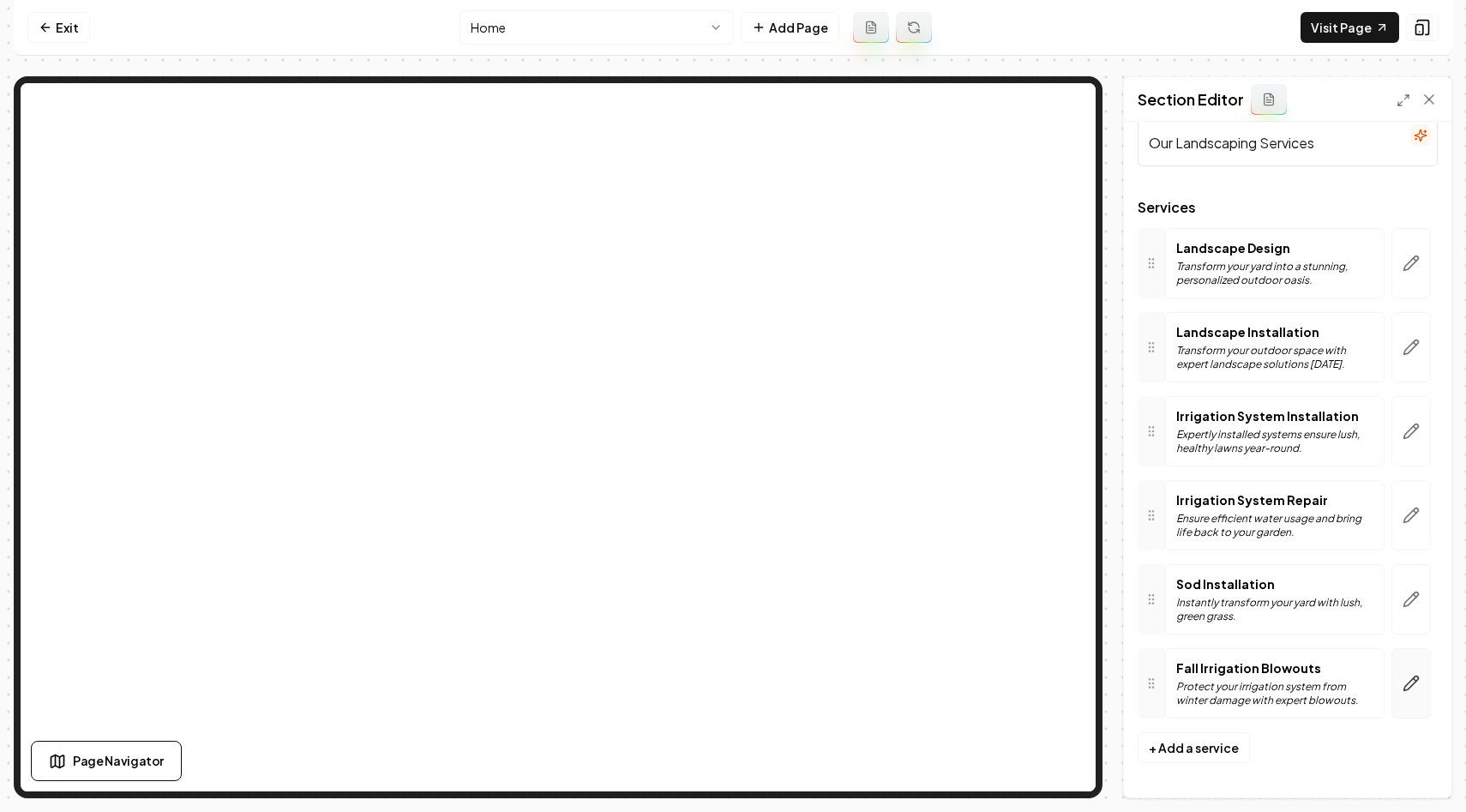
click at [1410, 684] on icon "button" at bounding box center [1410, 683] width 17 height 17
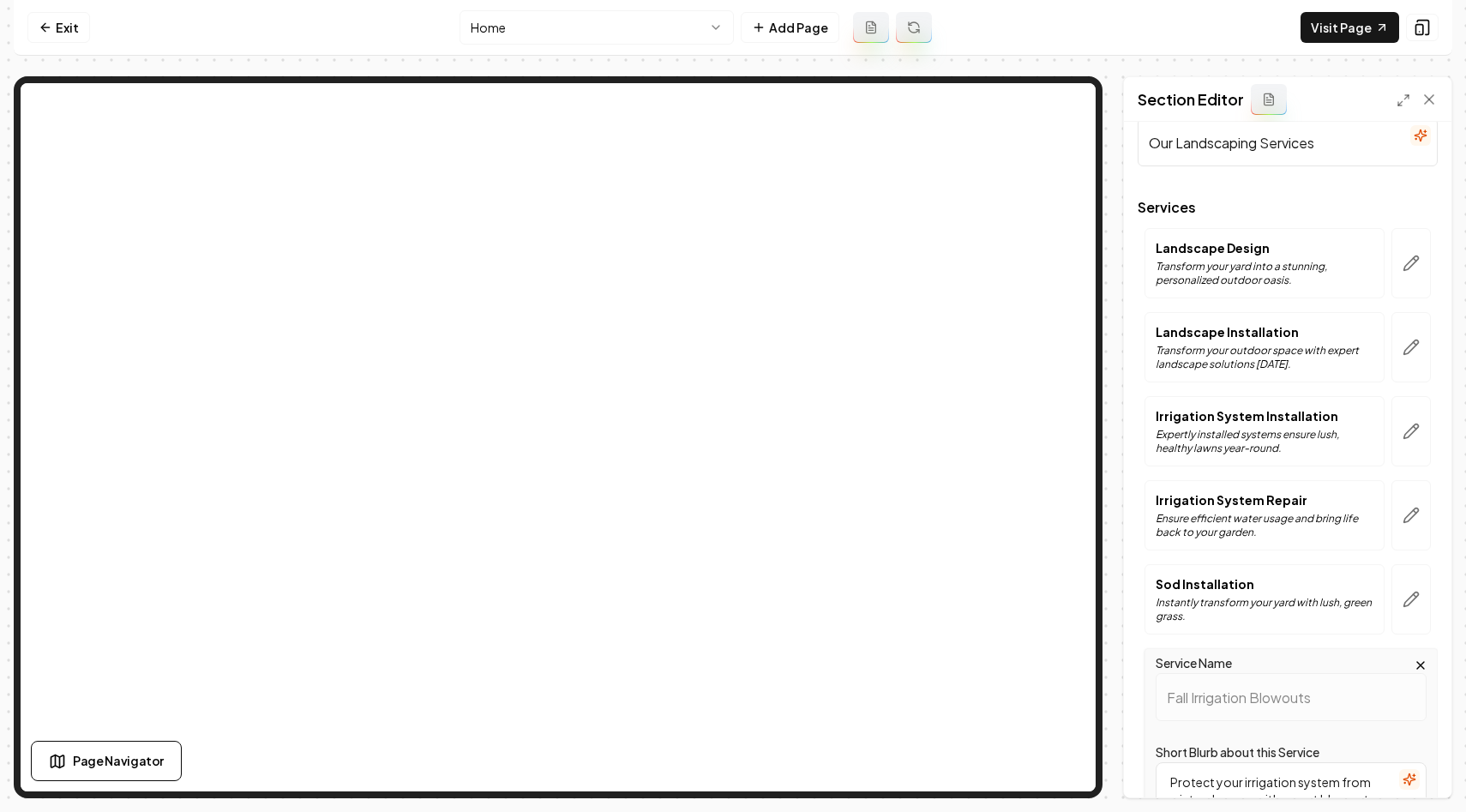
scroll to position [418, 0]
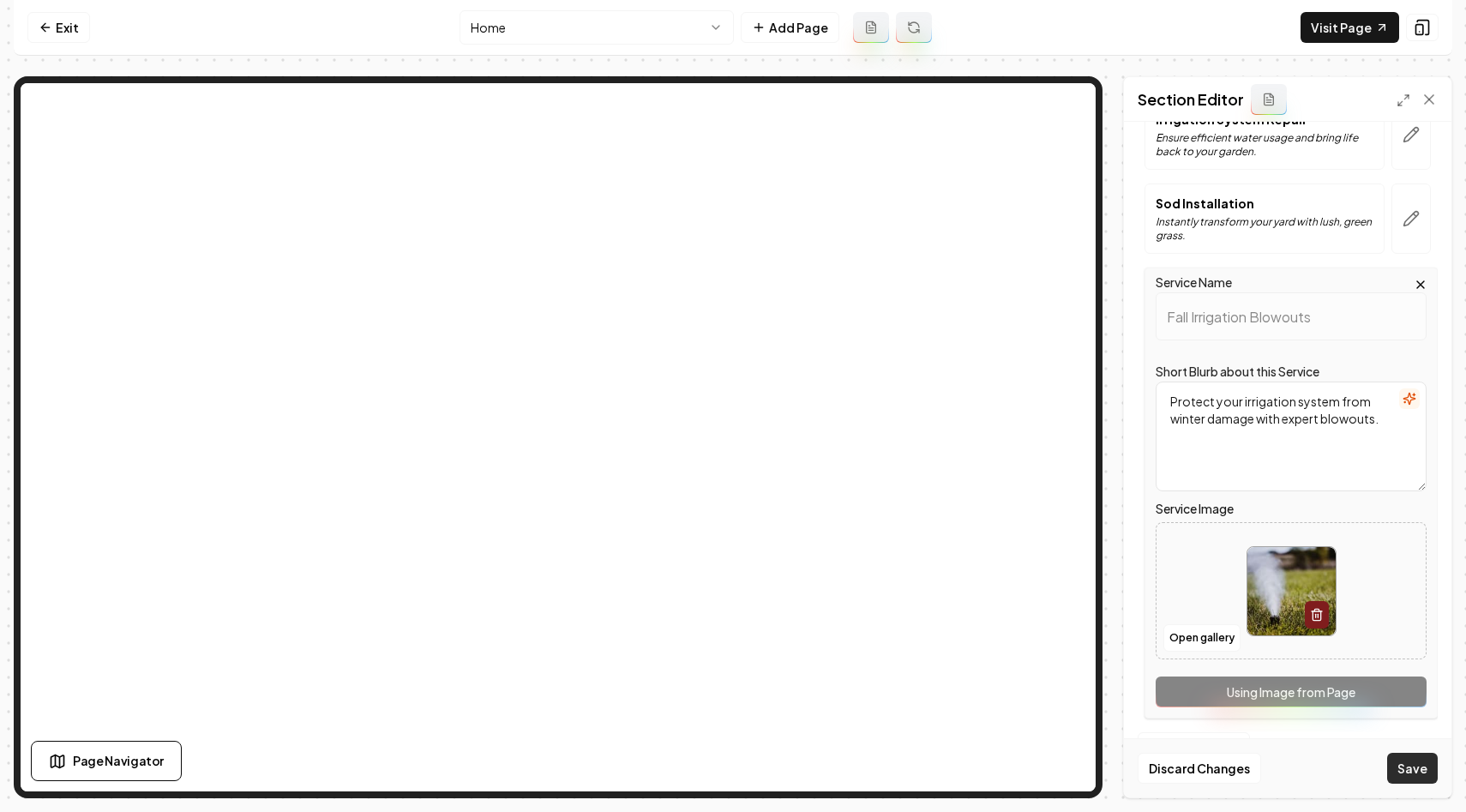
click at [1422, 778] on button "Save" at bounding box center [1413, 767] width 51 height 30
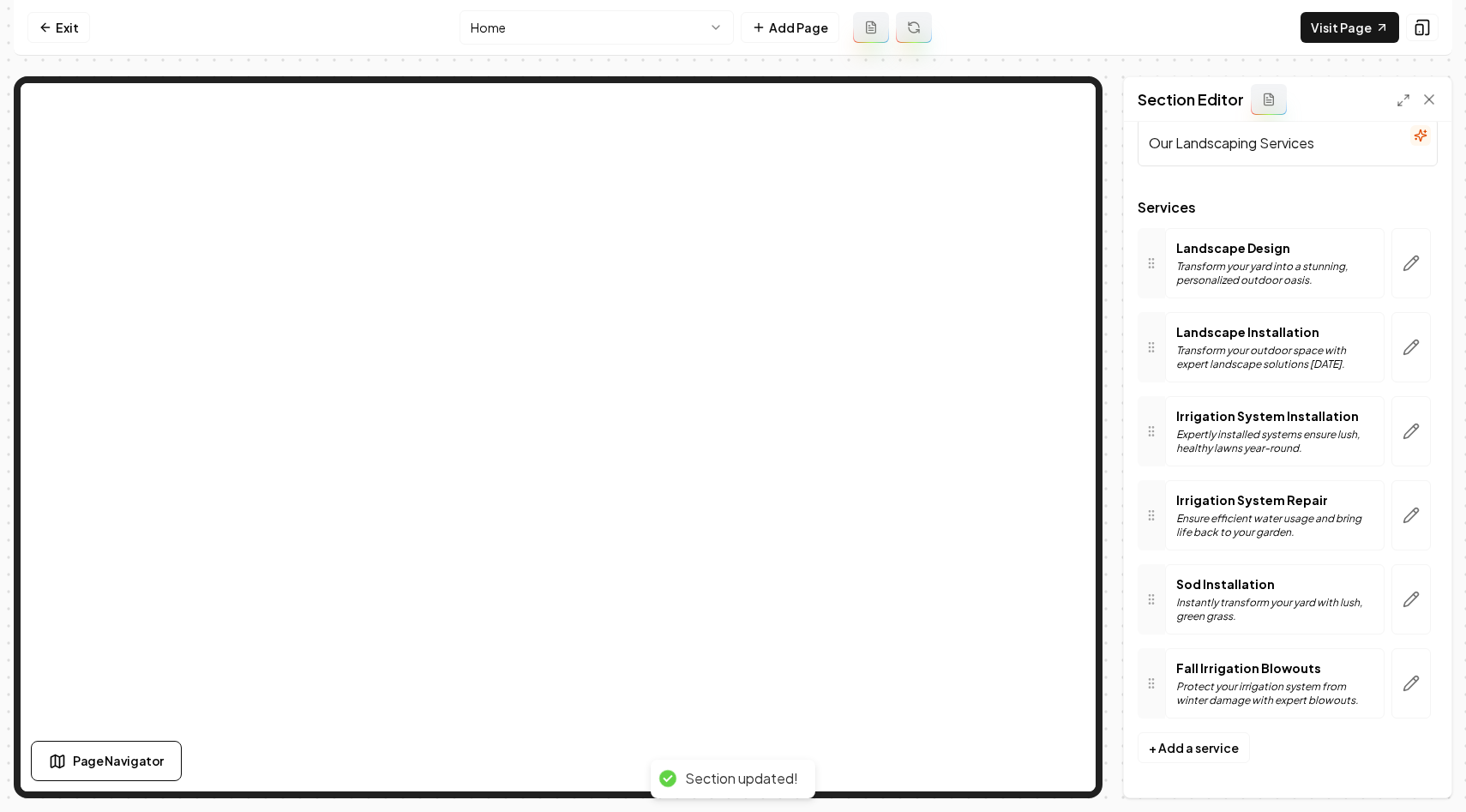
scroll to position [37, 0]
click at [519, 40] on html "Computer Required This feature is only available on a computer. Please switch t…" at bounding box center [733, 406] width 1466 height 812
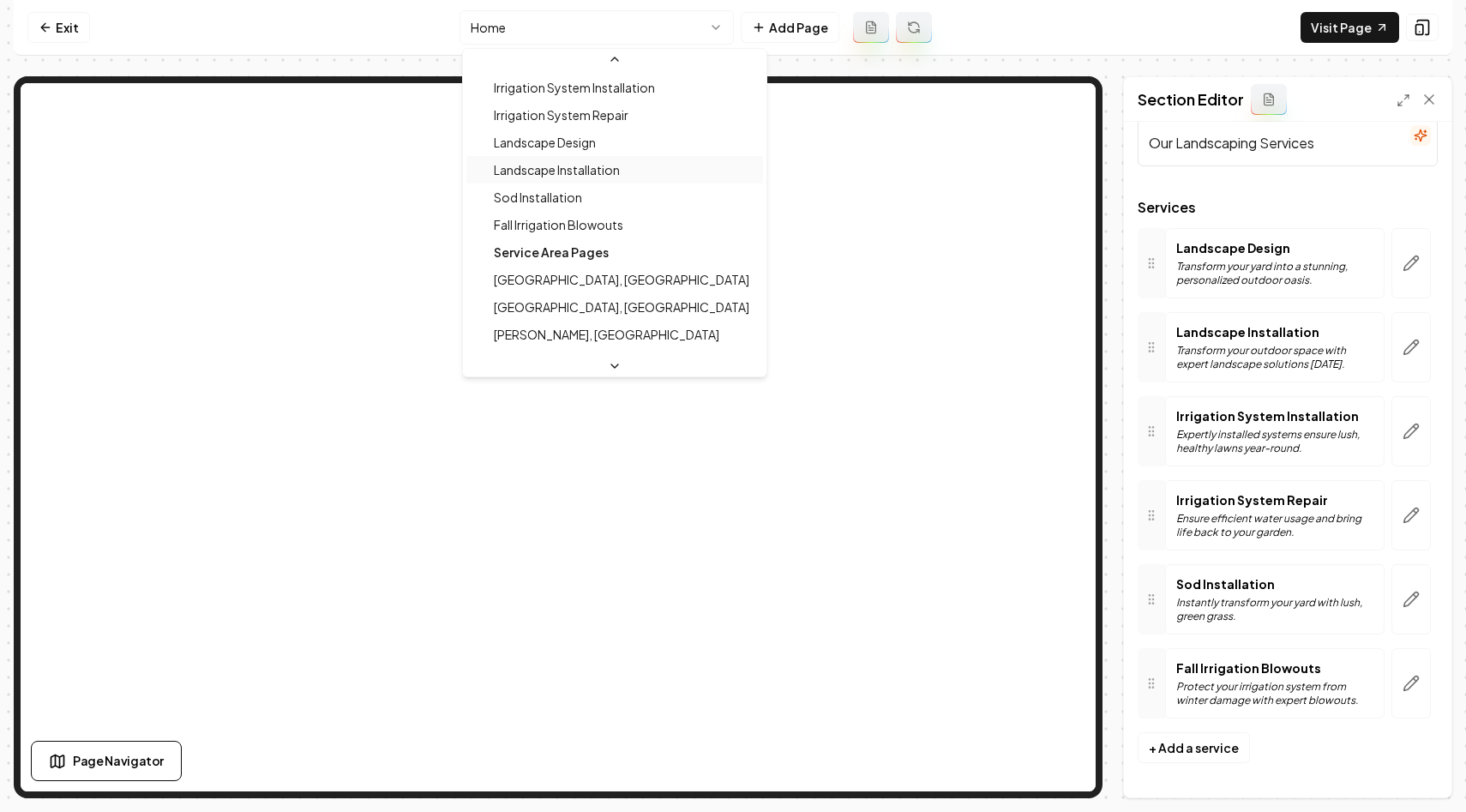
scroll to position [140, 0]
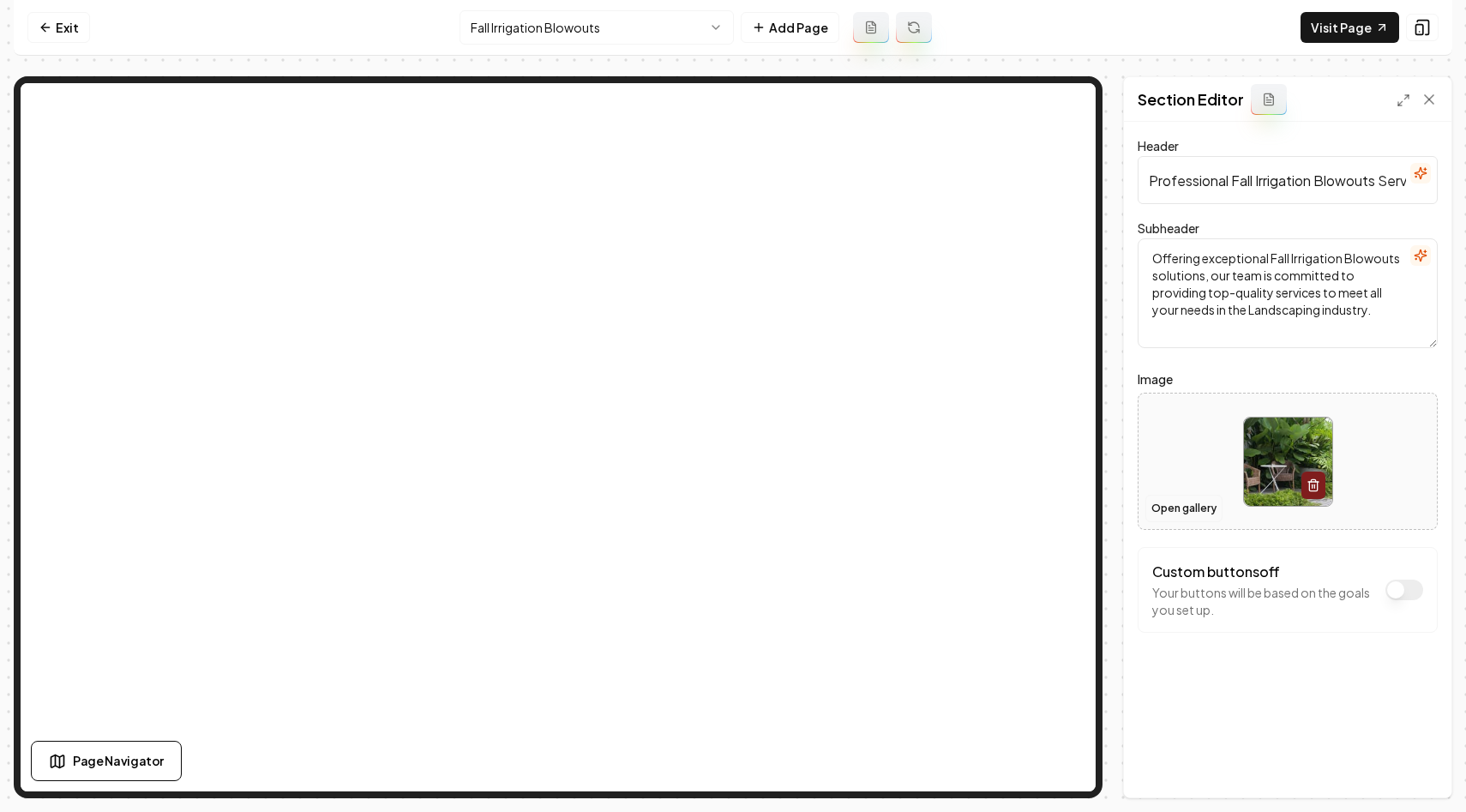
click at [1189, 498] on button "Open gallery" at bounding box center [1184, 508] width 77 height 27
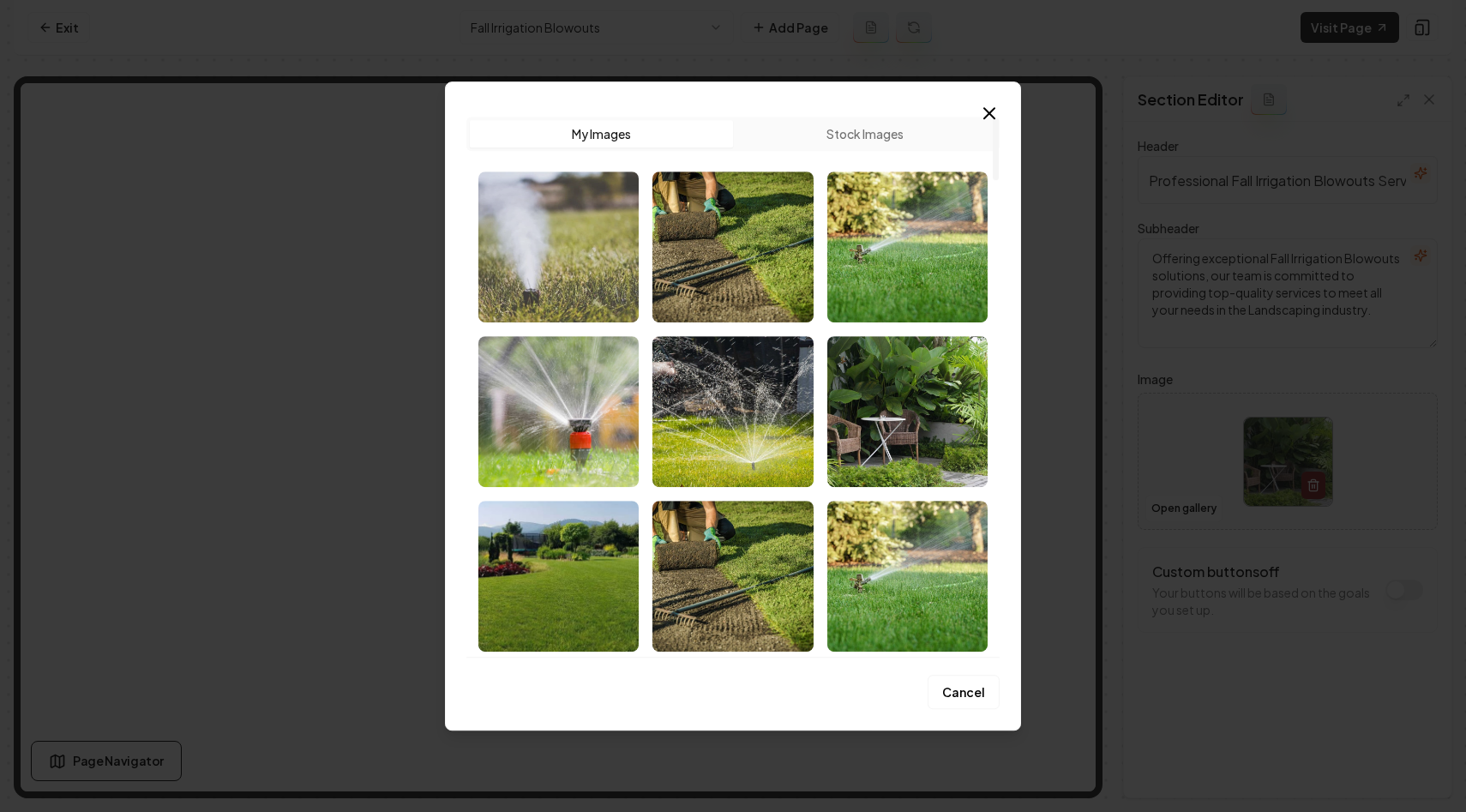
click at [559, 240] on img "Select image image_68c3651d5c7cd75eb8578f29.jpeg" at bounding box center [559, 247] width 161 height 151
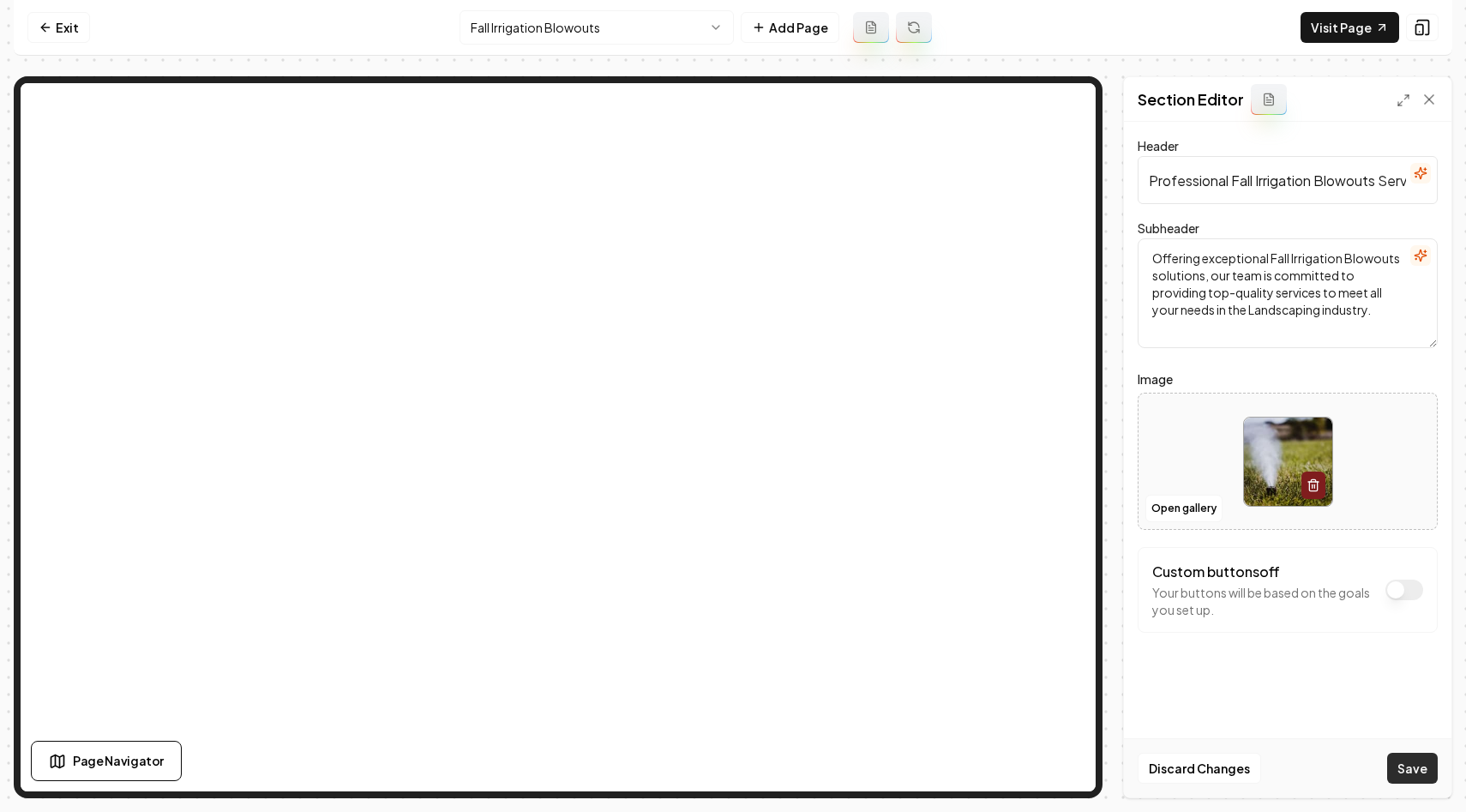
click at [1414, 764] on button "Save" at bounding box center [1413, 767] width 51 height 30
click at [600, 4] on nav "Exit Fall Irrigation Blowouts Add Page Visit Page" at bounding box center [733, 27] width 1439 height 56
click at [599, 24] on html "Computer Required This feature is only available on a computer. Please switch t…" at bounding box center [733, 406] width 1466 height 812
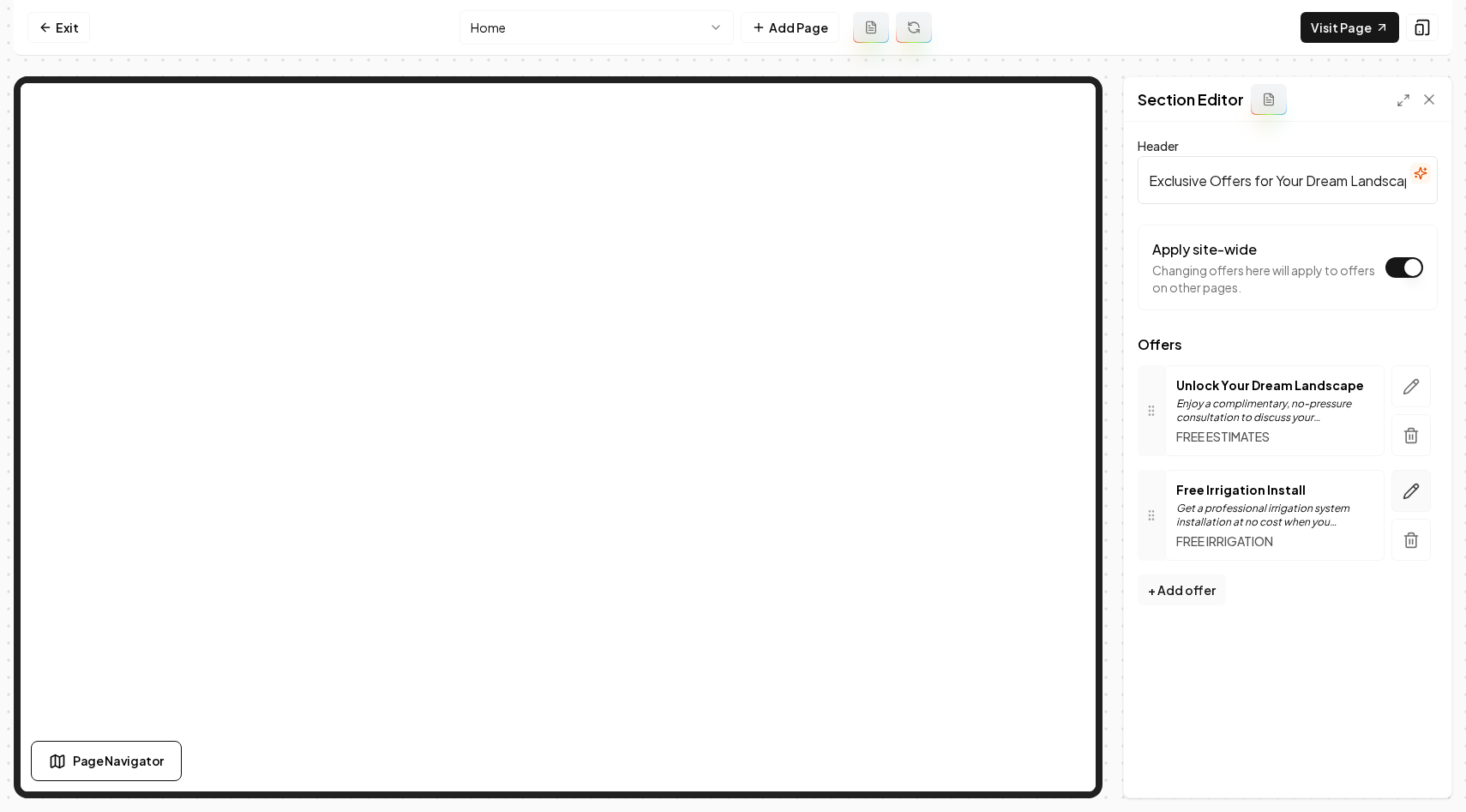
click at [1414, 486] on icon "button" at bounding box center [1415, 487] width 3 height 3
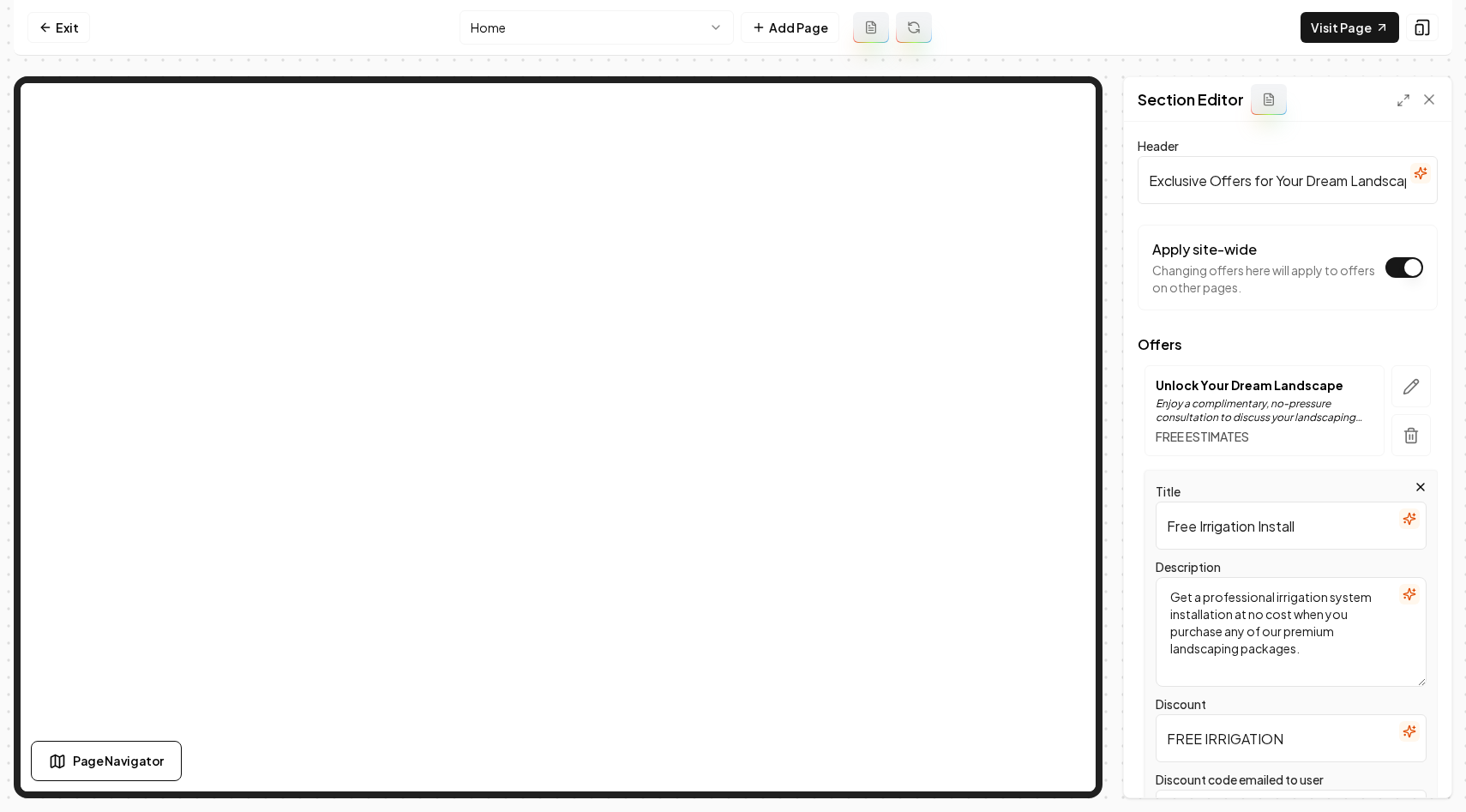
click at [1276, 526] on input "Free Irrigation Install" at bounding box center [1291, 525] width 270 height 48
type input "Free Irrigation Estimates"
click at [1387, 608] on textarea "Get a professional irrigation system installation at no cost when you purchase …" at bounding box center [1291, 632] width 270 height 110
click at [1420, 592] on textarea "Get a professional irrigation system installation at no cost when you purchase …" at bounding box center [1291, 632] width 270 height 110
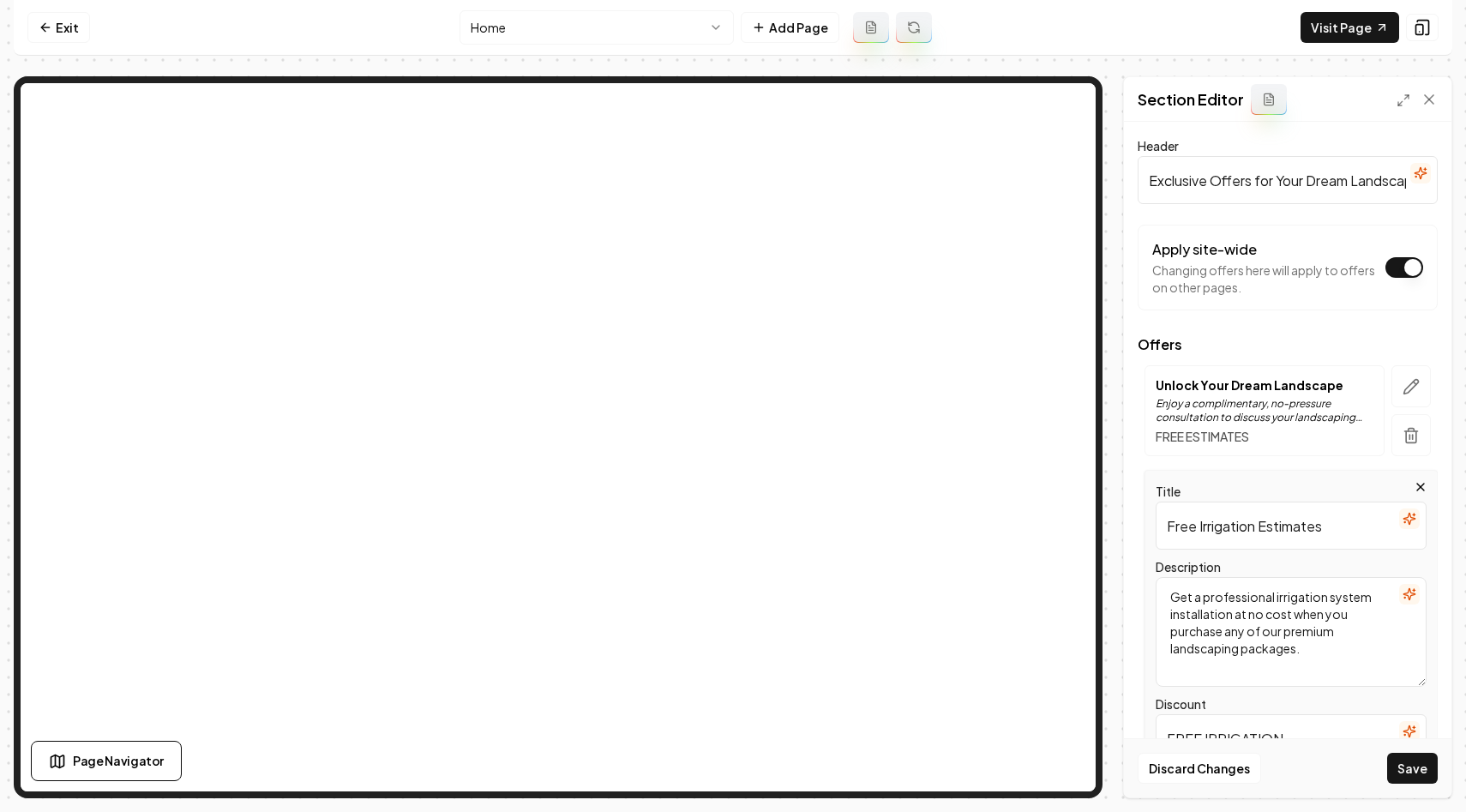
click at [1410, 593] on icon "button" at bounding box center [1408, 594] width 11 height 11
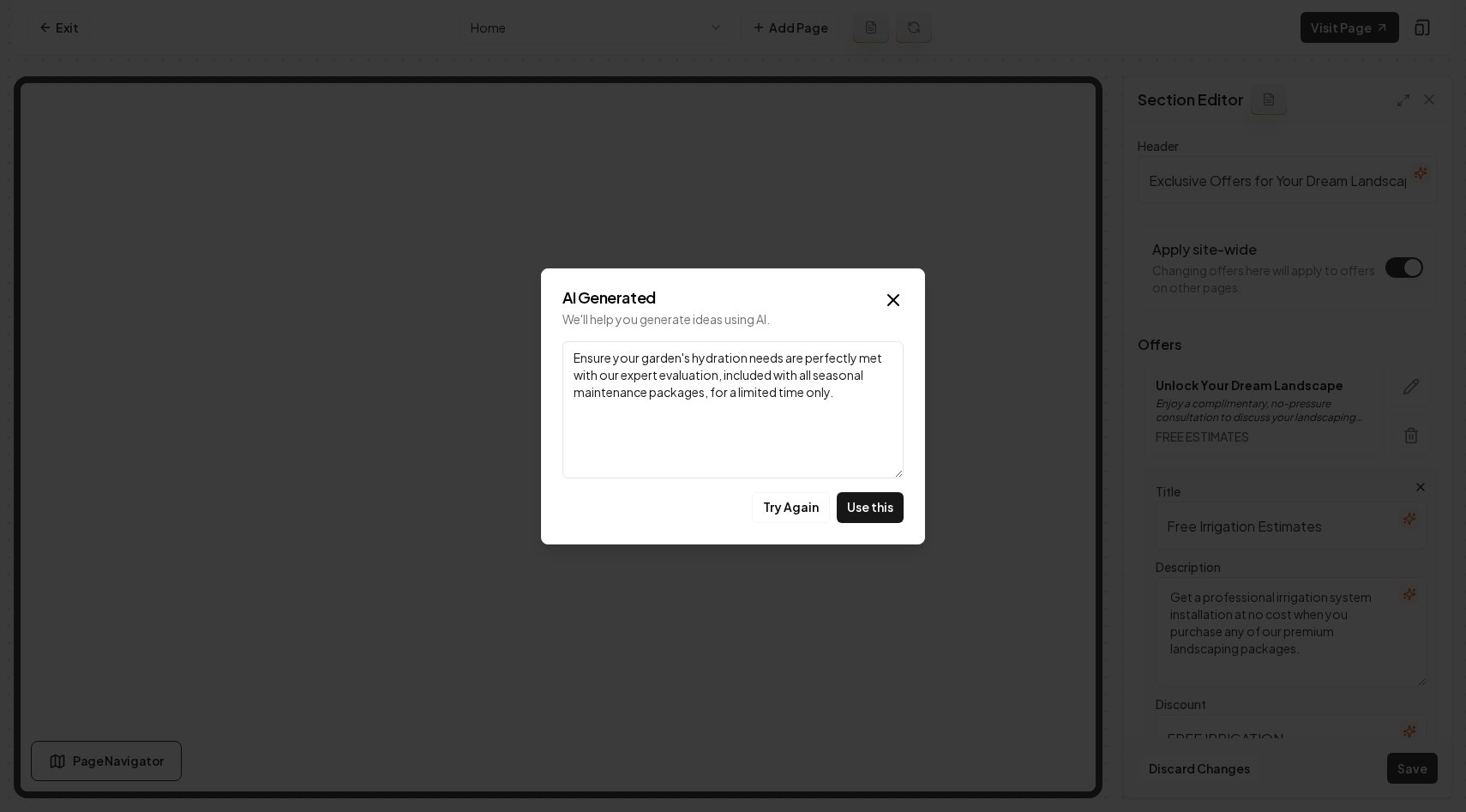
drag, startPoint x: 716, startPoint y: 376, endPoint x: 870, endPoint y: 401, distance: 156.0
click at [870, 401] on textarea "Ensure your garden's hydration needs are perfectly met with our expert evaluati…" at bounding box center [733, 409] width 341 height 137
type textarea "Ensure your garden's hydration needs are perfectly met with our expert evaluati…"
click at [882, 503] on button "Use this" at bounding box center [870, 506] width 67 height 30
type textarea "Ensure your garden's hydration needs are perfectly met with our expert evaluati…"
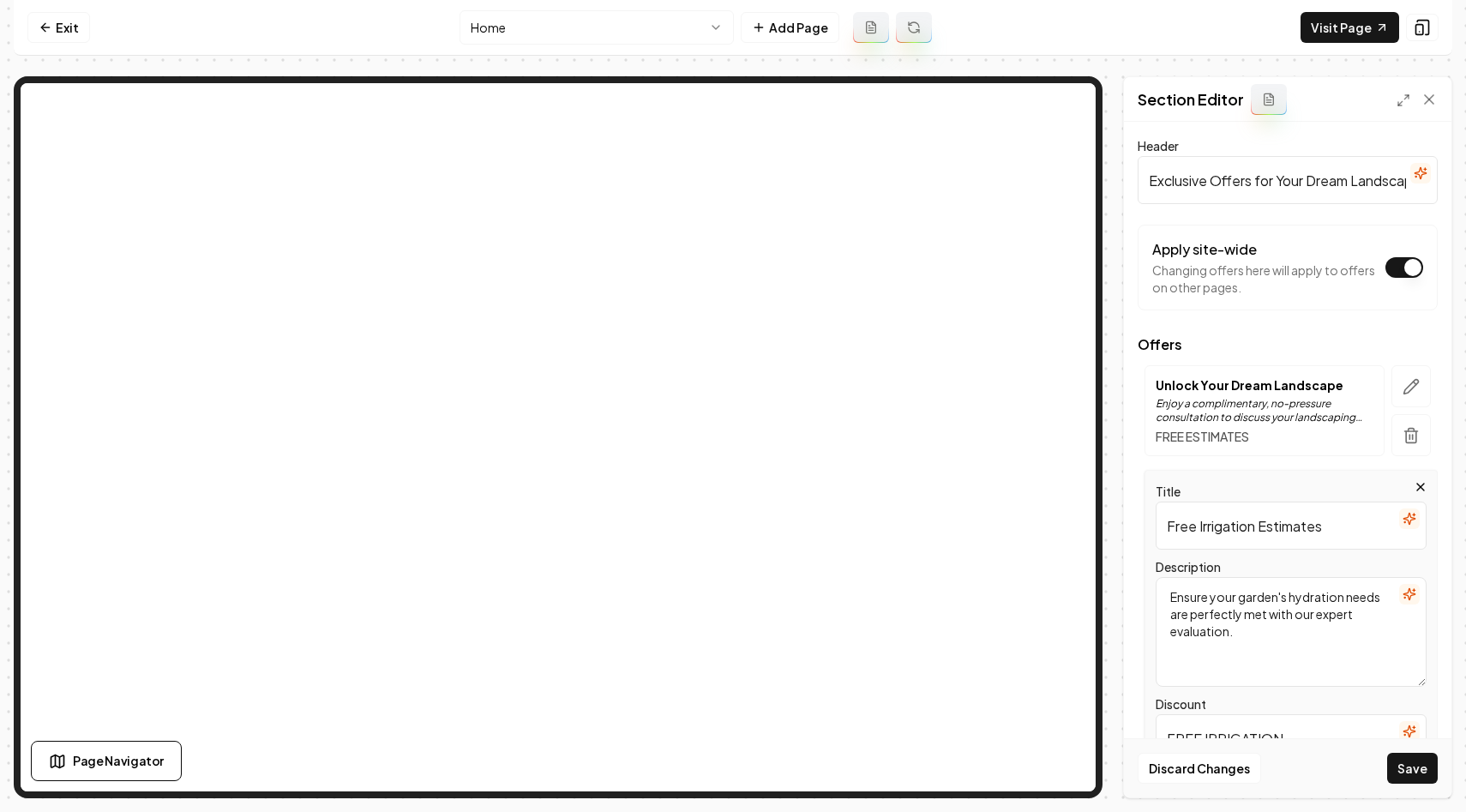
scroll to position [146, 0]
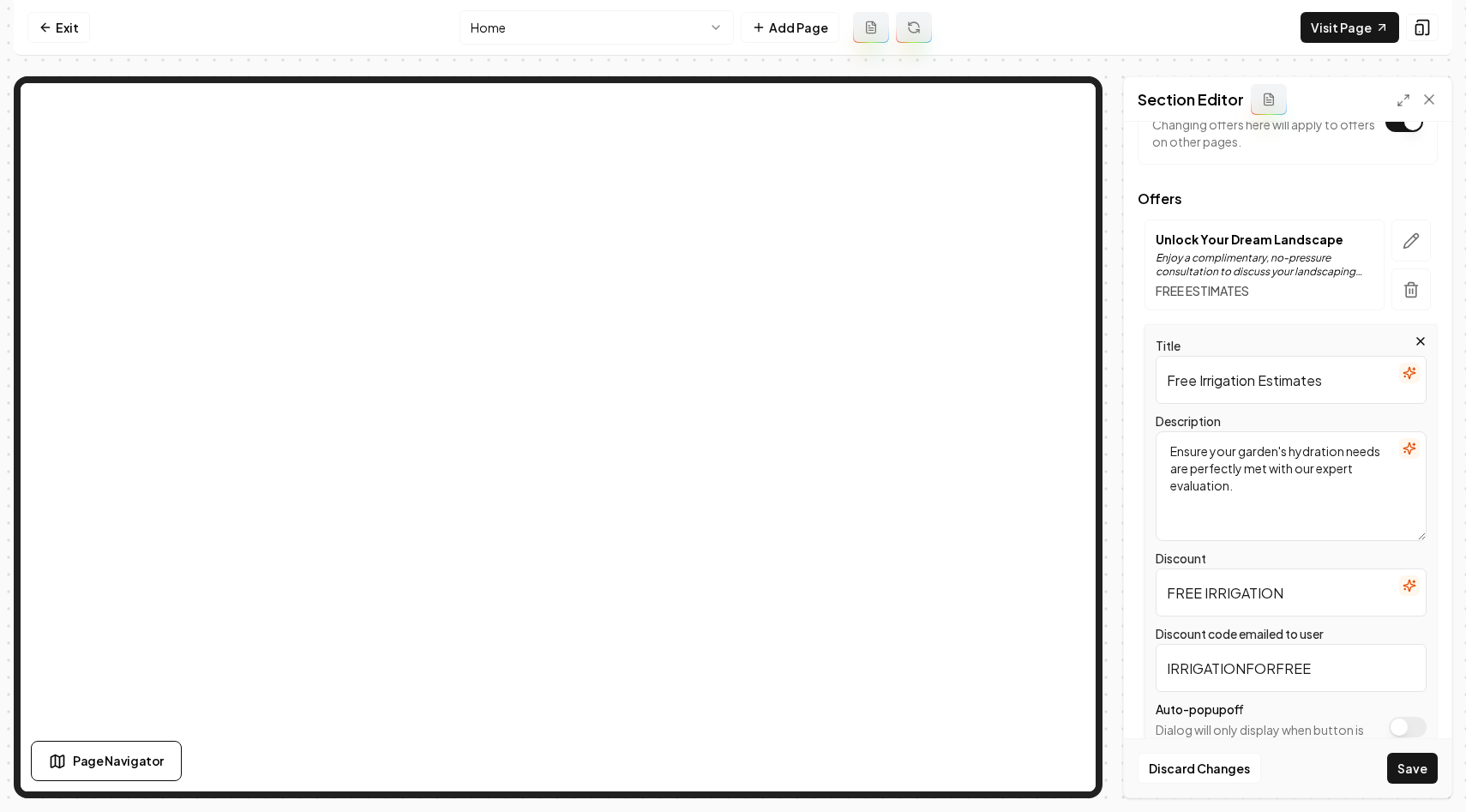
click at [1240, 591] on input "FREE IRRIGATION" at bounding box center [1291, 592] width 270 height 48
type input "FREE ESTIMATE"
click at [1241, 670] on input "IRRIGATIONFORFREE" at bounding box center [1291, 667] width 270 height 48
type input "ESTIMATEFORFREE"
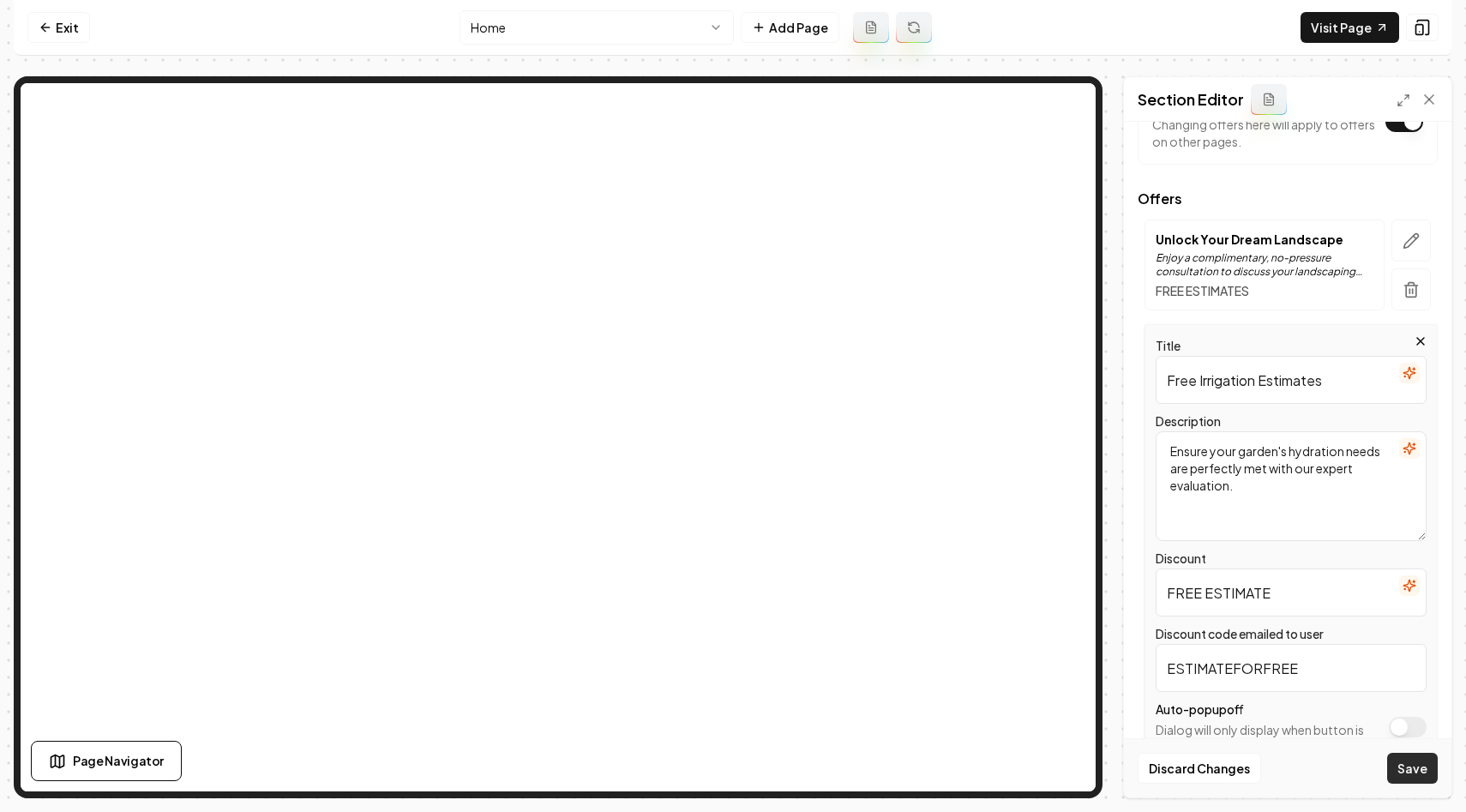
click at [1407, 765] on button "Save" at bounding box center [1413, 767] width 51 height 30
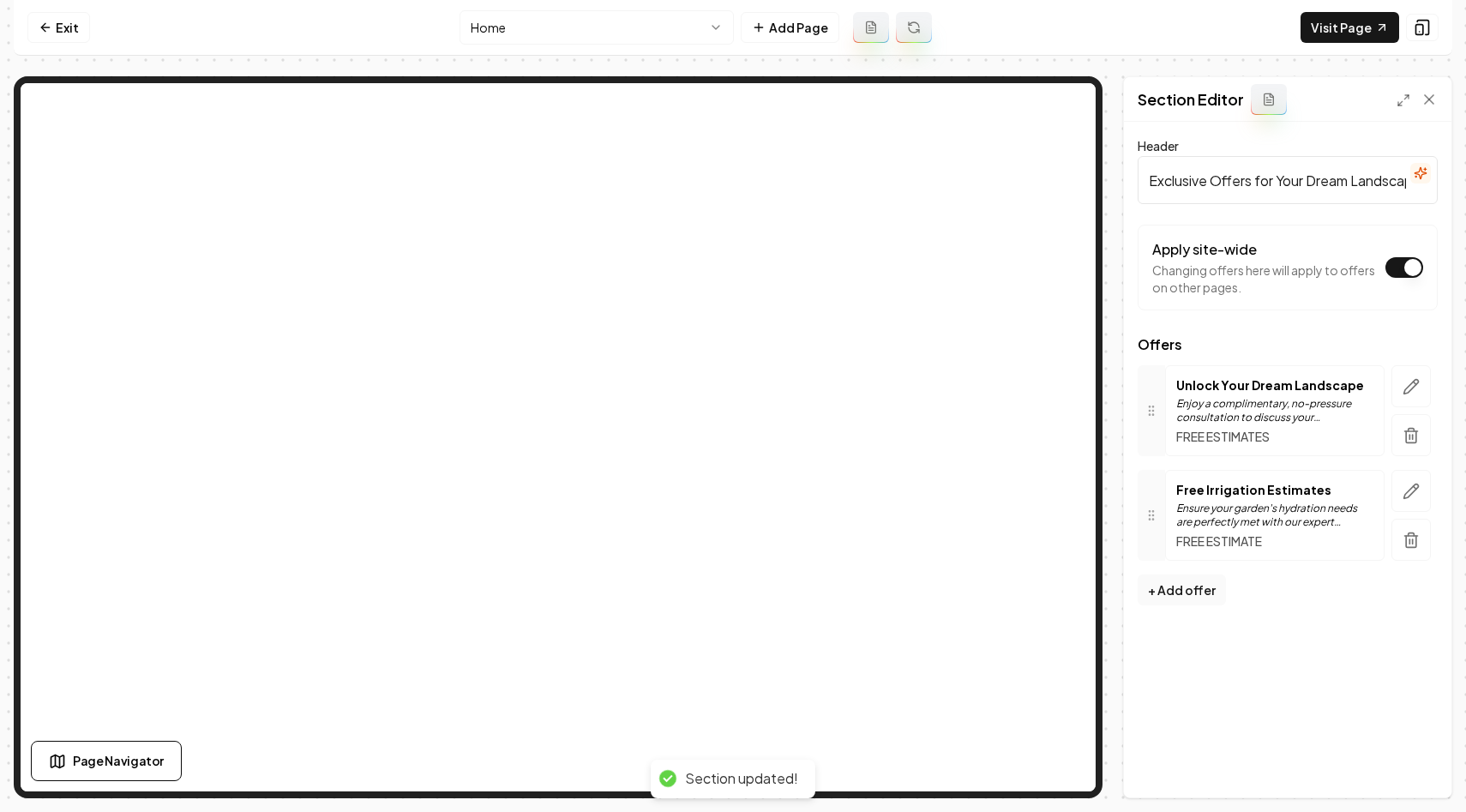
scroll to position [0, 0]
click at [47, 24] on icon at bounding box center [45, 27] width 14 height 14
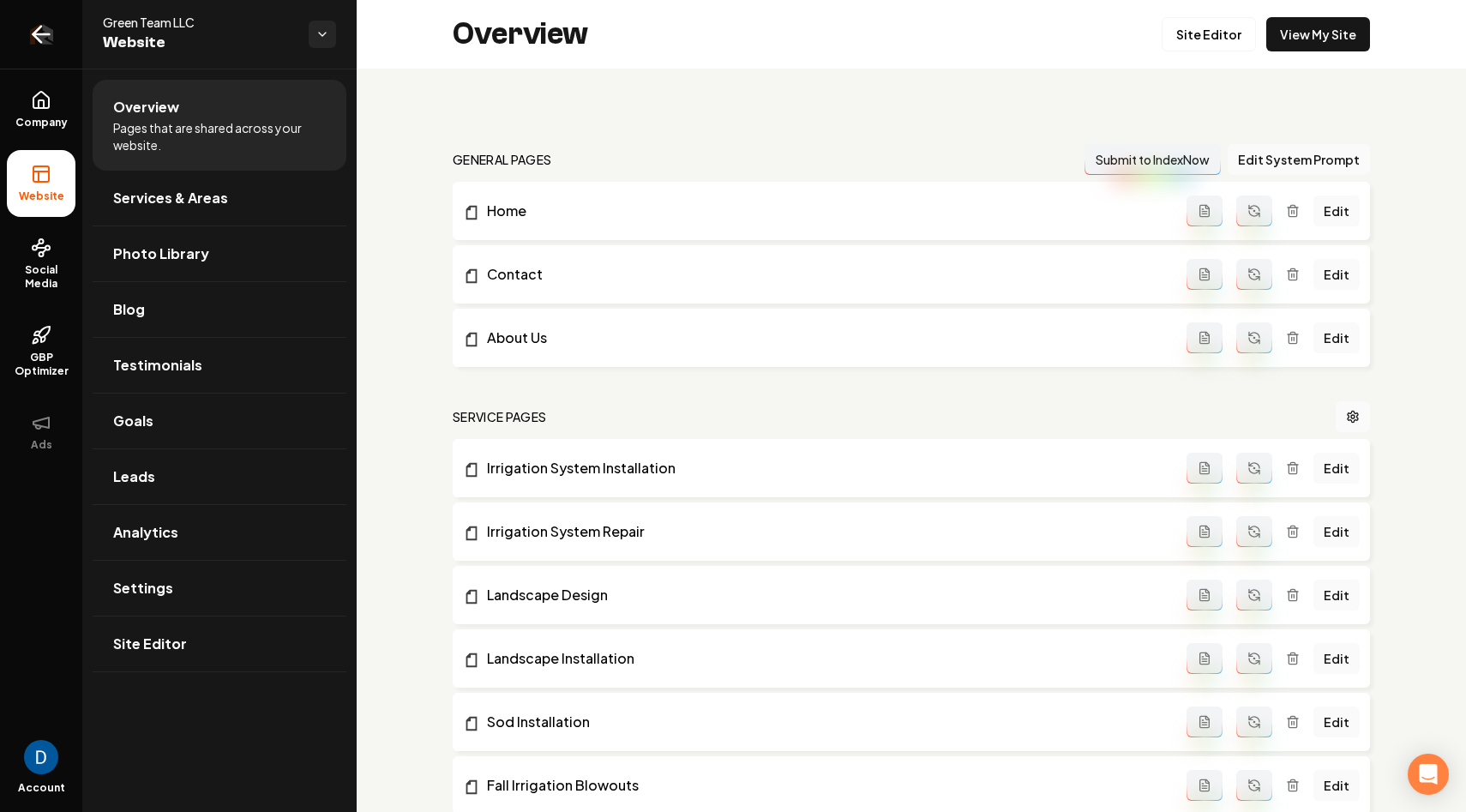
click at [52, 35] on icon "Return to dashboard" at bounding box center [41, 34] width 27 height 27
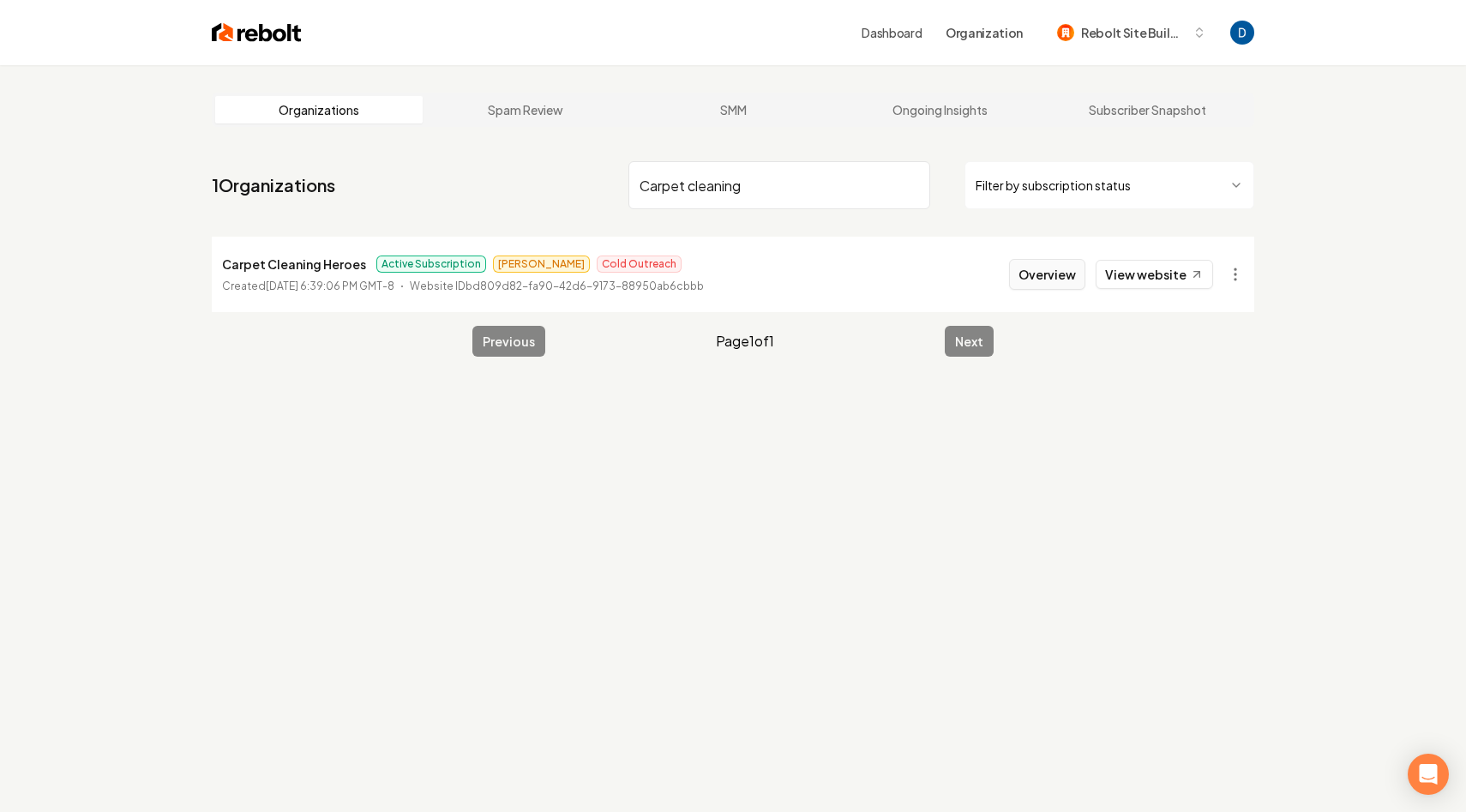
type input "Carpet cleaning"
click at [1057, 280] on button "Overview" at bounding box center [1048, 273] width 76 height 30
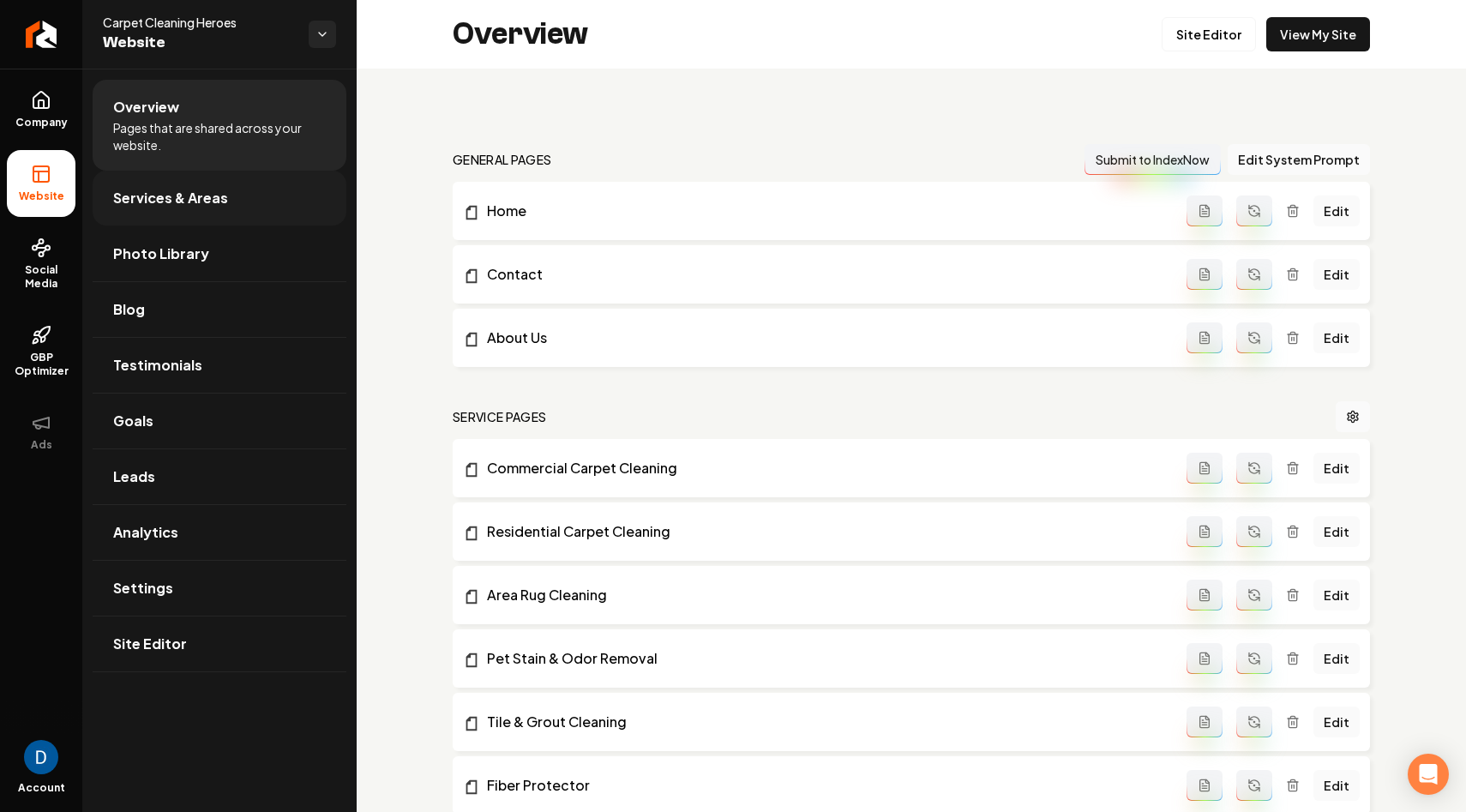
click at [216, 215] on link "Services & Areas" at bounding box center [219, 198] width 254 height 55
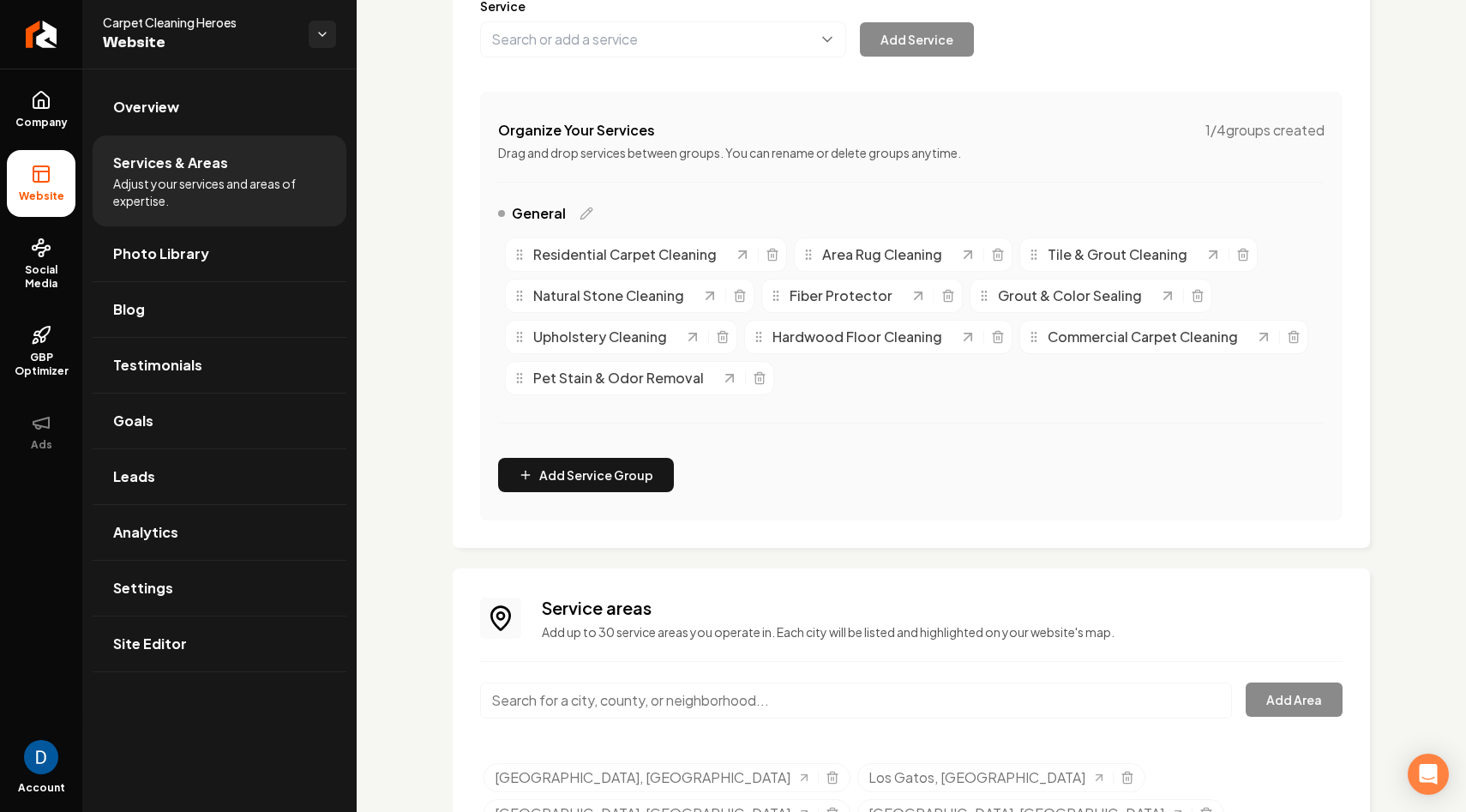
scroll to position [182, 0]
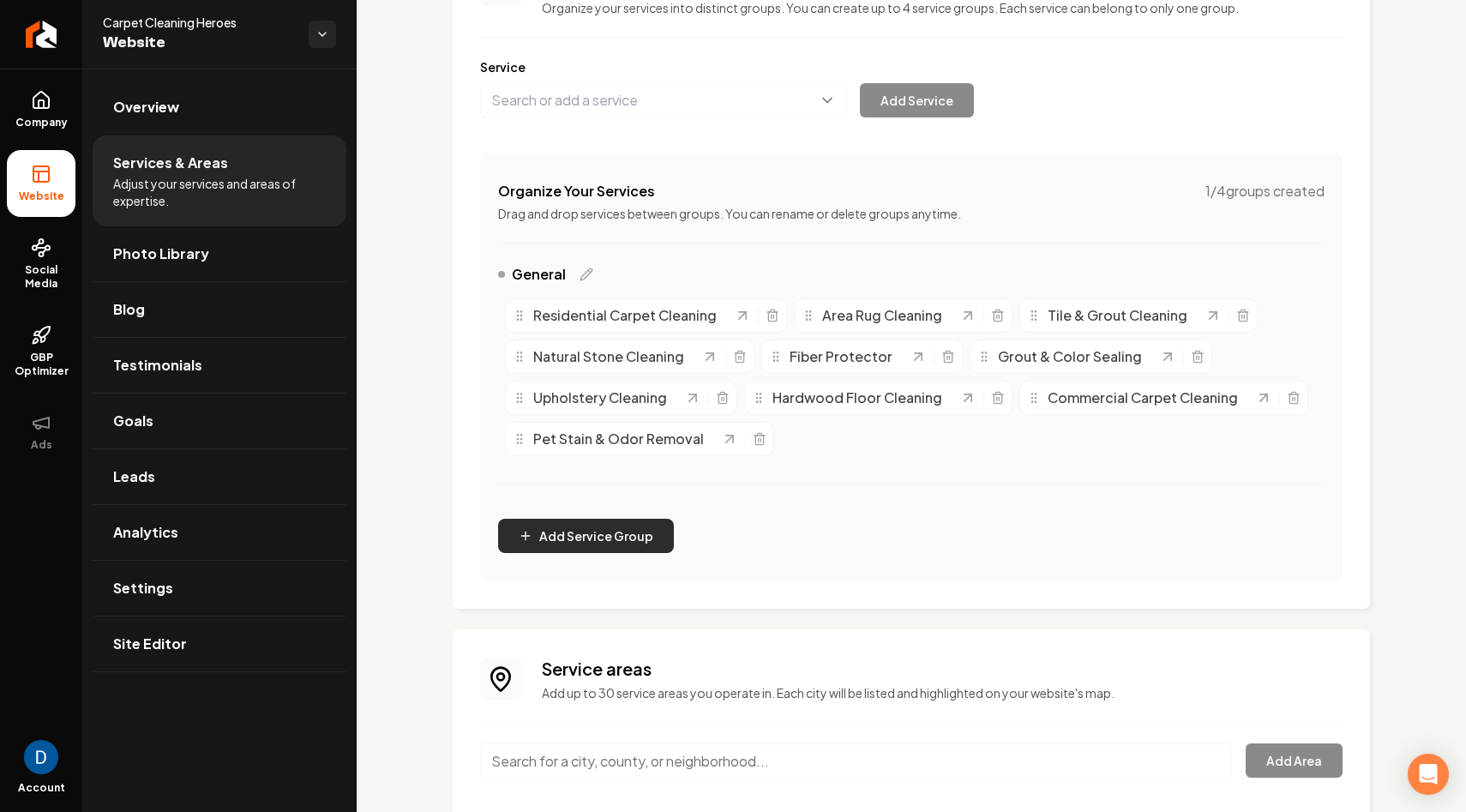
click at [597, 550] on button "Add Service Group" at bounding box center [585, 535] width 175 height 34
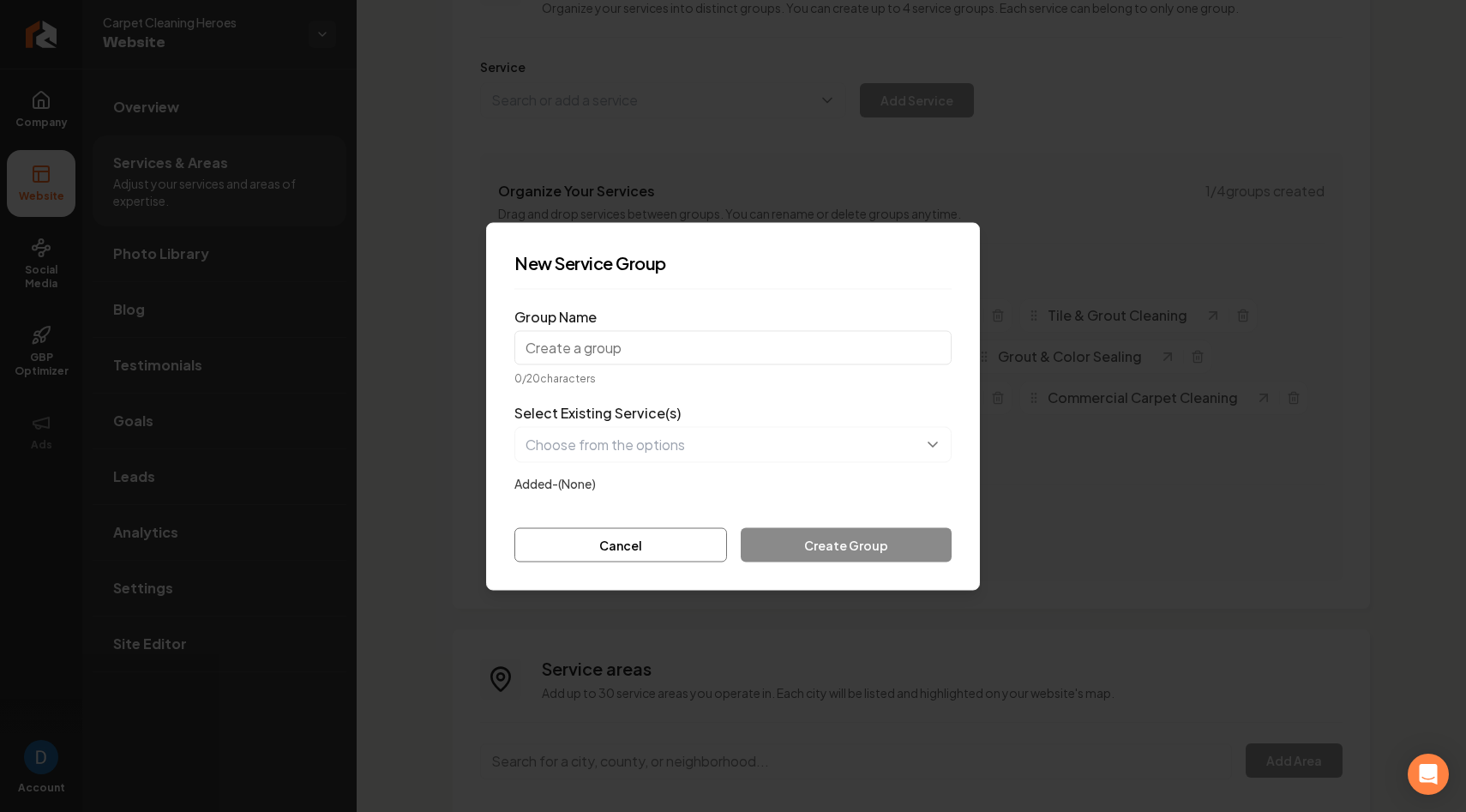
click at [627, 533] on form "Group Name 0 / 20 characters Select Existing Service(s) Added- (None) Cancel Cr…" at bounding box center [733, 432] width 437 height 259
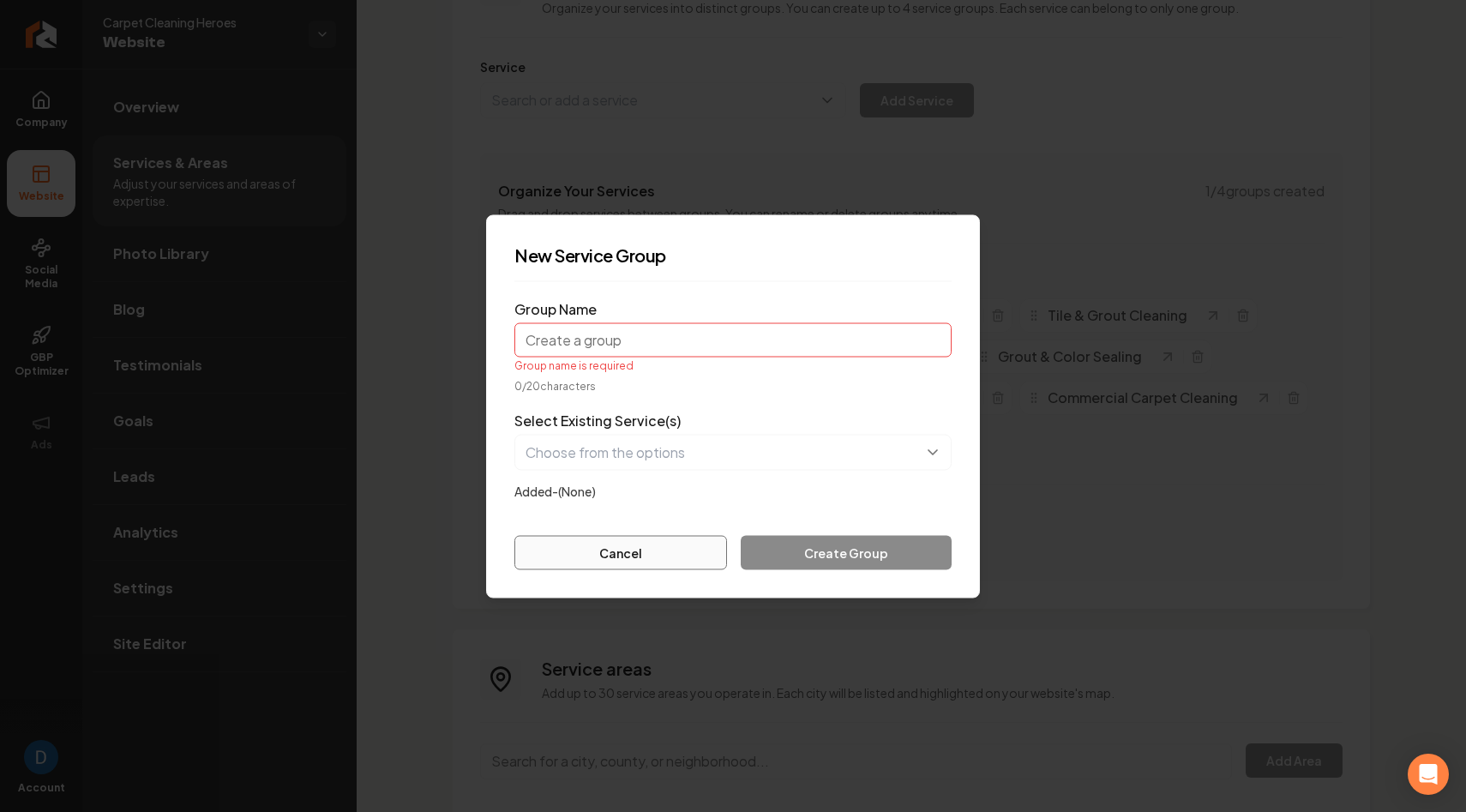
click at [620, 549] on button "Cancel" at bounding box center [620, 551] width 213 height 34
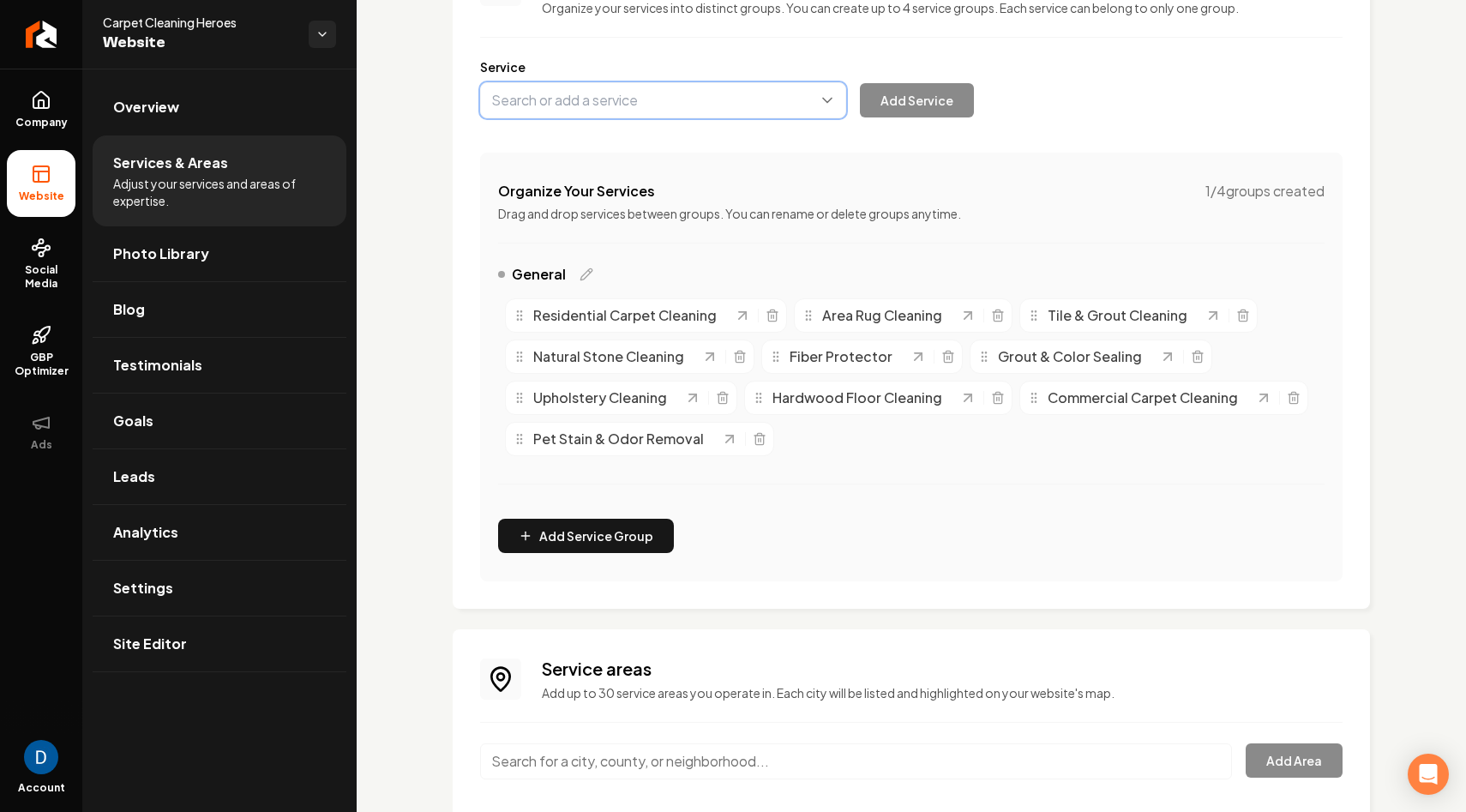
click at [631, 101] on button "Main content area" at bounding box center [663, 100] width 366 height 36
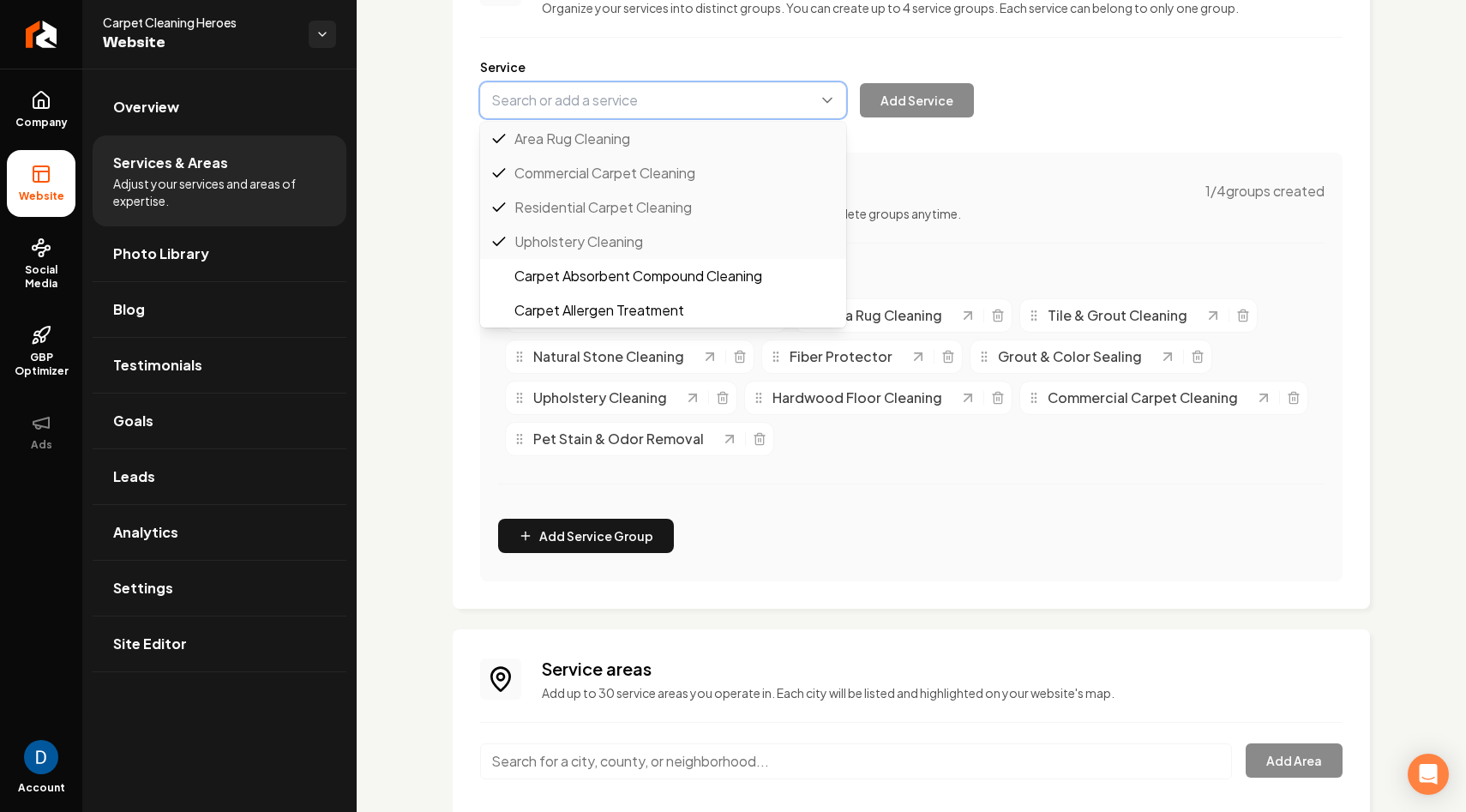
paste input "Stripping & Waxing"
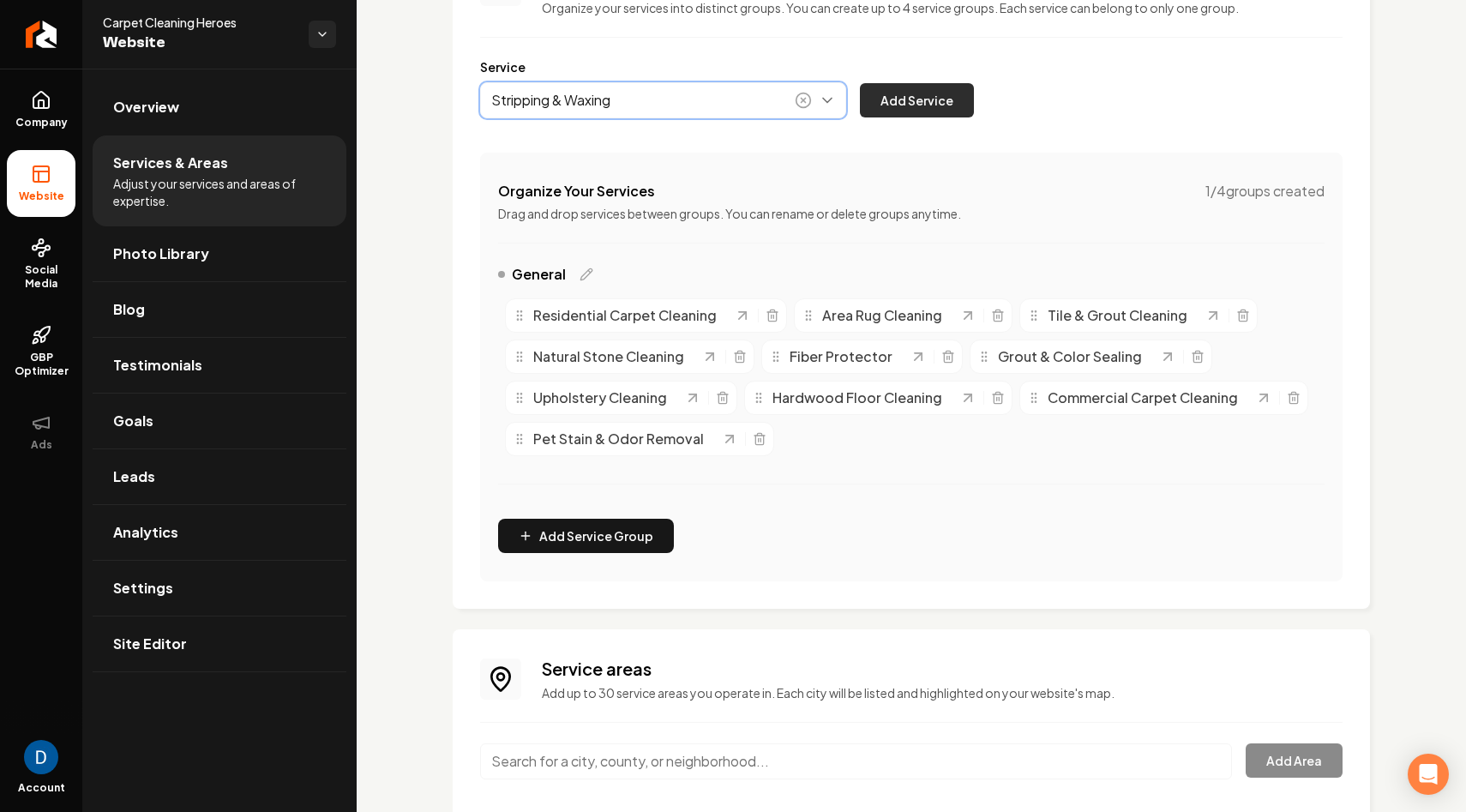
type input "Stripping & Waxing"
click at [904, 102] on button "Add Service" at bounding box center [917, 100] width 114 height 34
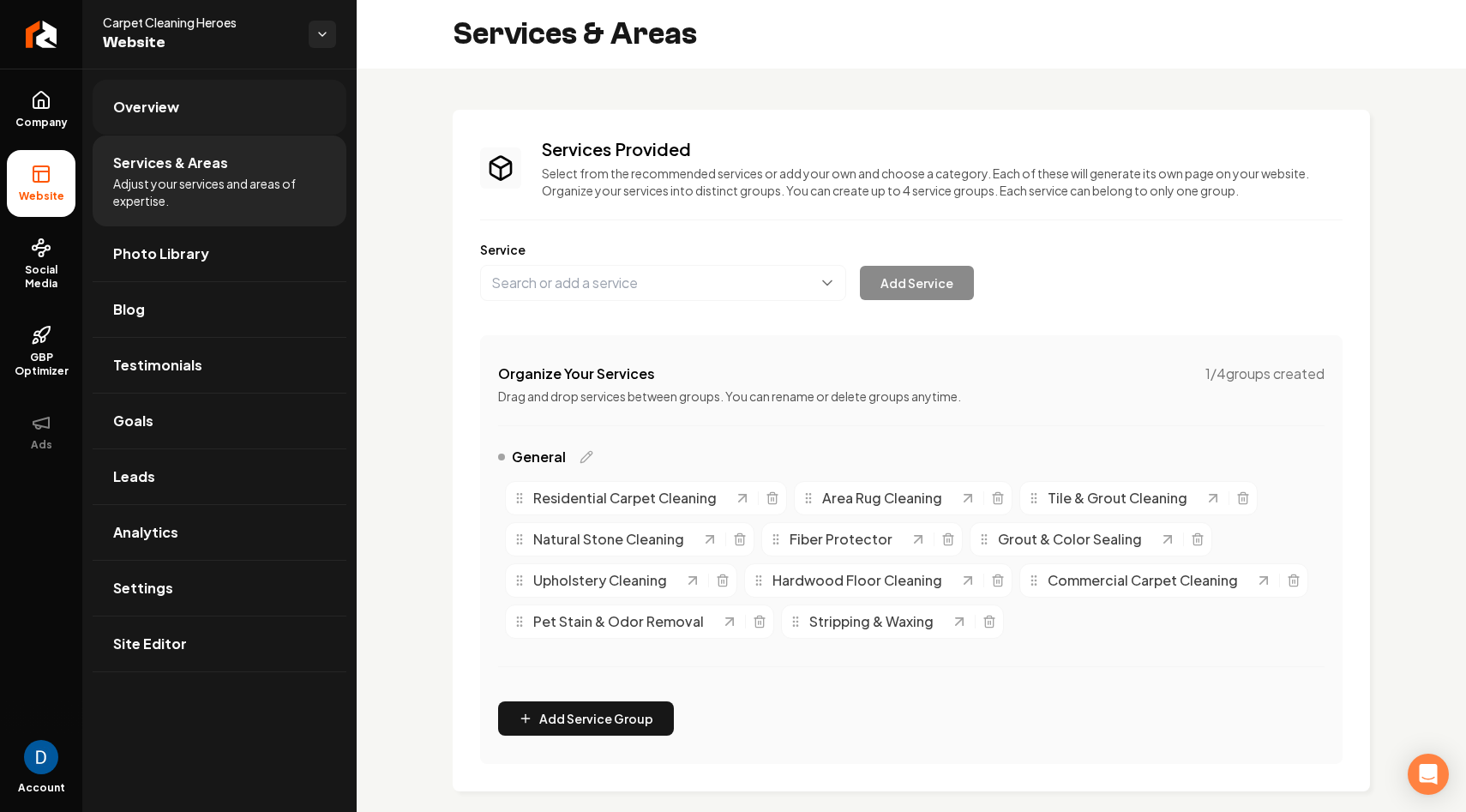
click at [249, 113] on link "Overview" at bounding box center [219, 107] width 254 height 55
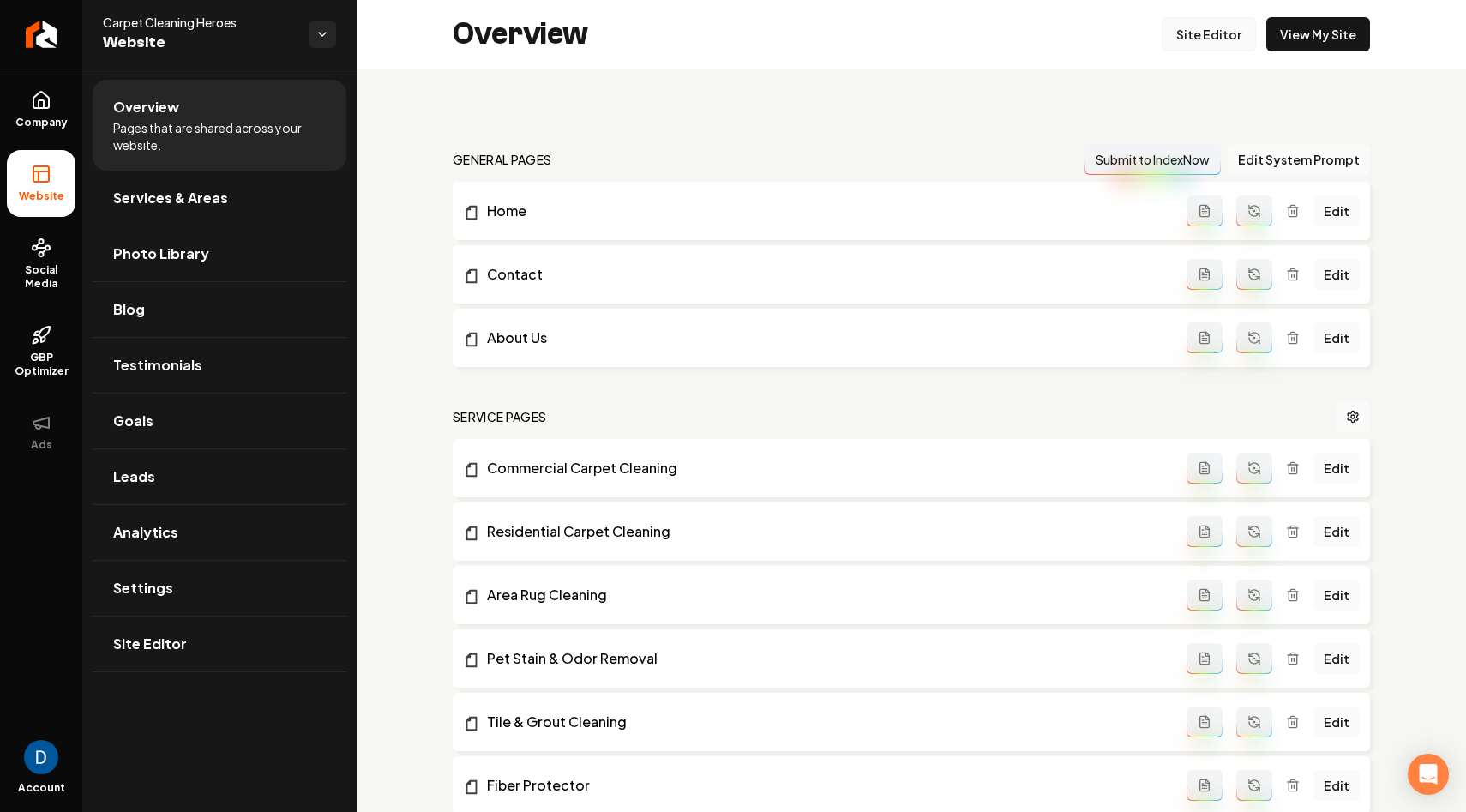
click at [1216, 30] on link "Site Editor" at bounding box center [1208, 33] width 94 height 34
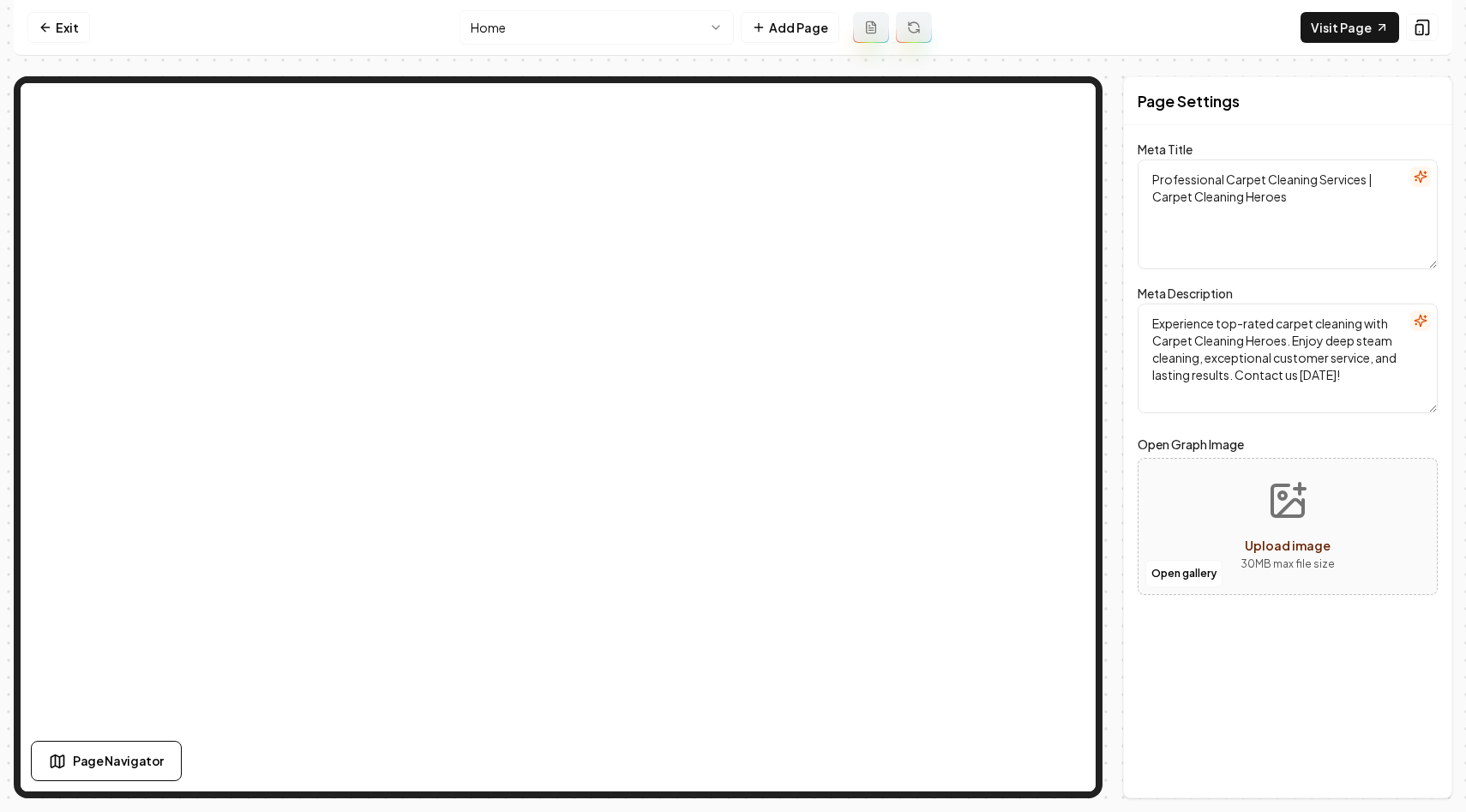
click at [547, 30] on html "Computer Required This feature is only available on a computer. Please switch t…" at bounding box center [733, 406] width 1466 height 812
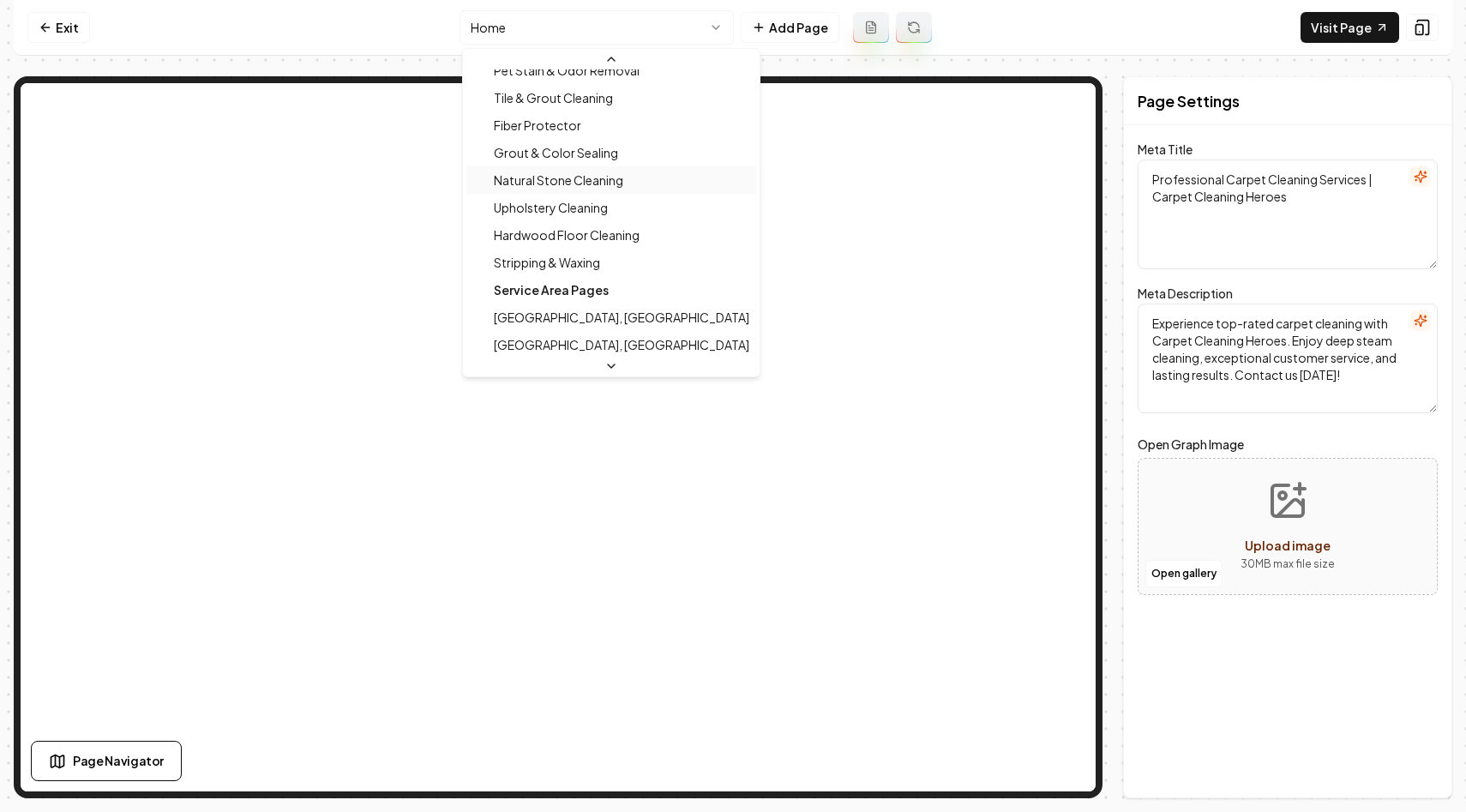
scroll to position [238, 0]
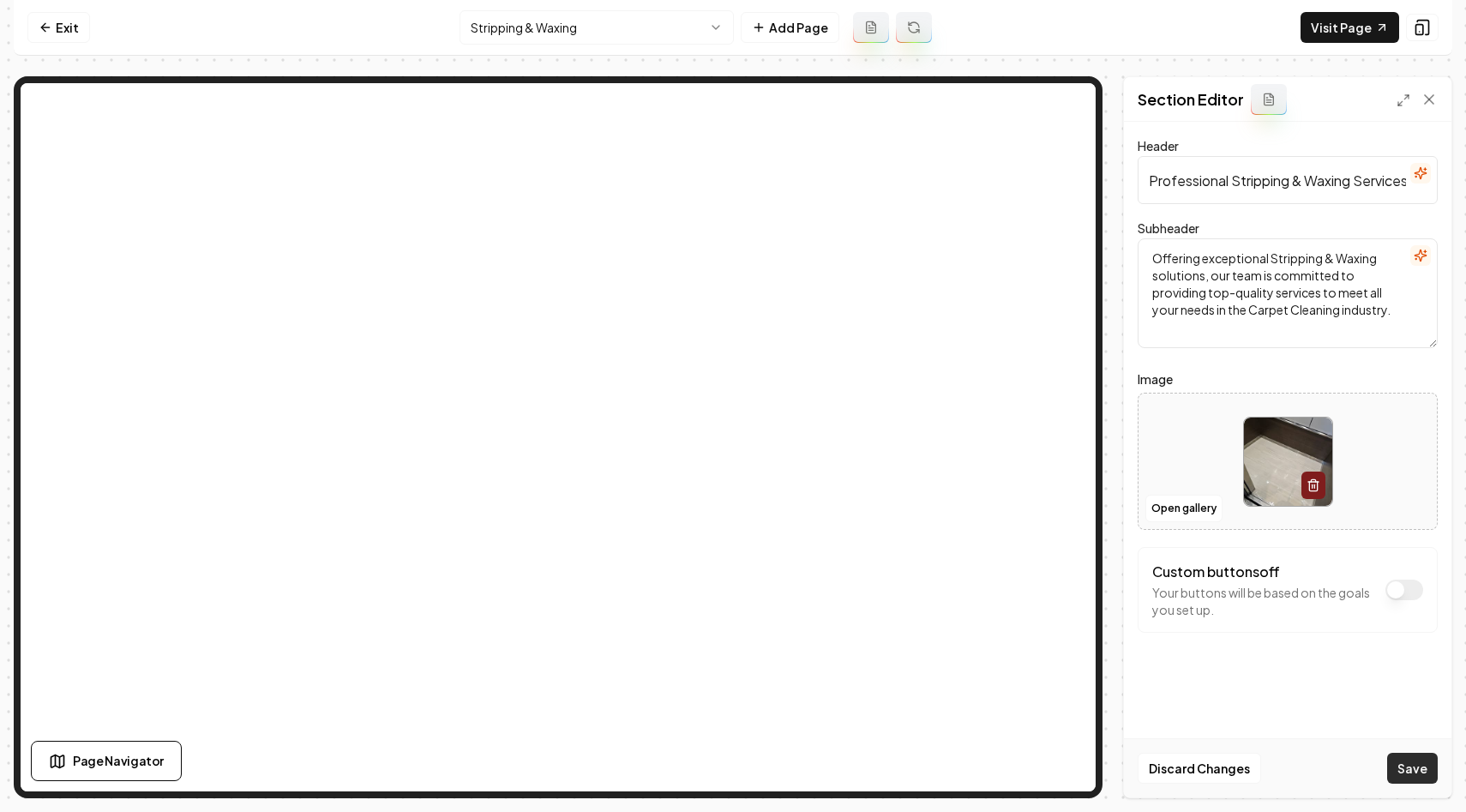
click at [1399, 767] on button "Save" at bounding box center [1413, 767] width 51 height 30
click at [607, 24] on html "Computer Required This feature is only available on a computer. Please switch t…" at bounding box center [733, 406] width 1466 height 812
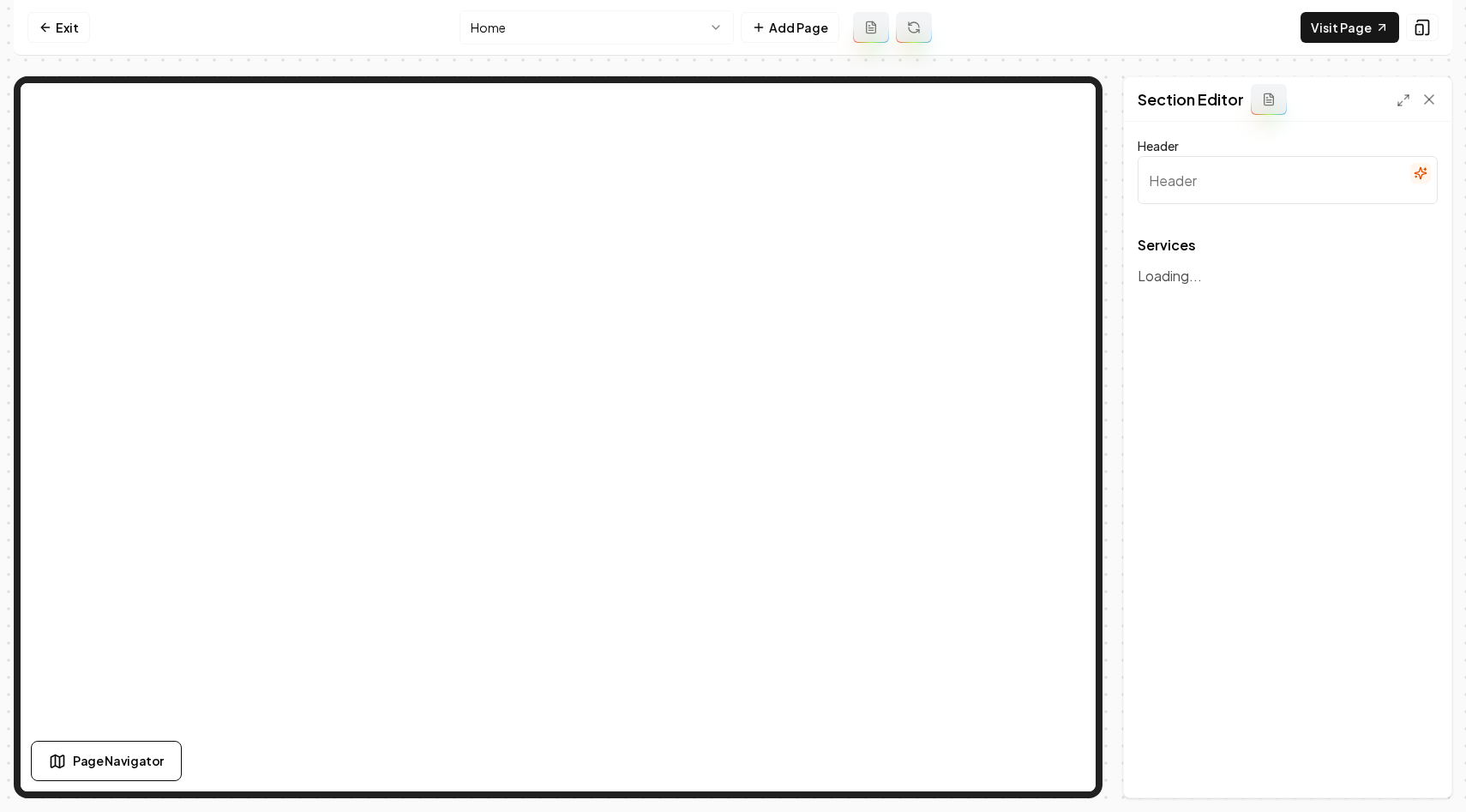
type input "Our Premier Carpet Cleaning Services"
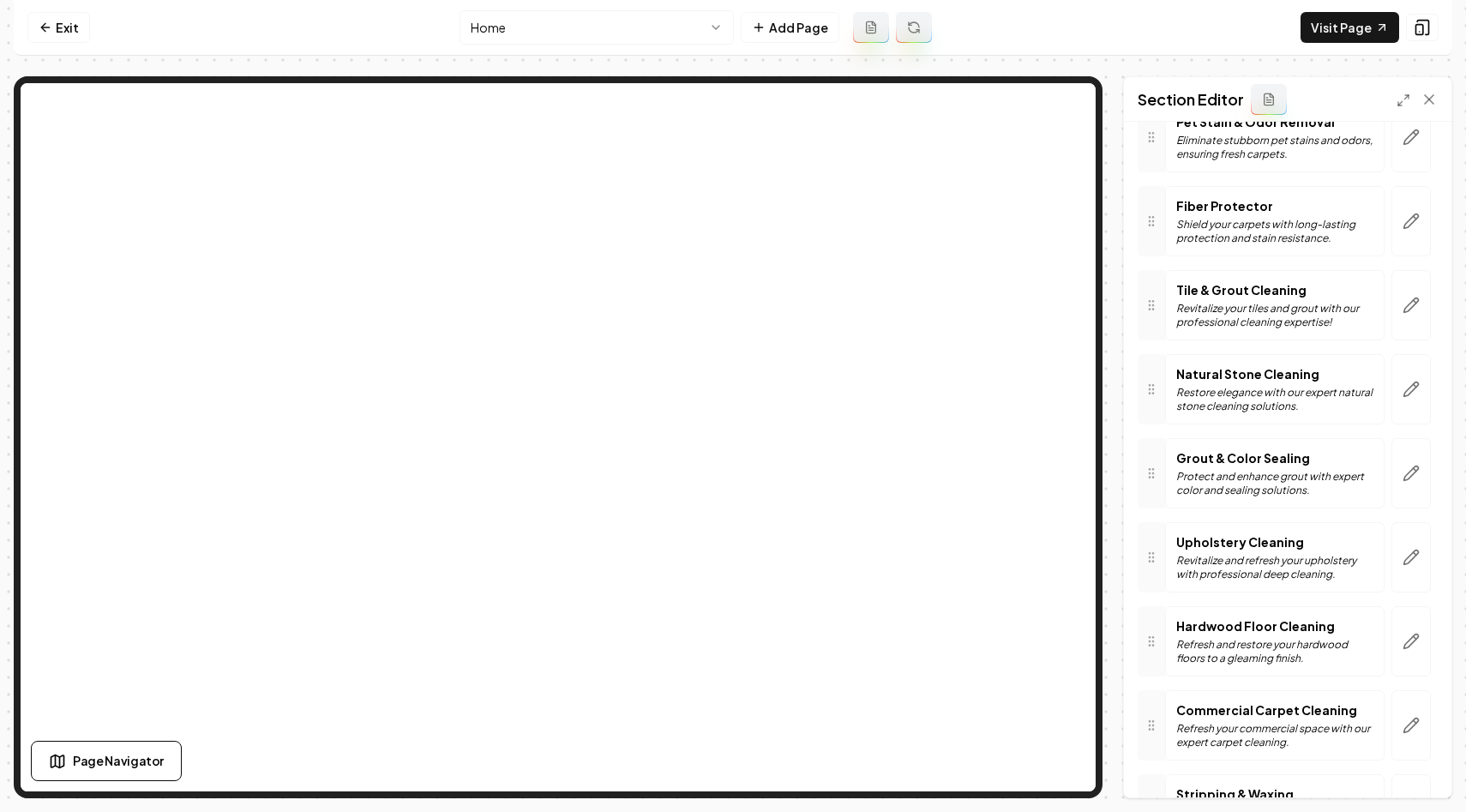
scroll to position [457, 0]
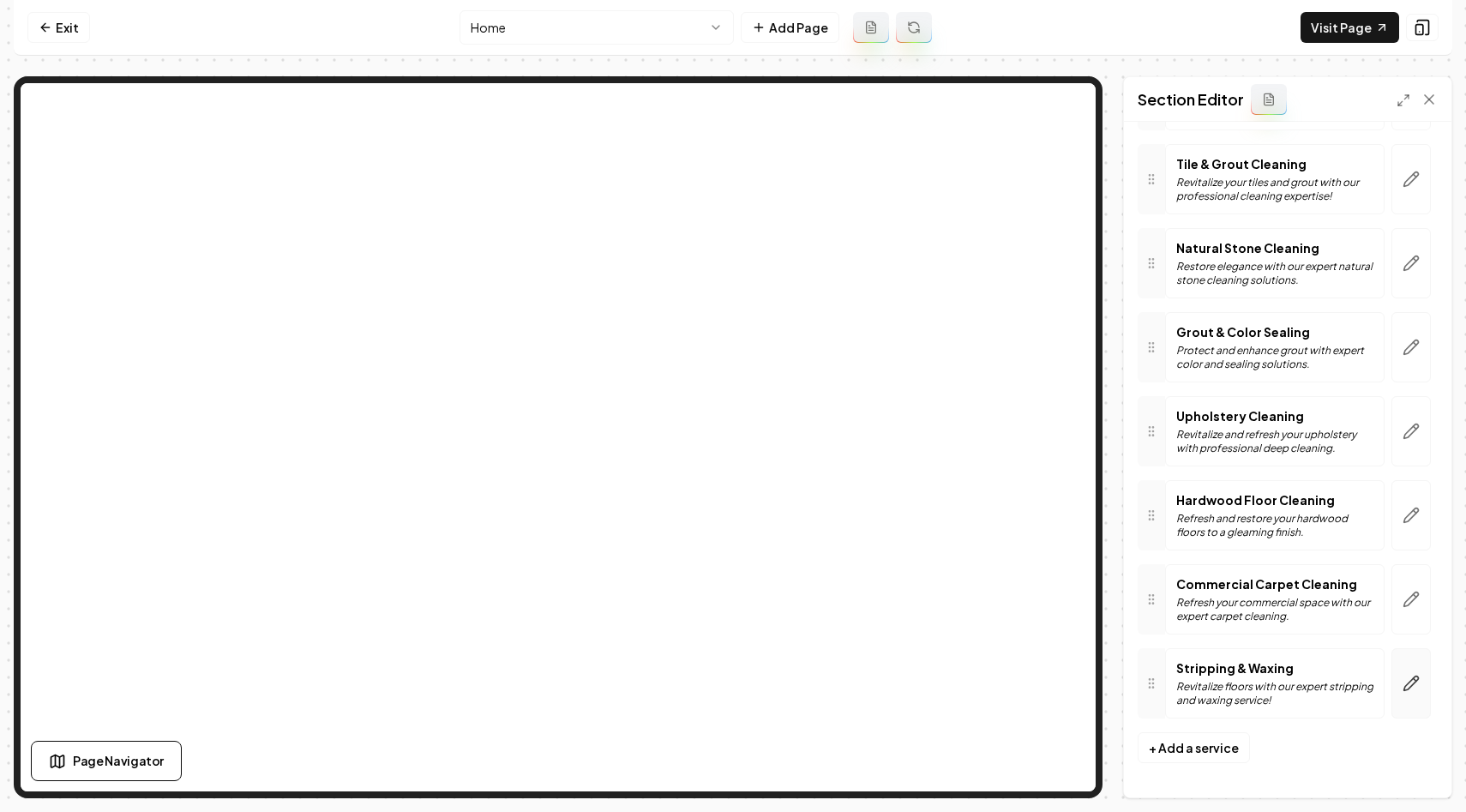
click at [1415, 687] on icon "button" at bounding box center [1410, 683] width 17 height 17
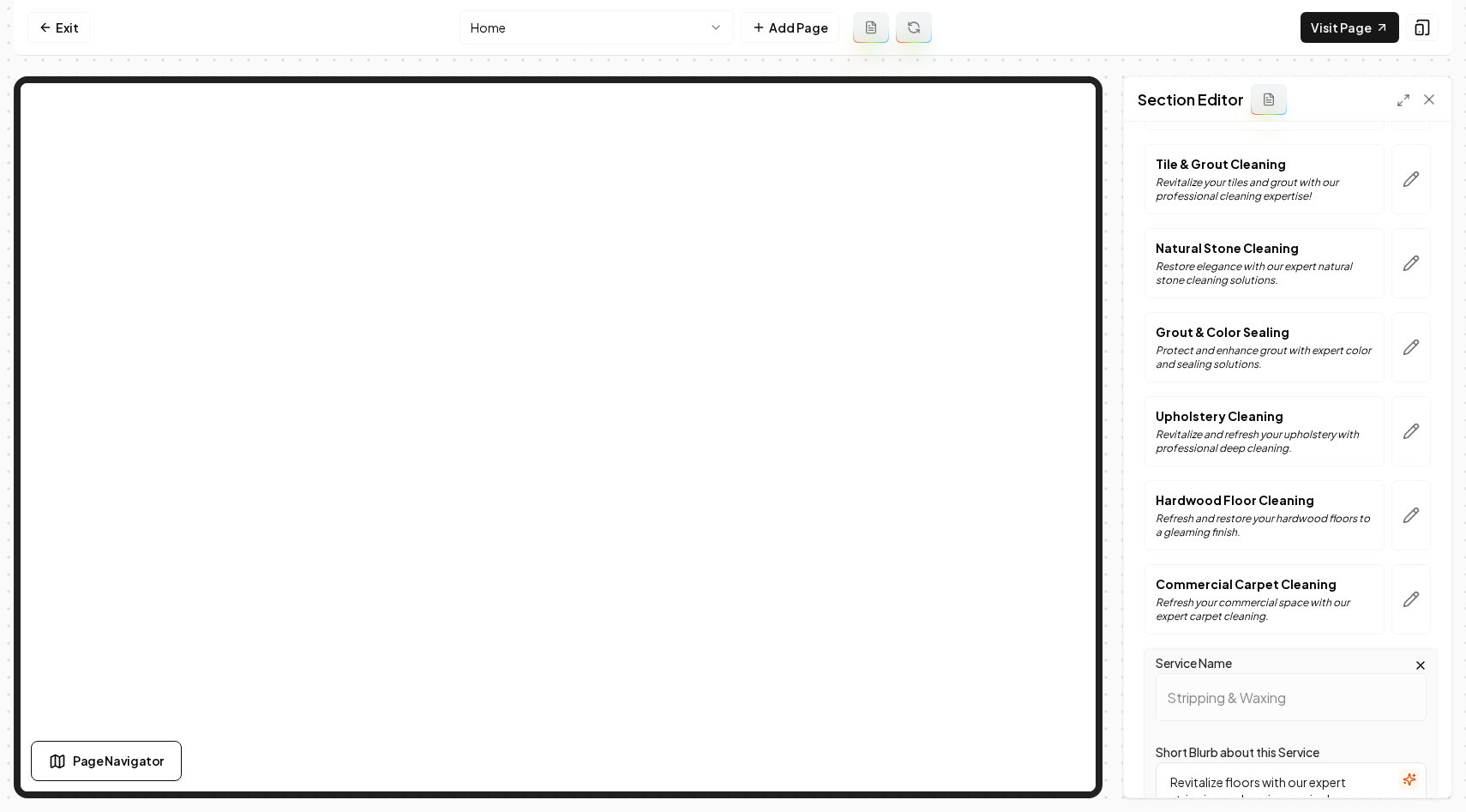
scroll to position [826, 0]
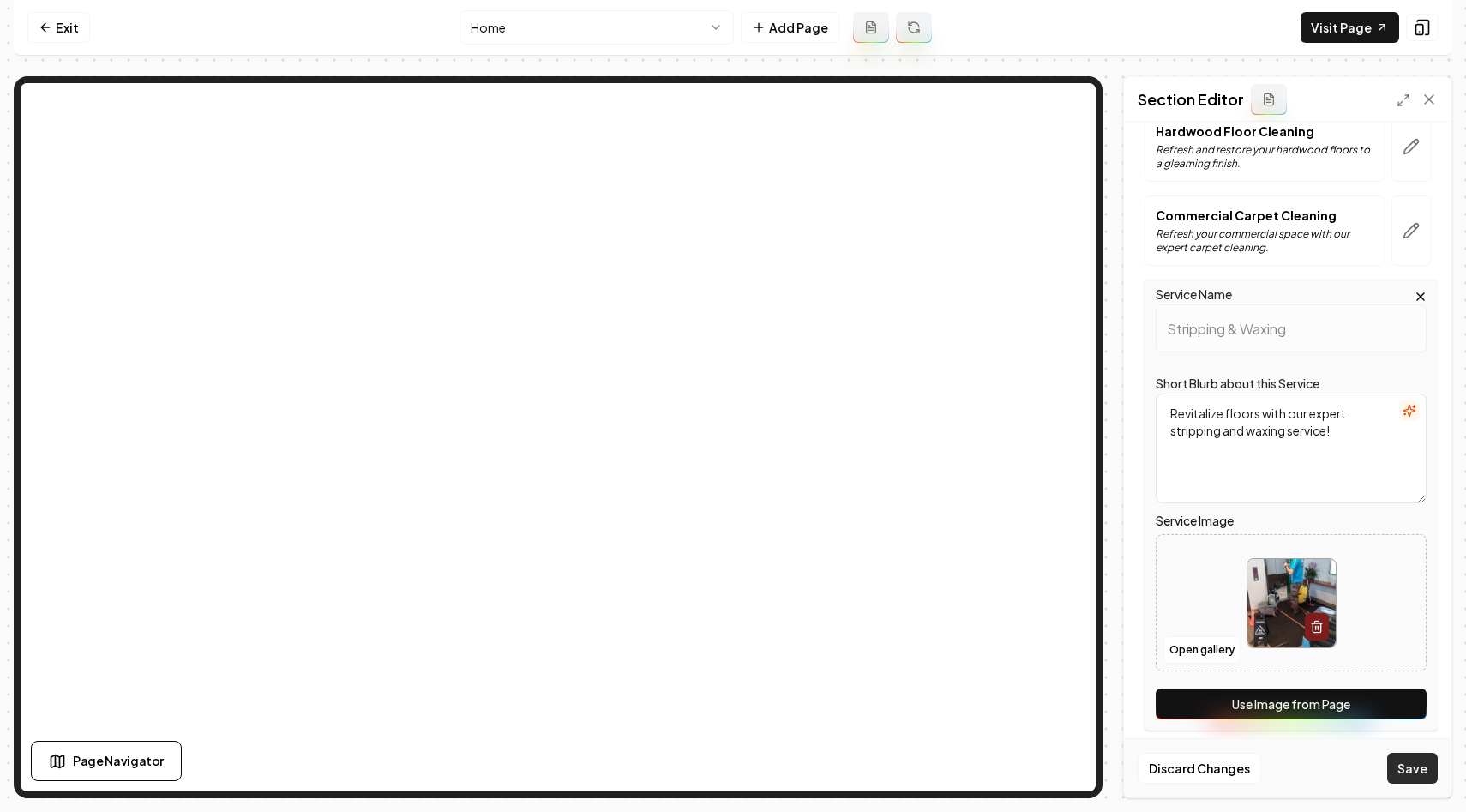
click at [1416, 778] on button "Save" at bounding box center [1413, 767] width 51 height 30
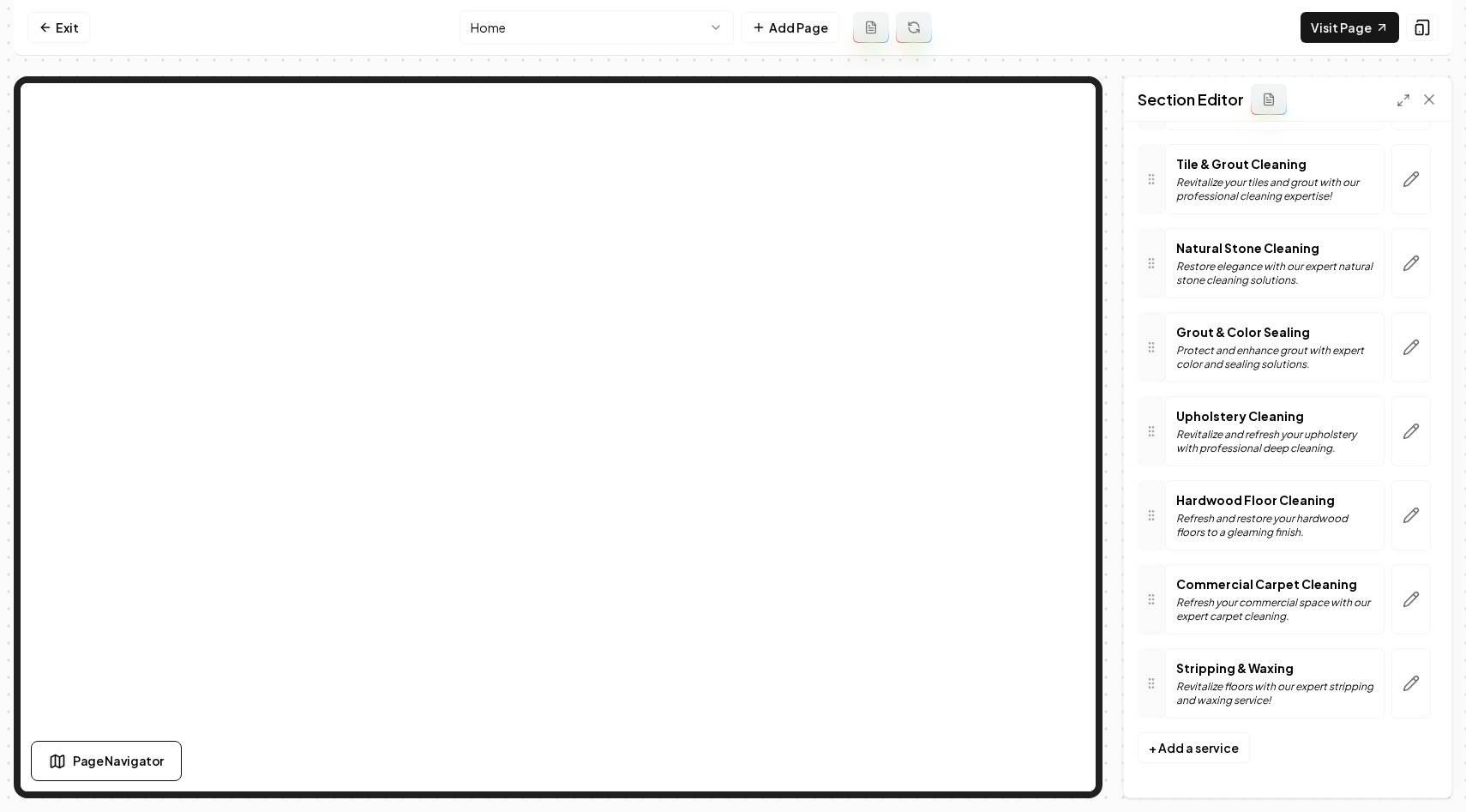
scroll to position [457, 0]
click at [1416, 679] on icon "button" at bounding box center [1411, 683] width 15 height 15
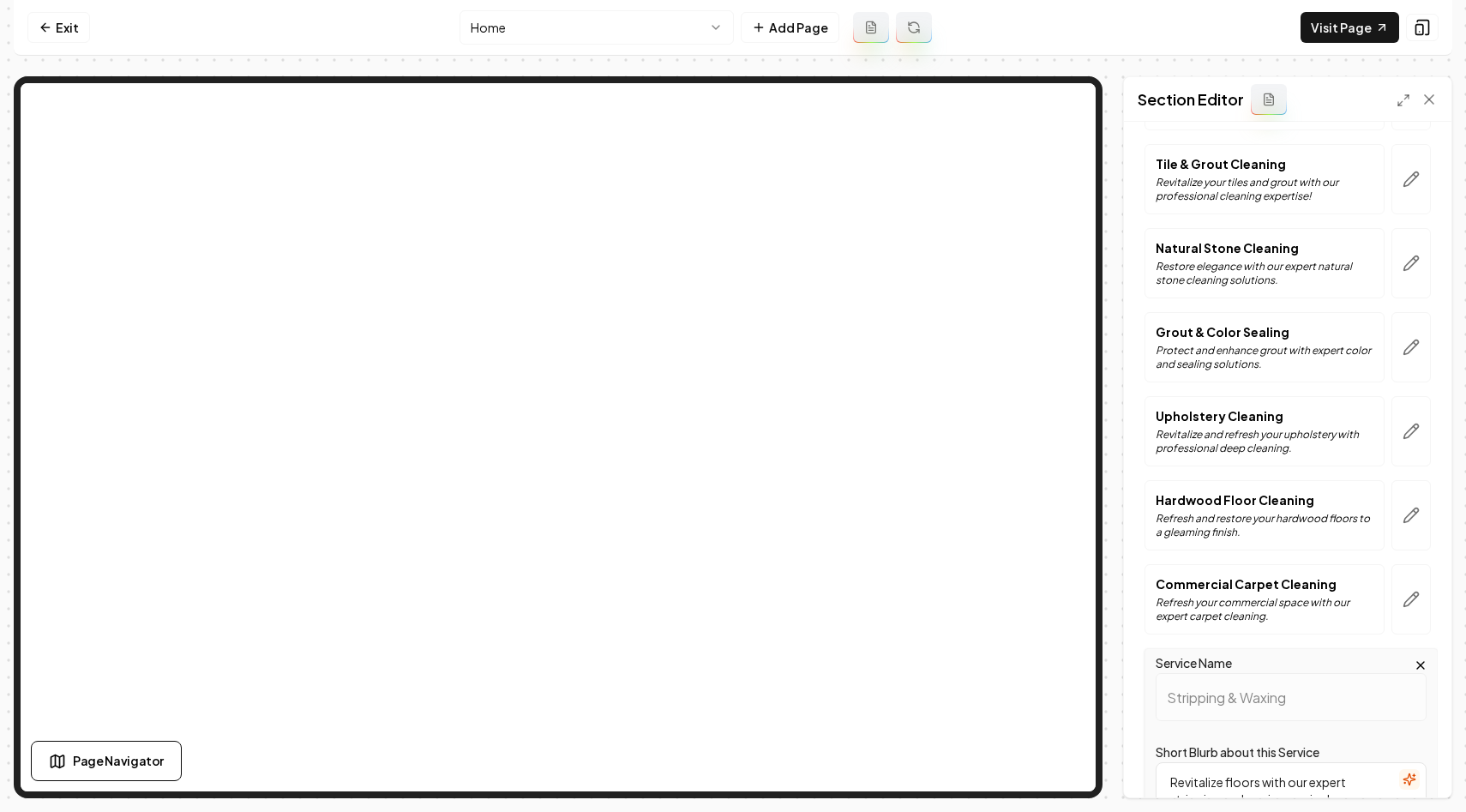
scroll to position [838, 0]
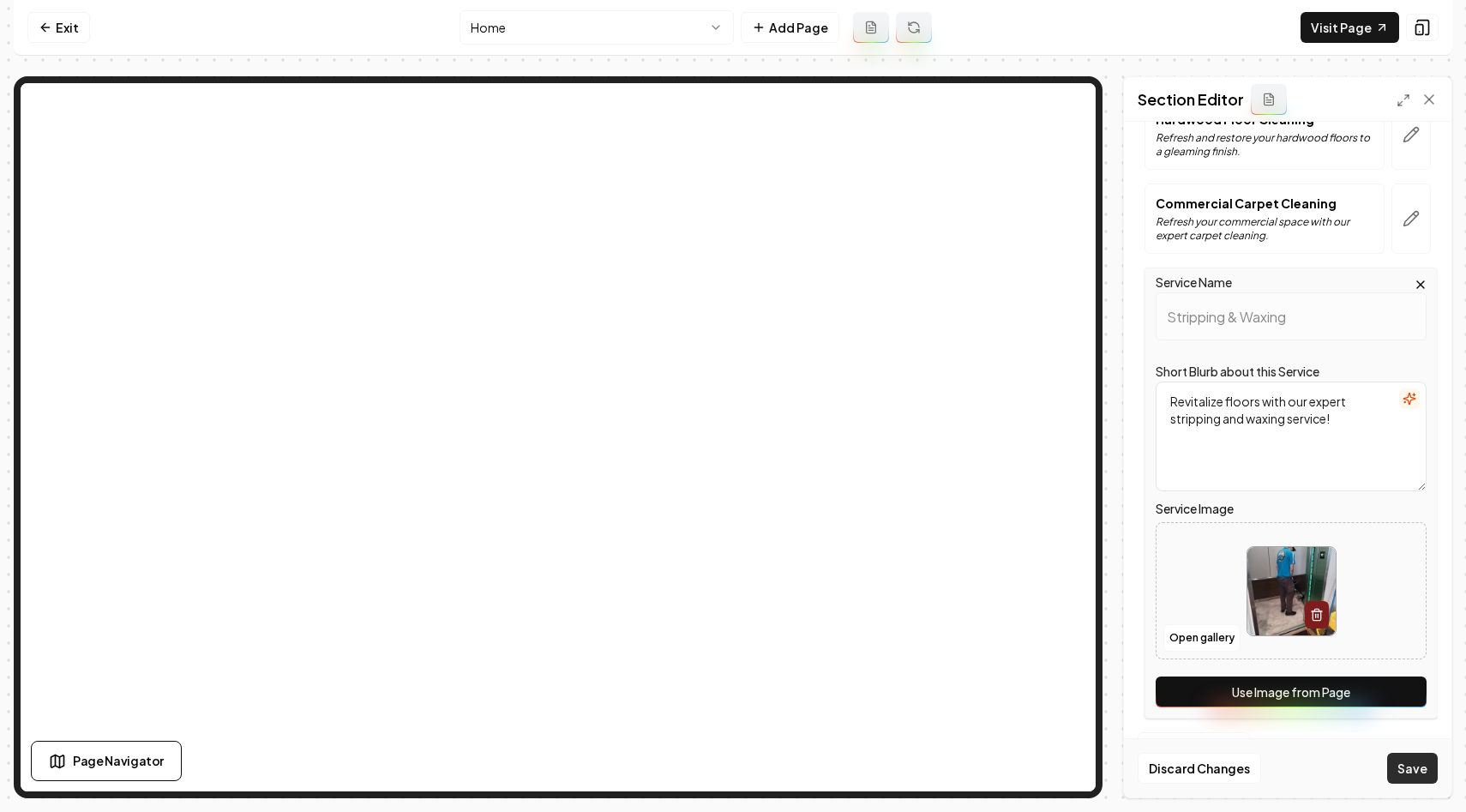
click at [1412, 773] on button "Save" at bounding box center [1413, 767] width 51 height 30
